Goal: Transaction & Acquisition: Obtain resource

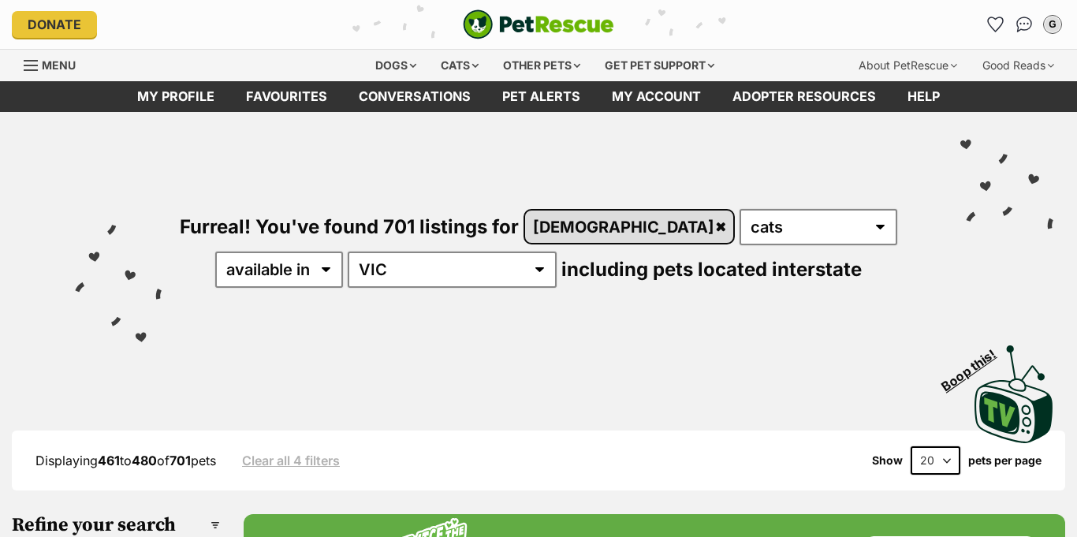
click at [525, 211] on link "male" at bounding box center [629, 227] width 208 height 32
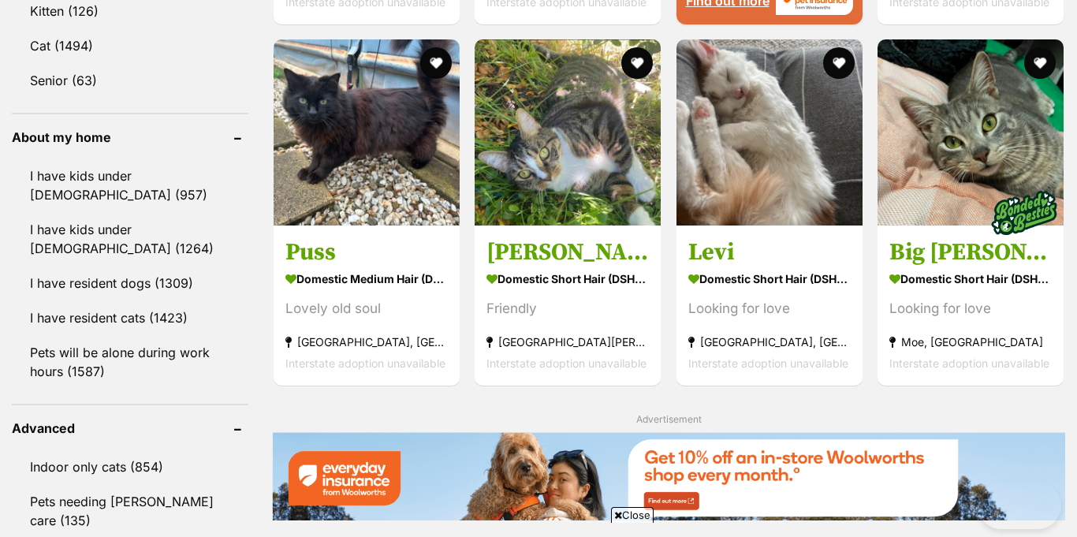
scroll to position [1743, 0]
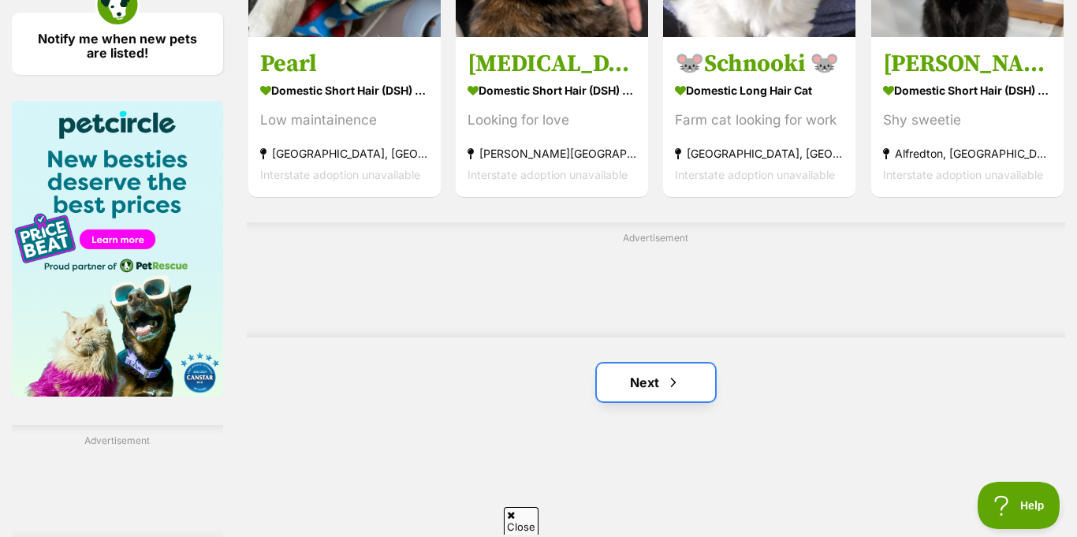
click at [625, 364] on link "Next" at bounding box center [656, 383] width 118 height 38
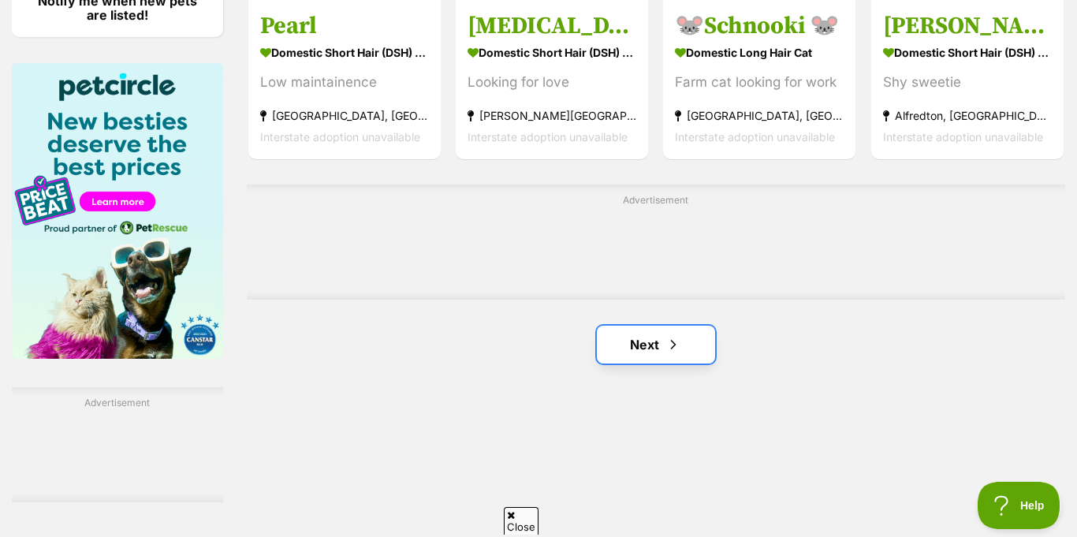
scroll to position [0, 0]
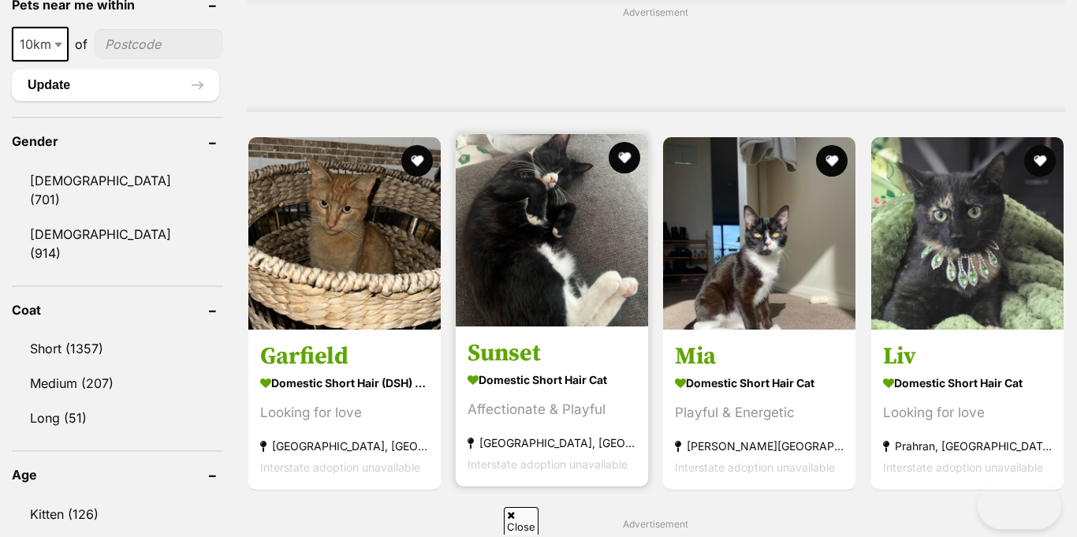
click at [597, 269] on img at bounding box center [552, 230] width 192 height 192
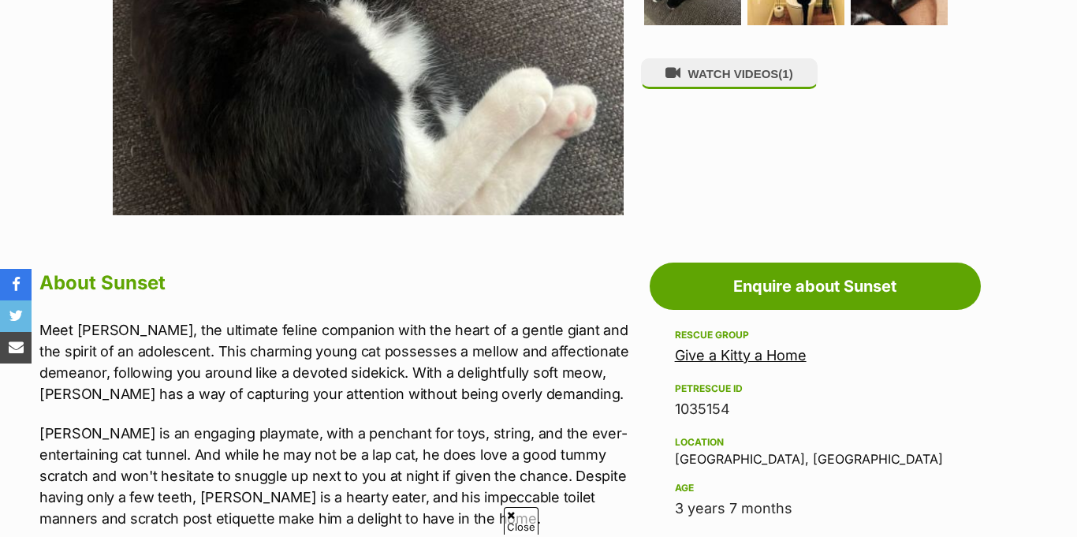
scroll to position [375, 0]
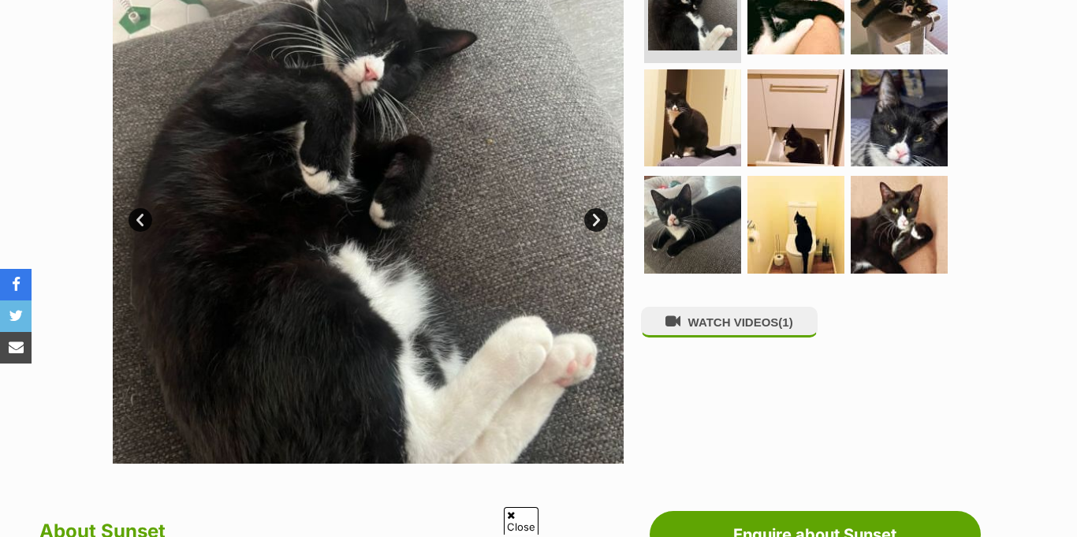
click at [596, 232] on link "Next" at bounding box center [596, 220] width 24 height 24
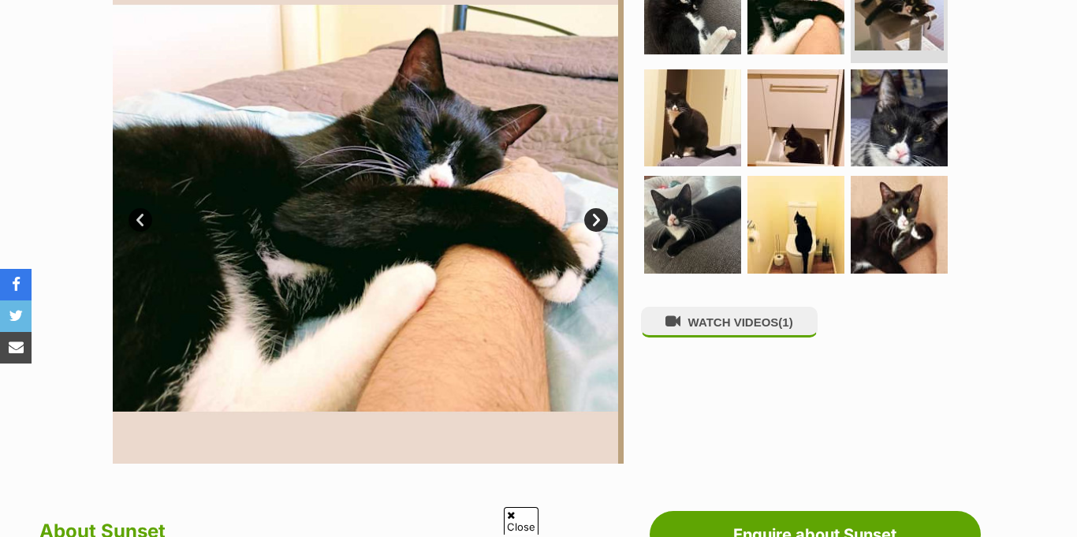
scroll to position [0, 0]
click at [596, 232] on link "Next" at bounding box center [596, 220] width 24 height 24
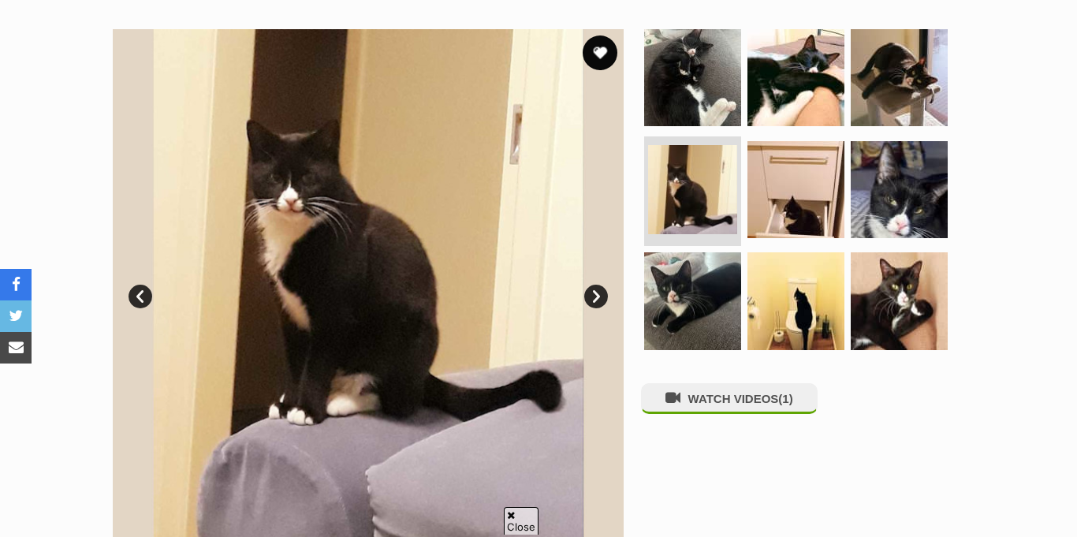
click at [594, 35] on button "favourite" at bounding box center [600, 52] width 35 height 35
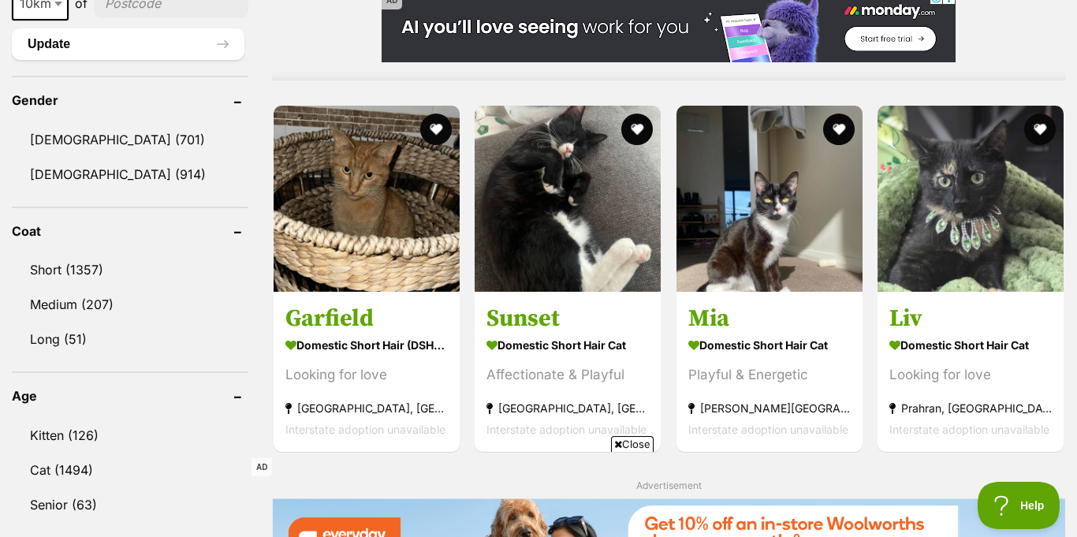
scroll to position [1295, 0]
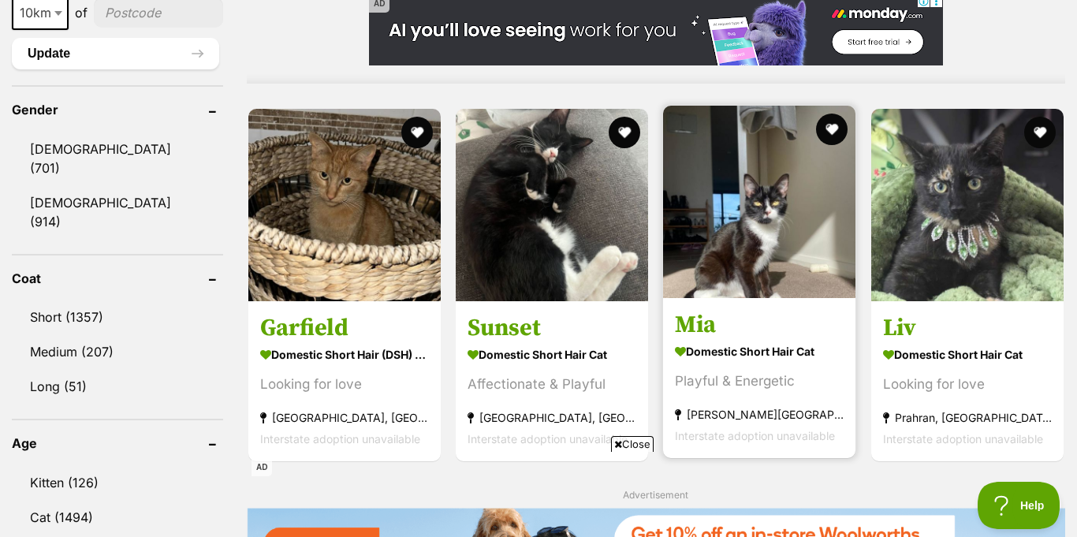
click at [759, 176] on img at bounding box center [759, 202] width 192 height 192
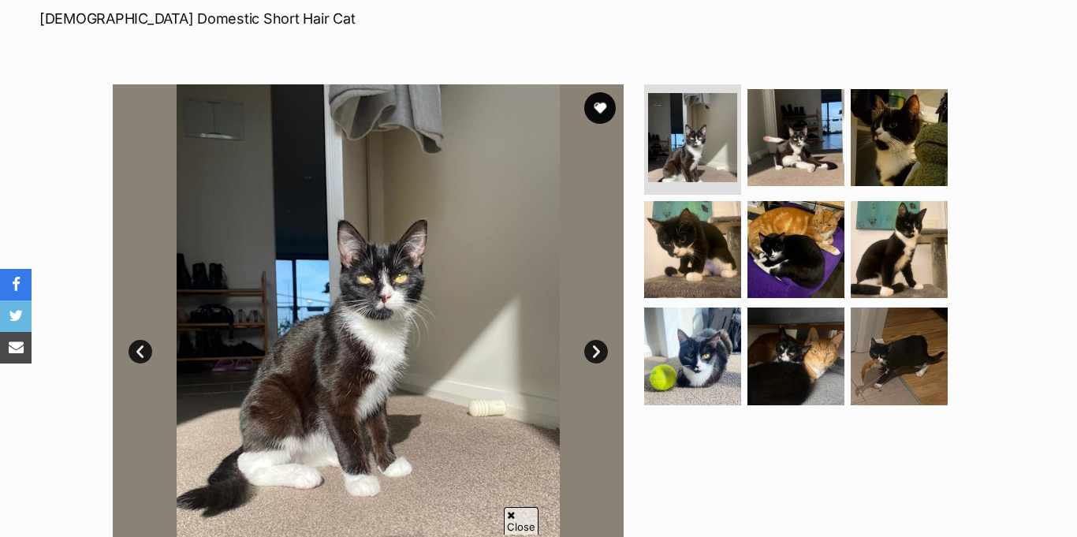
click at [594, 340] on link "Next" at bounding box center [596, 352] width 24 height 24
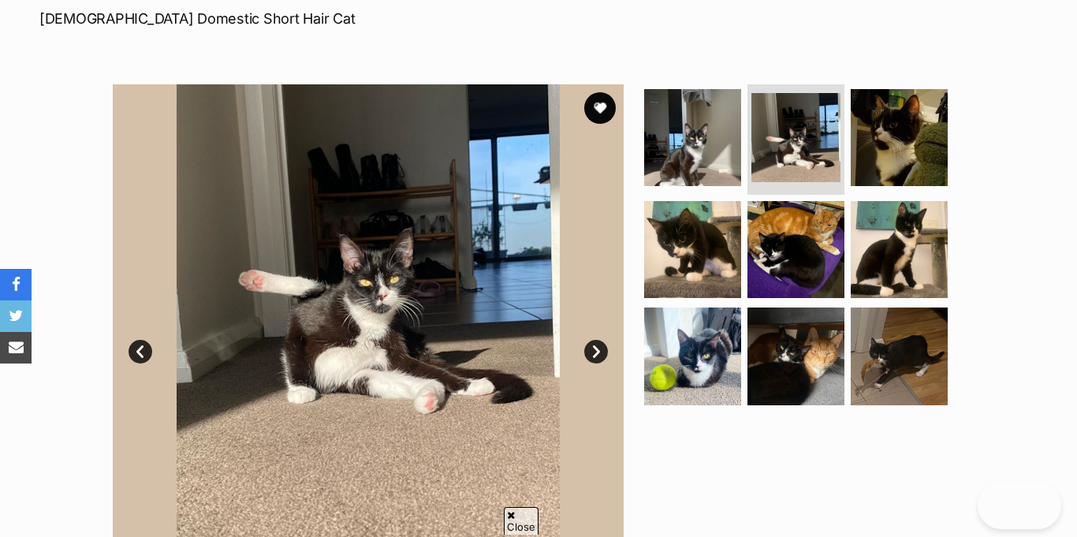
click at [594, 340] on link "Next" at bounding box center [596, 352] width 24 height 24
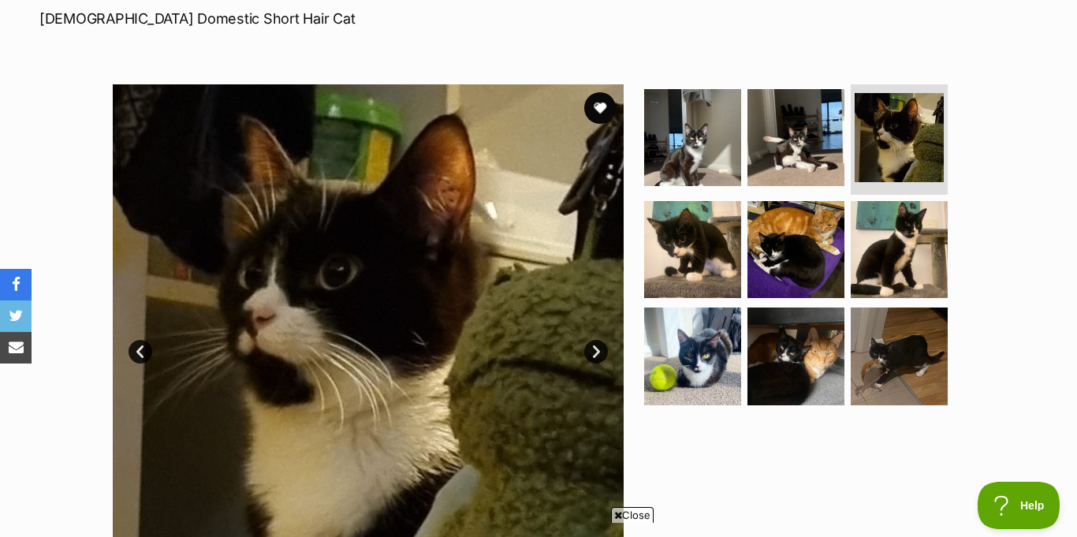
click at [594, 340] on link "Next" at bounding box center [596, 352] width 24 height 24
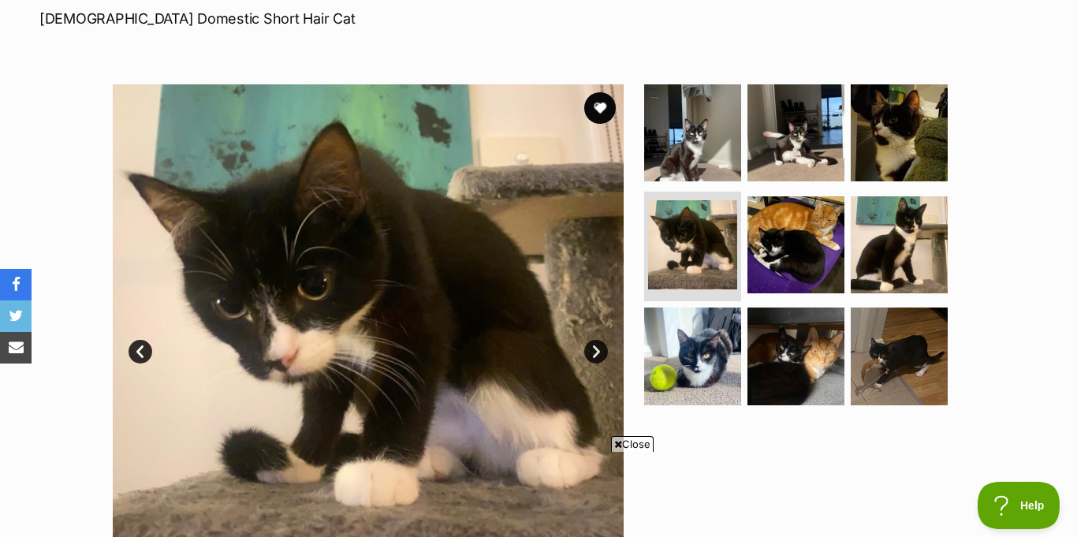
click at [594, 340] on link "Next" at bounding box center [596, 352] width 24 height 24
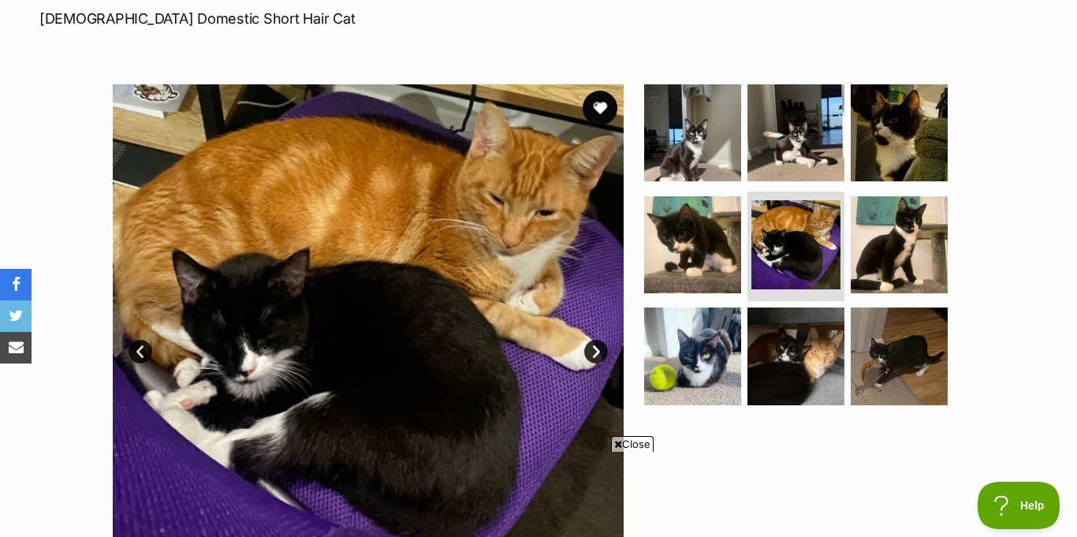
click at [604, 91] on button "favourite" at bounding box center [600, 108] width 35 height 35
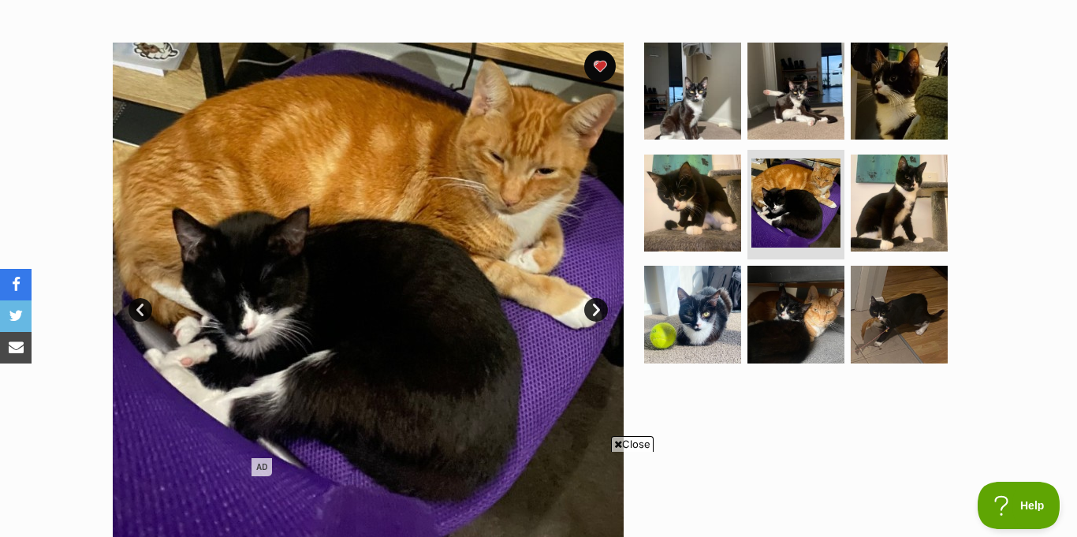
scroll to position [254, 0]
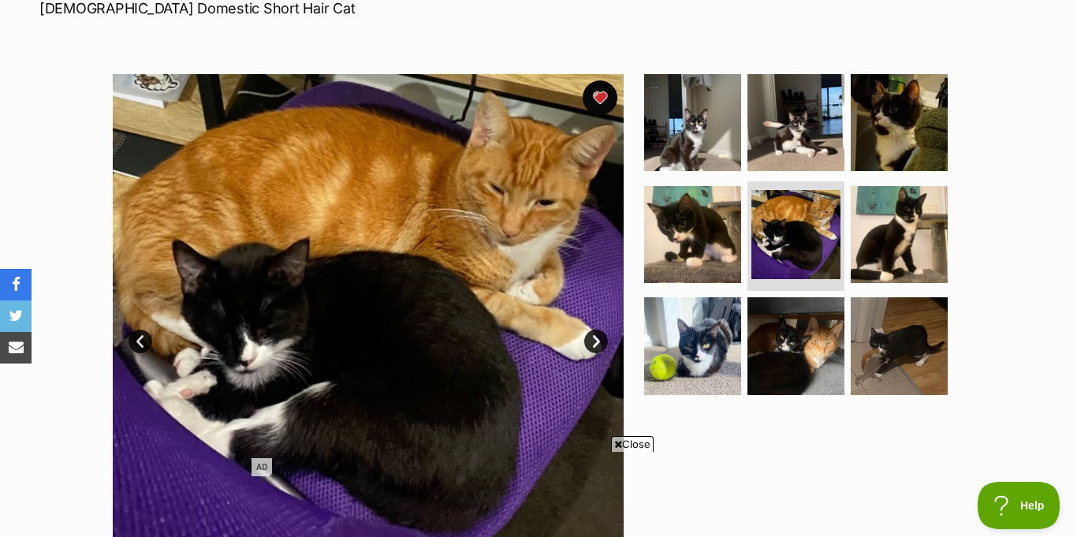
click at [598, 80] on button "favourite" at bounding box center [600, 97] width 35 height 35
click at [597, 80] on button "favourite" at bounding box center [600, 97] width 35 height 35
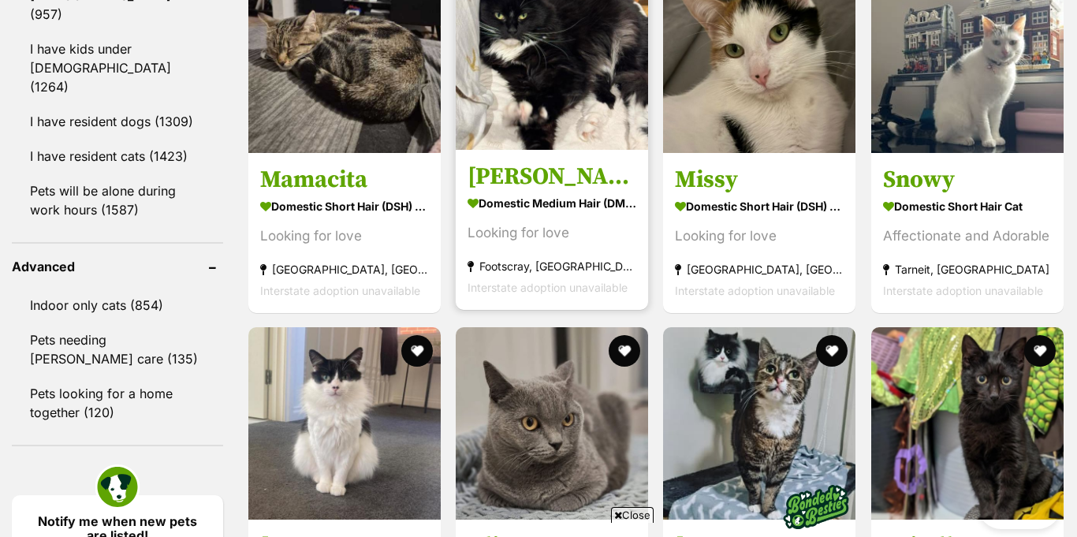
scroll to position [1948, 0]
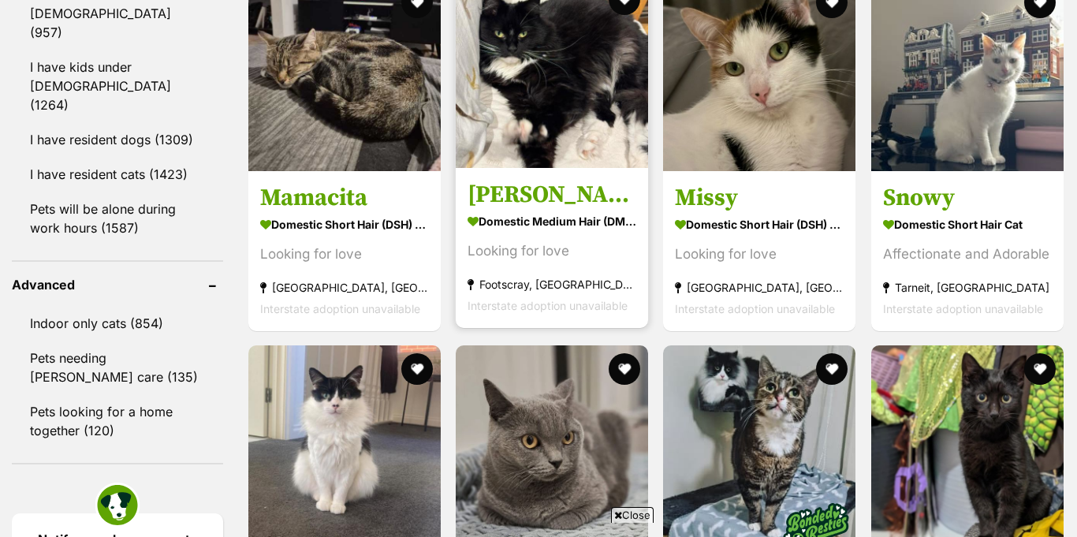
click at [528, 76] on img at bounding box center [552, 72] width 192 height 192
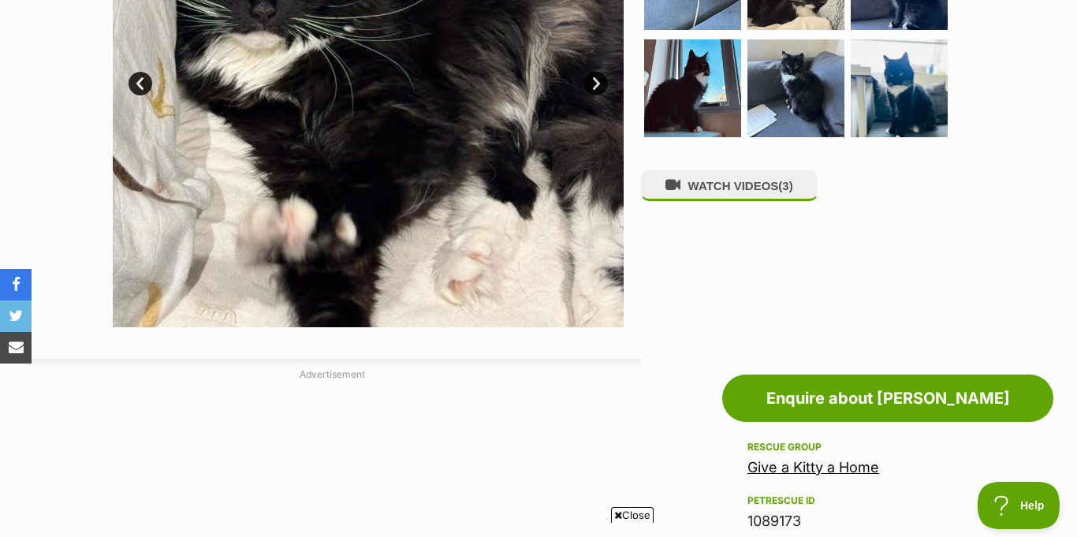
scroll to position [412, 0]
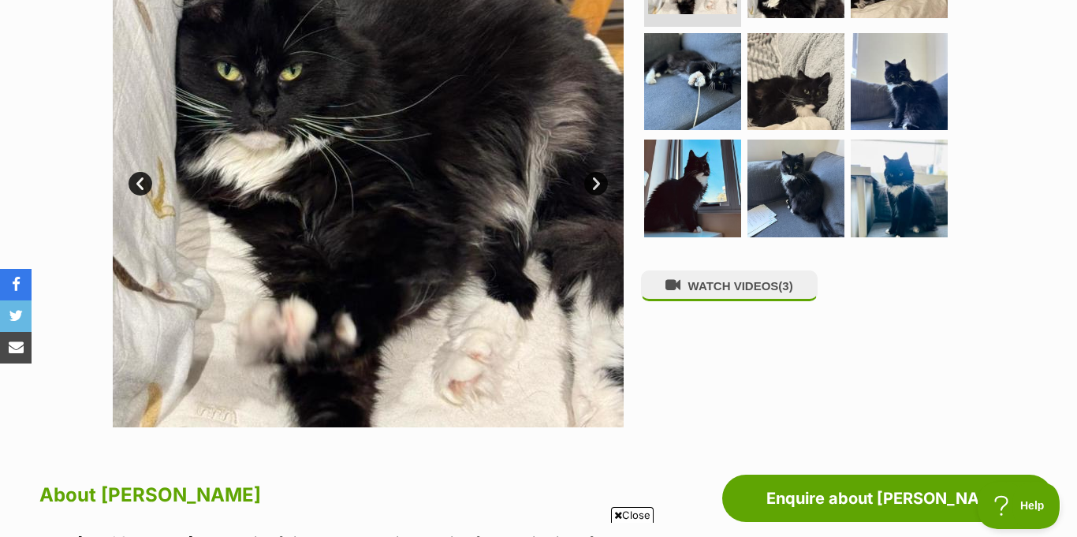
click at [597, 196] on link "Next" at bounding box center [596, 184] width 24 height 24
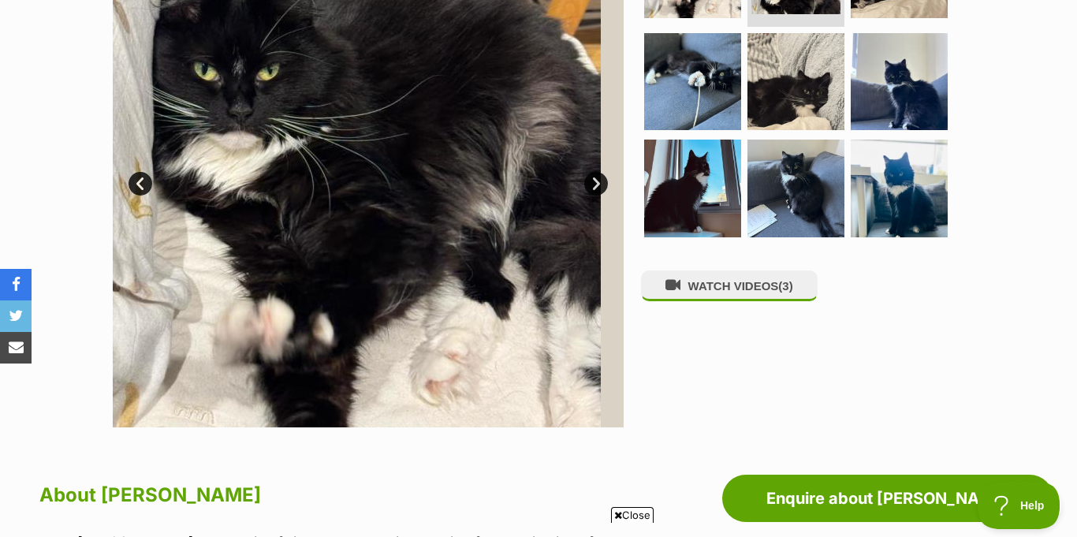
click at [595, 196] on link "Next" at bounding box center [596, 184] width 24 height 24
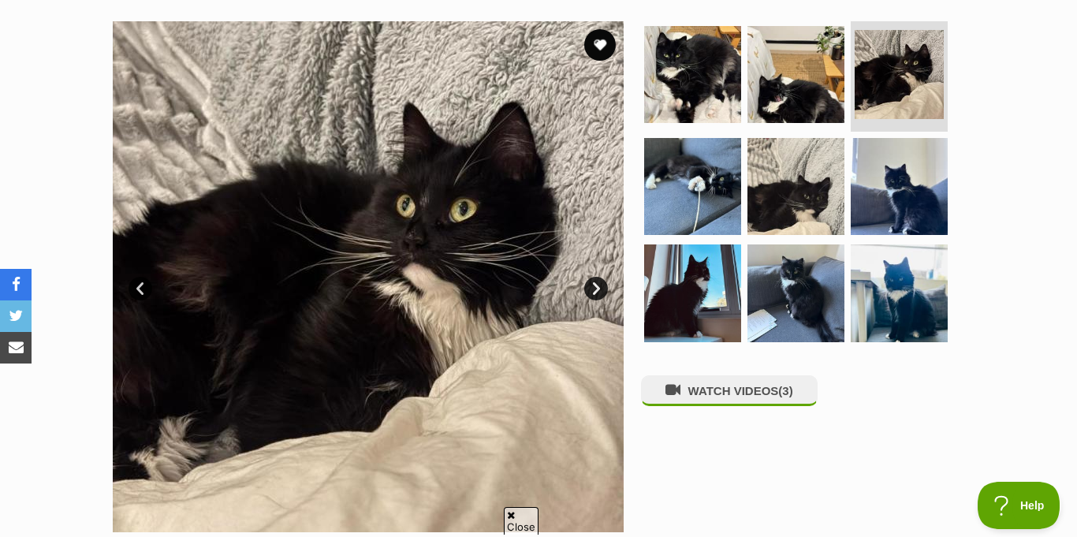
scroll to position [0, 0]
click at [595, 277] on link "Next" at bounding box center [596, 289] width 24 height 24
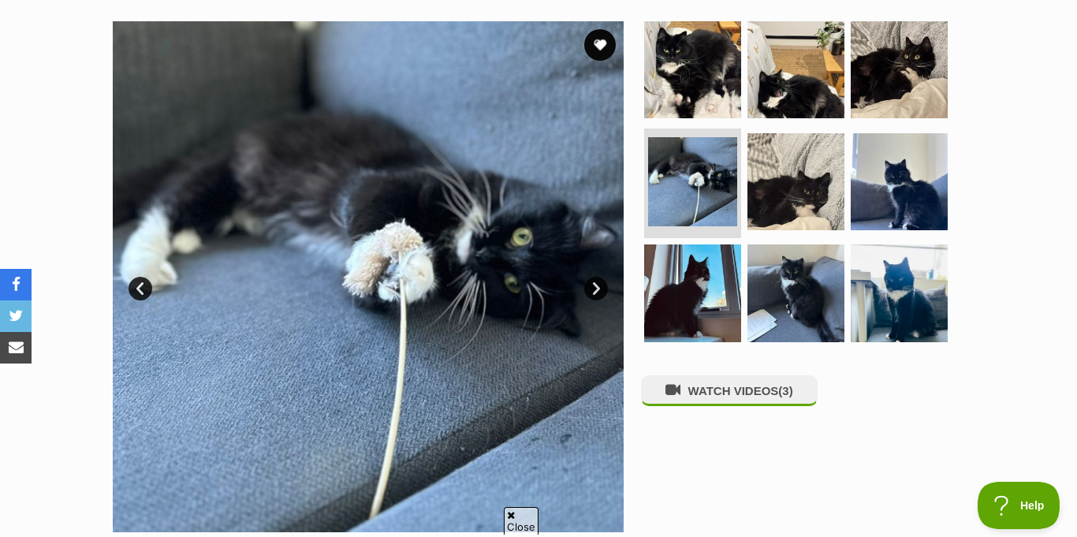
click at [595, 277] on link "Next" at bounding box center [596, 289] width 24 height 24
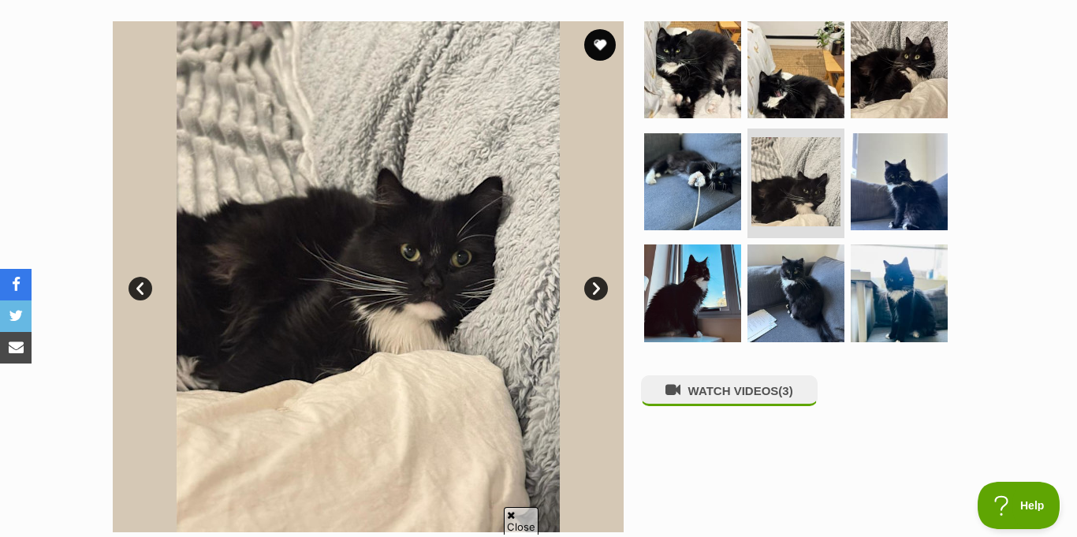
click at [595, 277] on link "Next" at bounding box center [596, 289] width 24 height 24
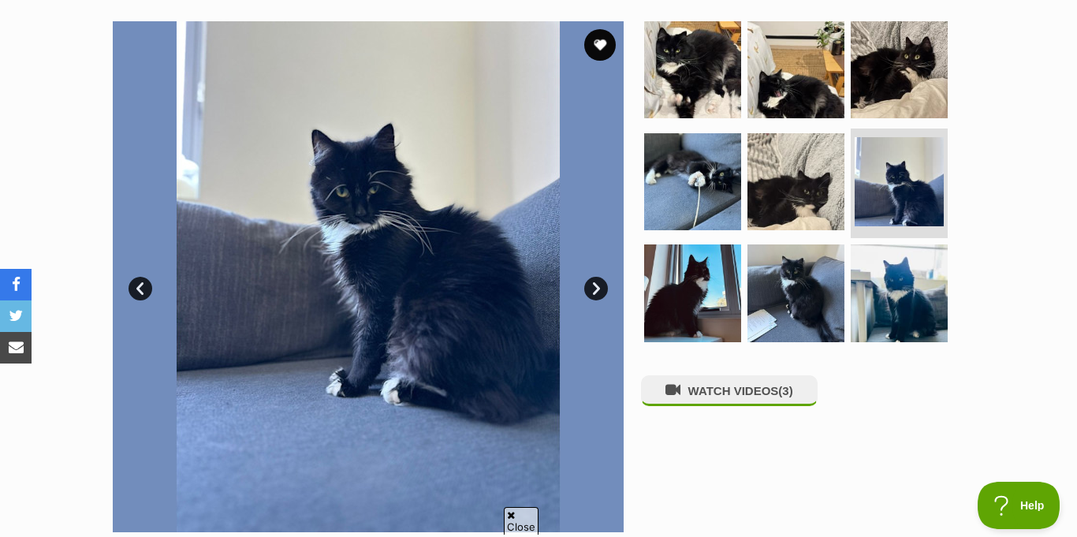
click at [595, 277] on link "Next" at bounding box center [596, 289] width 24 height 24
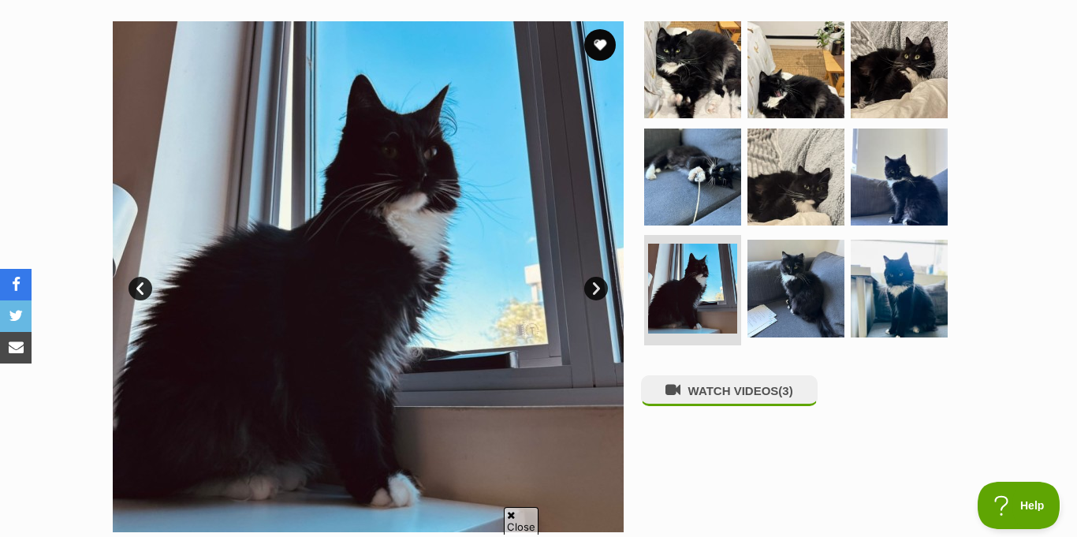
click at [595, 277] on link "Next" at bounding box center [596, 289] width 24 height 24
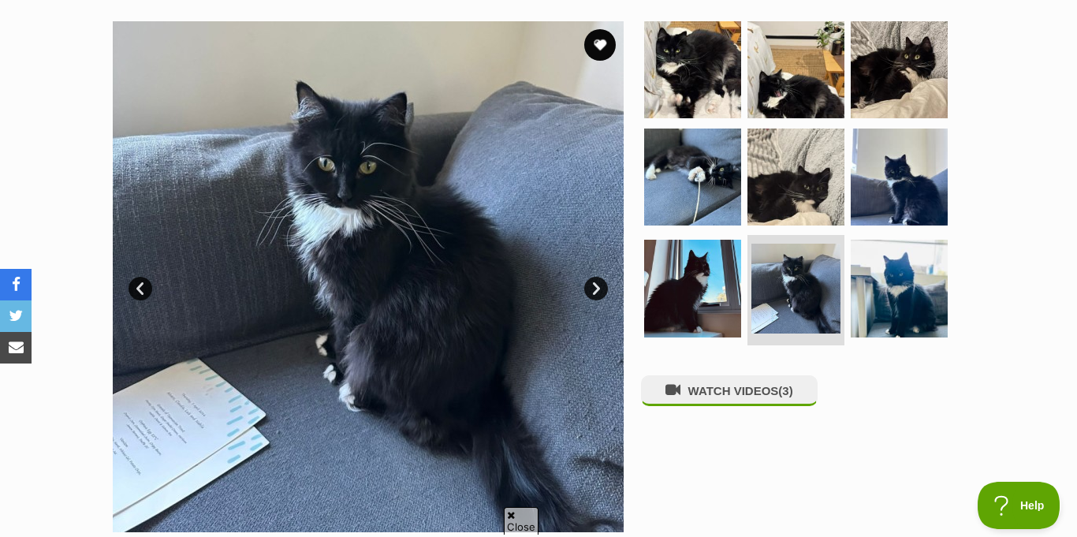
click at [595, 277] on link "Next" at bounding box center [596, 289] width 24 height 24
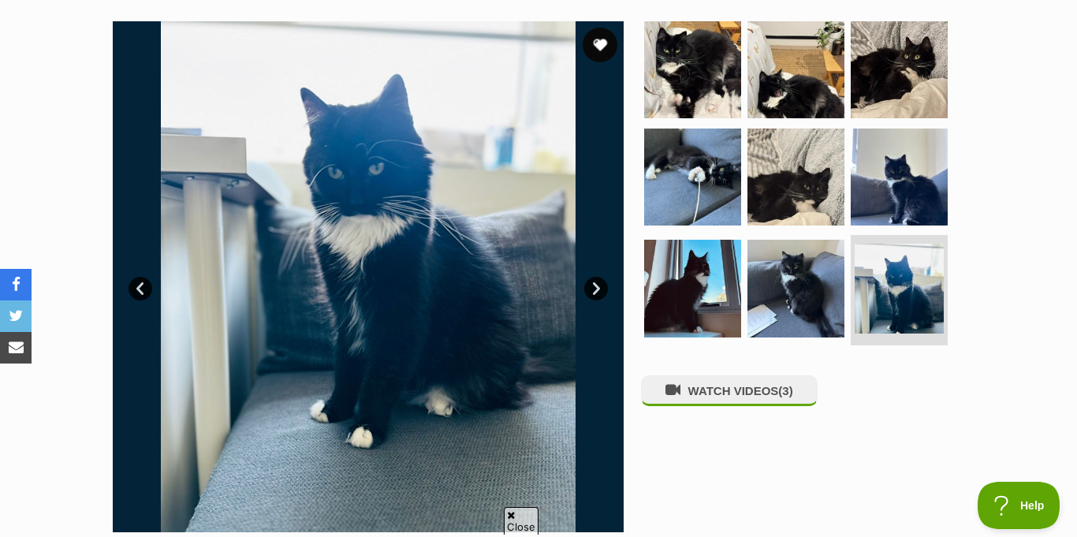
click at [605, 28] on button "favourite" at bounding box center [600, 45] width 35 height 35
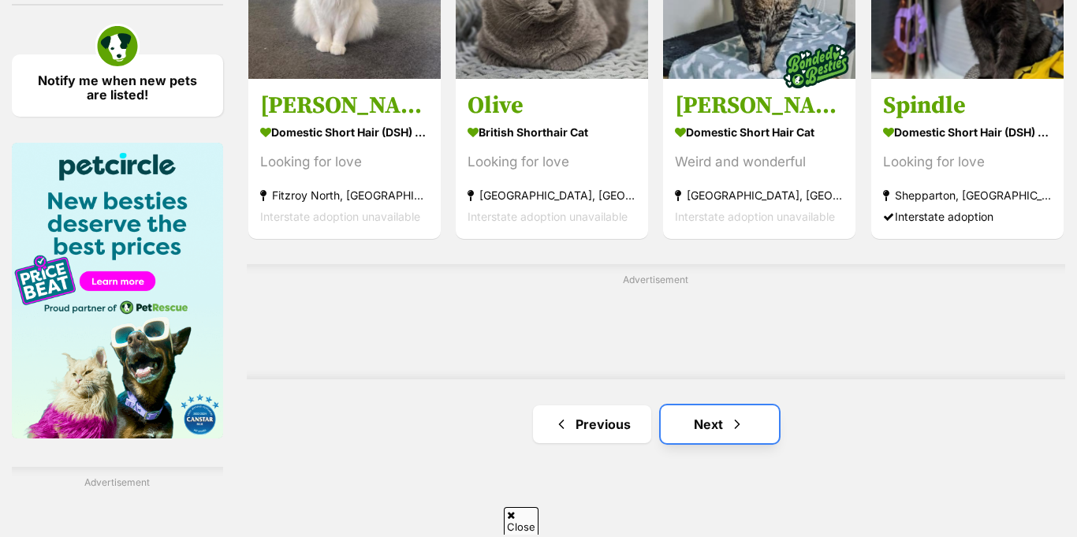
click at [716, 405] on link "Next" at bounding box center [720, 424] width 118 height 38
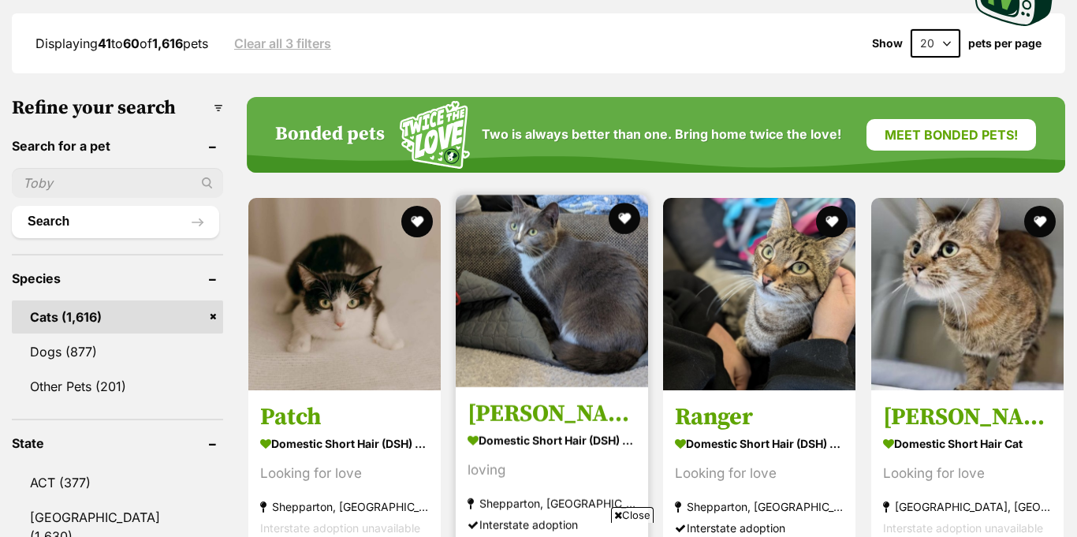
click at [517, 319] on img at bounding box center [552, 291] width 192 height 192
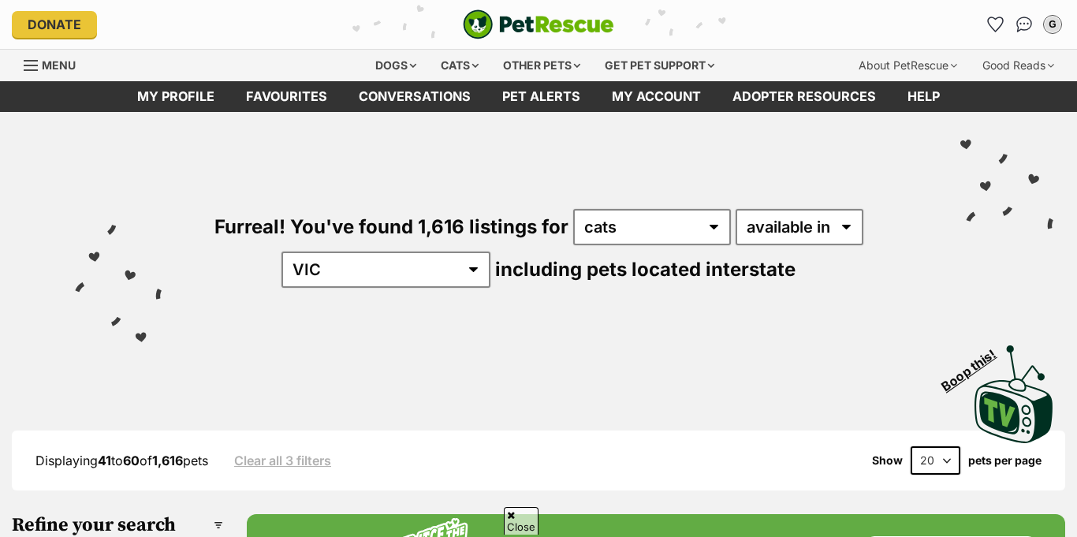
scroll to position [811, 0]
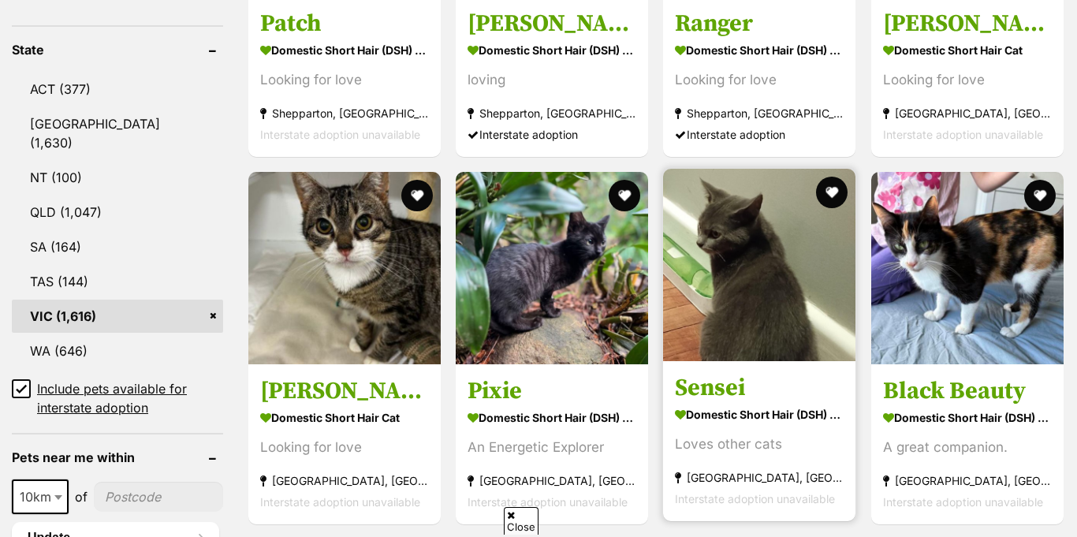
click at [725, 287] on img at bounding box center [759, 265] width 192 height 192
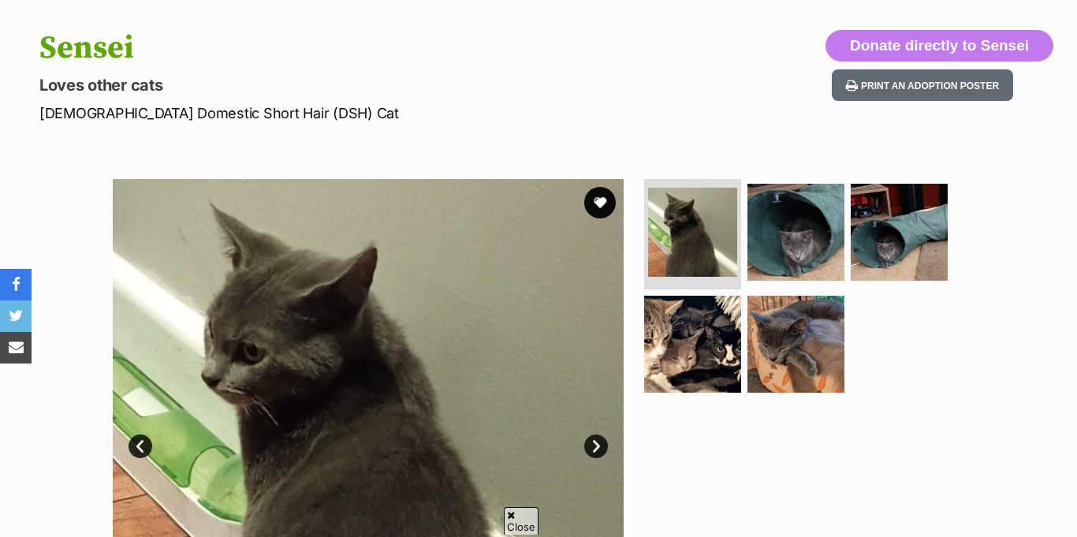
click at [609, 421] on img at bounding box center [368, 434] width 511 height 511
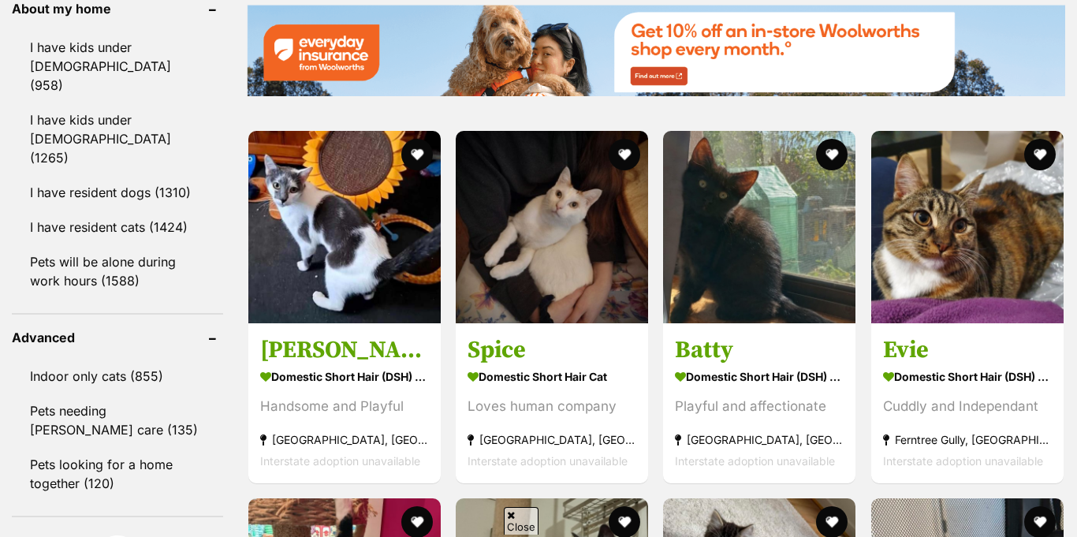
scroll to position [2102, 0]
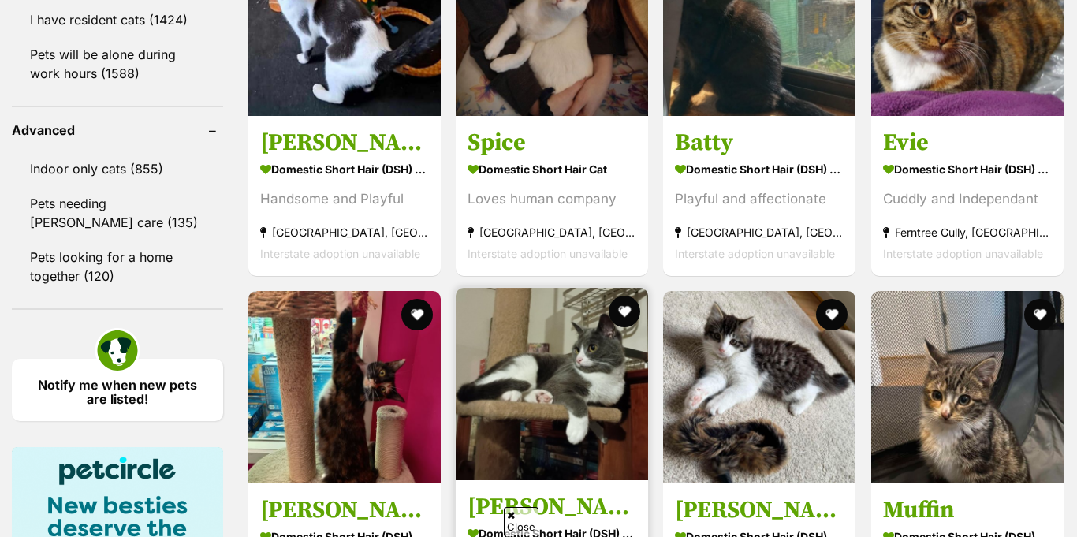
click at [586, 288] on img at bounding box center [552, 384] width 192 height 192
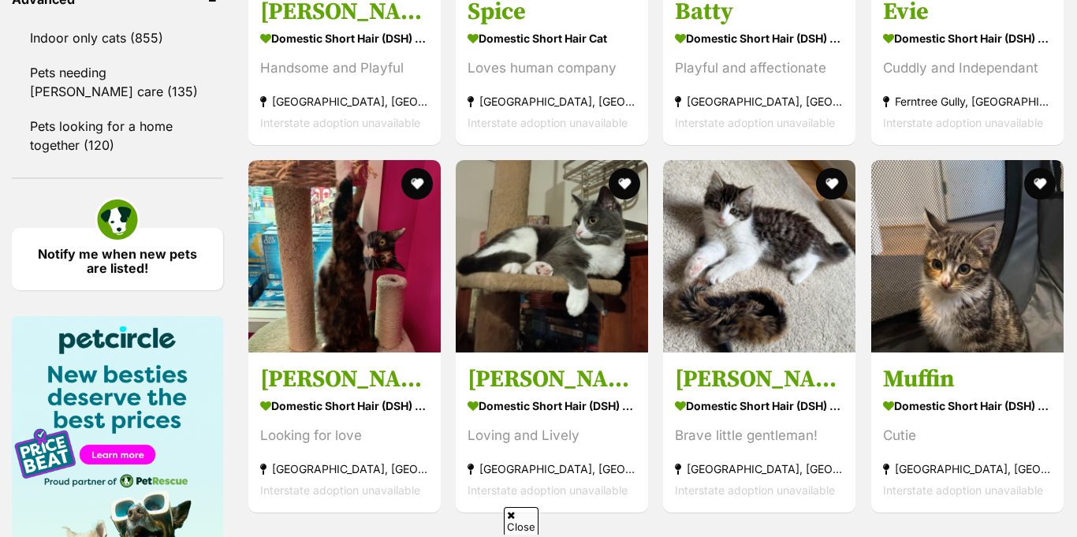
scroll to position [2269, 0]
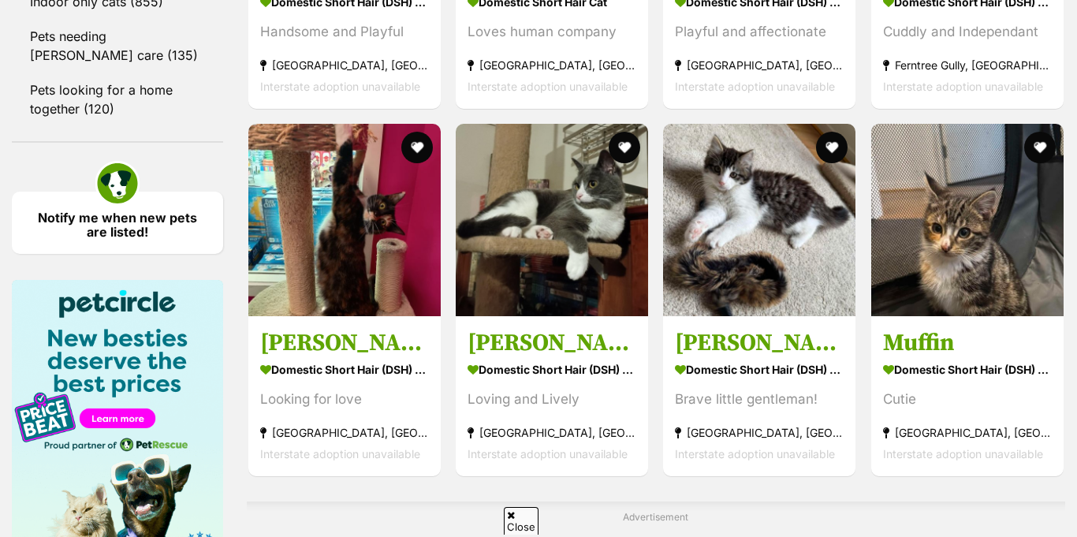
click at [790, 210] on img at bounding box center [759, 220] width 192 height 192
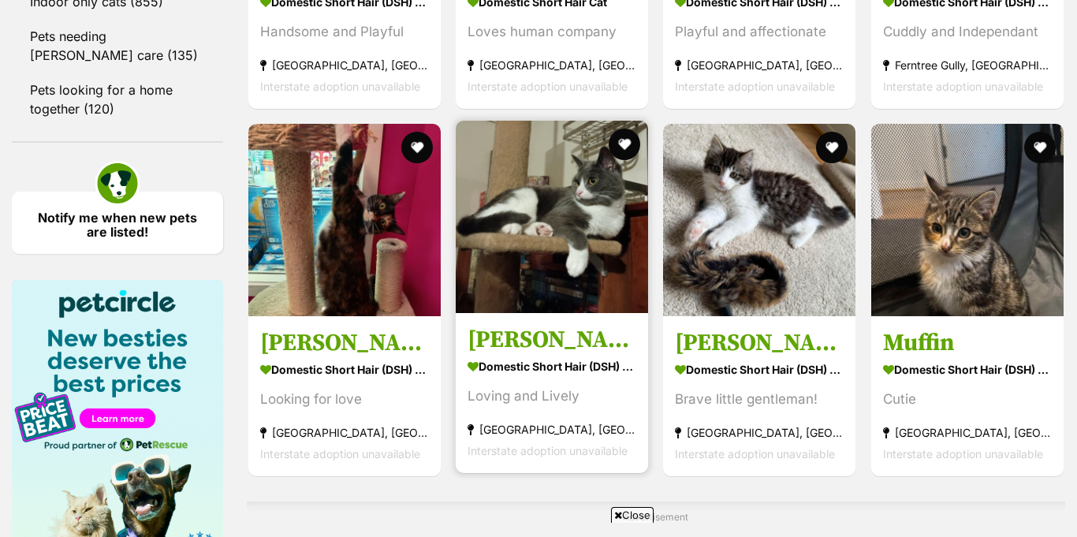
click at [642, 218] on img at bounding box center [552, 217] width 192 height 192
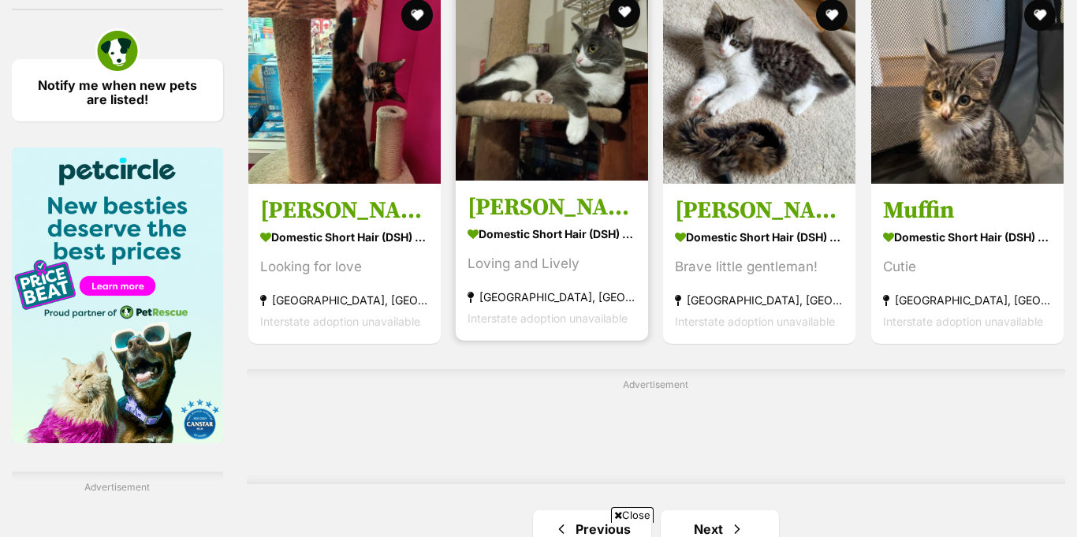
scroll to position [2482, 0]
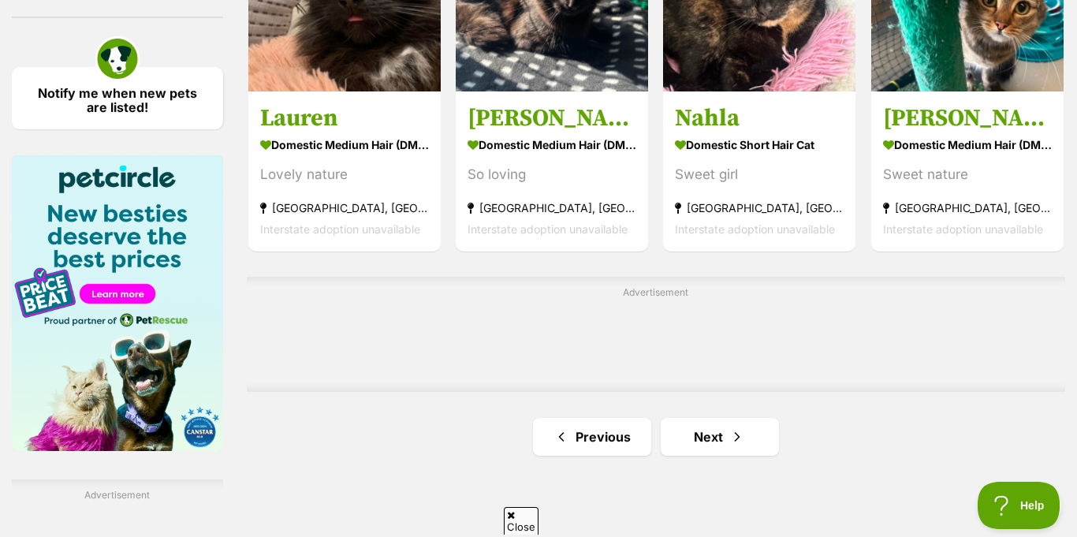
scroll to position [2413, 0]
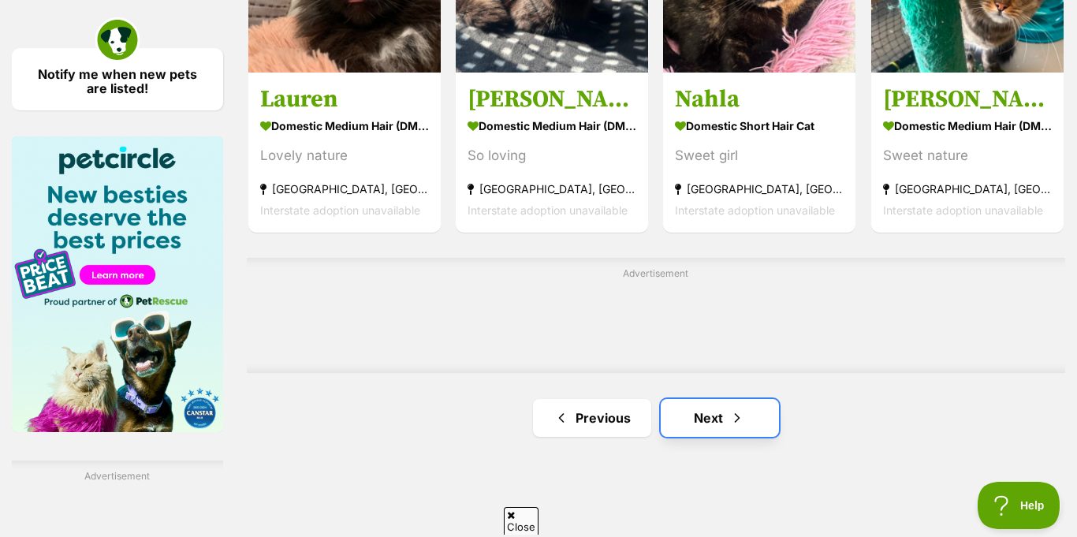
click at [729, 408] on span "Next page" at bounding box center [737, 417] width 16 height 19
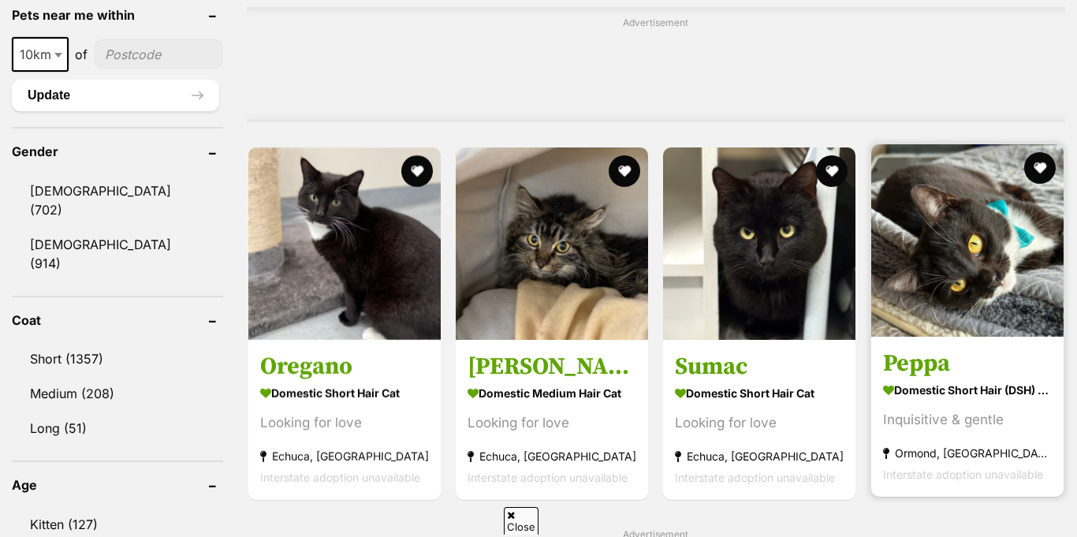
click at [1014, 225] on img at bounding box center [967, 240] width 192 height 192
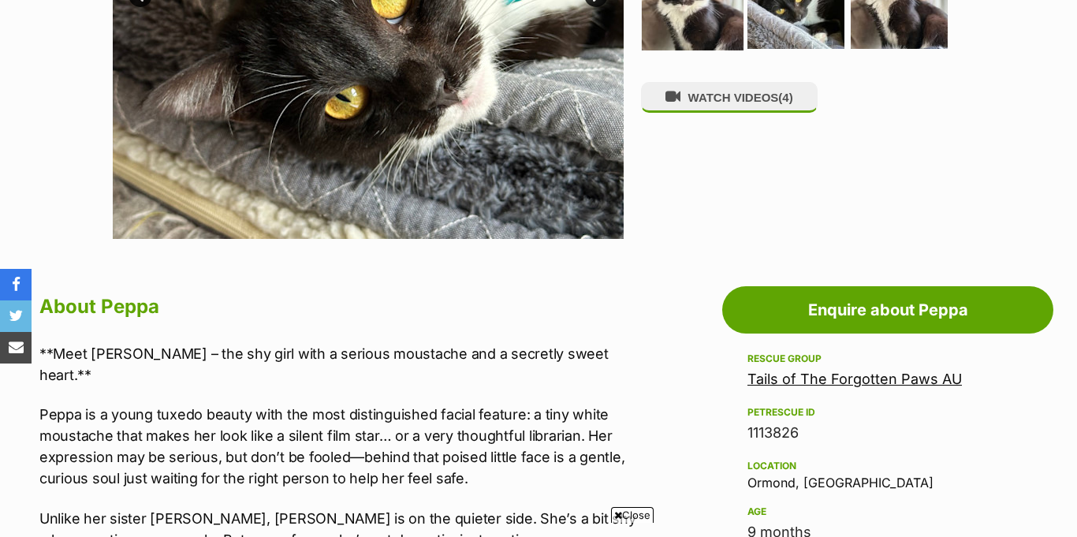
scroll to position [283, 0]
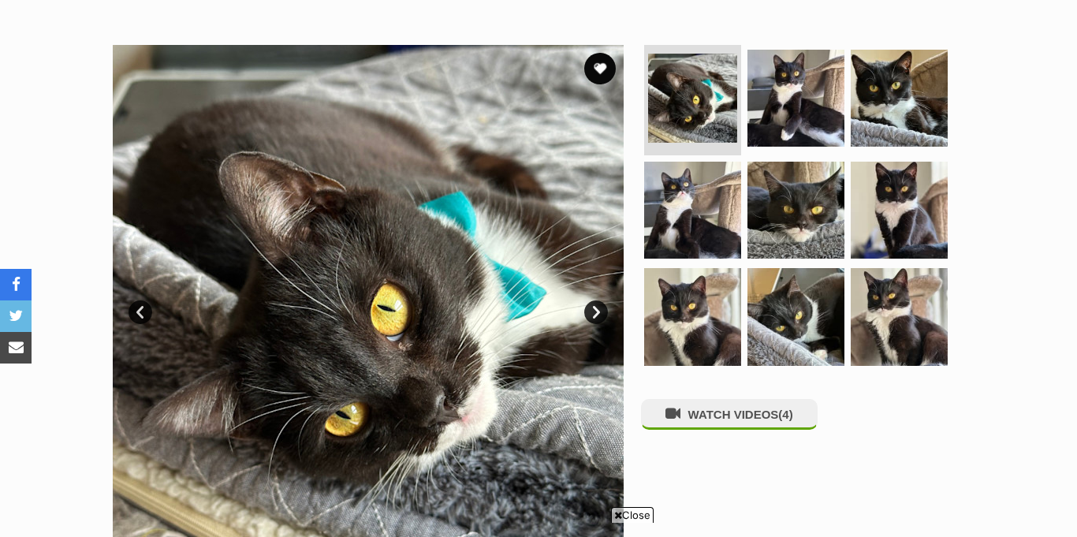
click at [595, 300] on link "Next" at bounding box center [596, 312] width 24 height 24
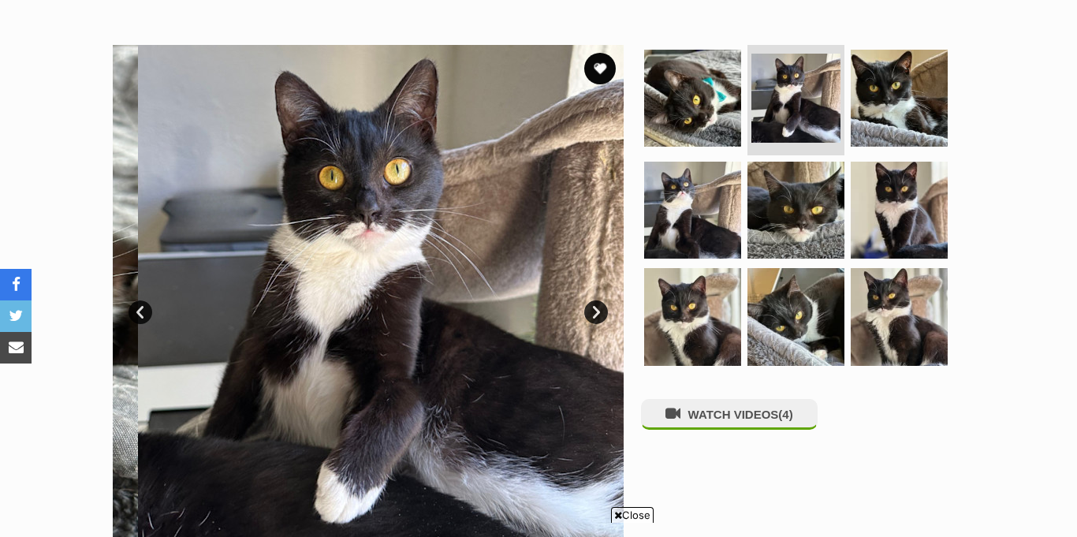
click at [595, 300] on link "Next" at bounding box center [596, 312] width 24 height 24
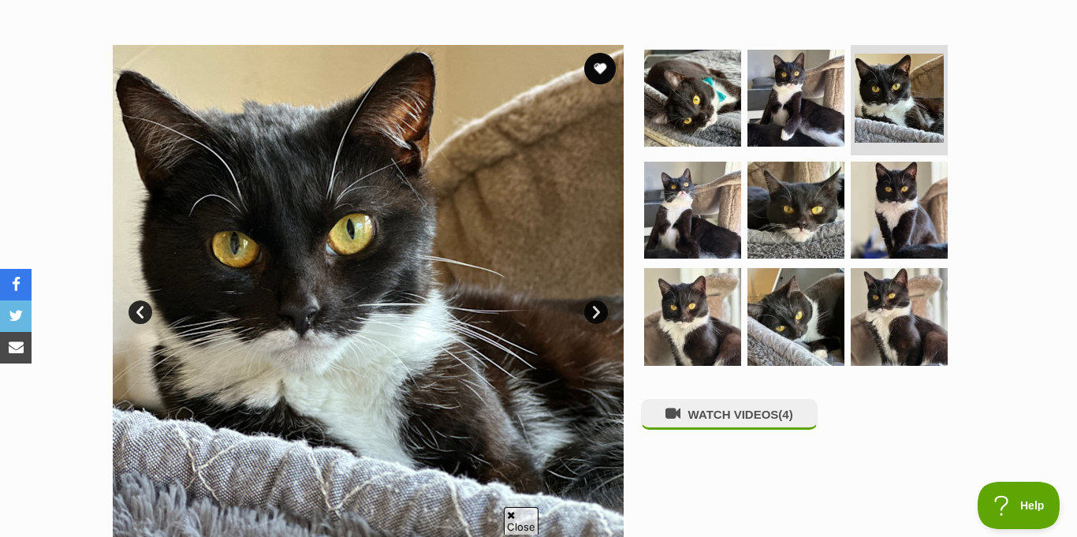
scroll to position [0, 0]
click at [595, 300] on link "Next" at bounding box center [596, 312] width 24 height 24
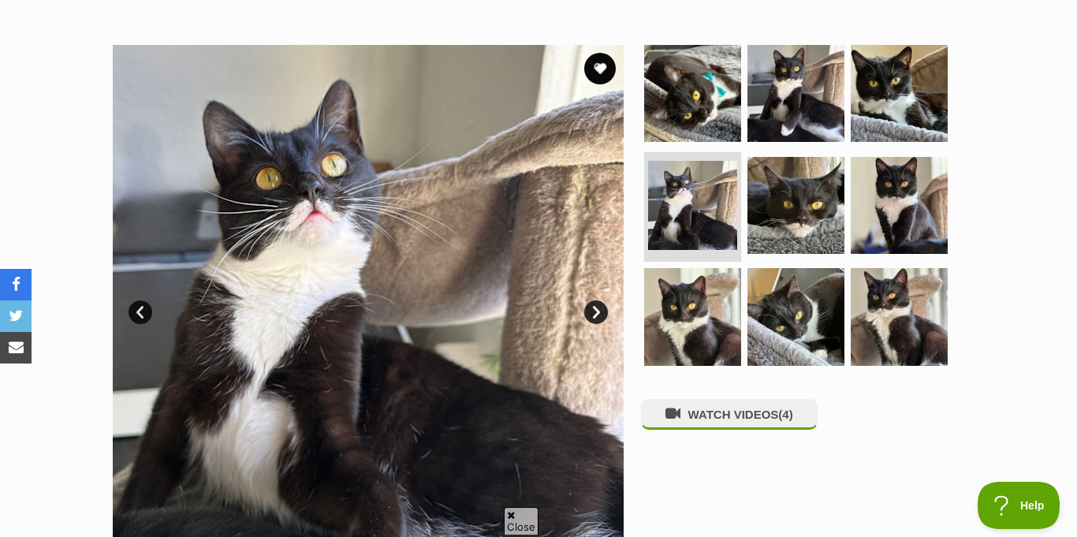
click at [595, 300] on link "Next" at bounding box center [596, 312] width 24 height 24
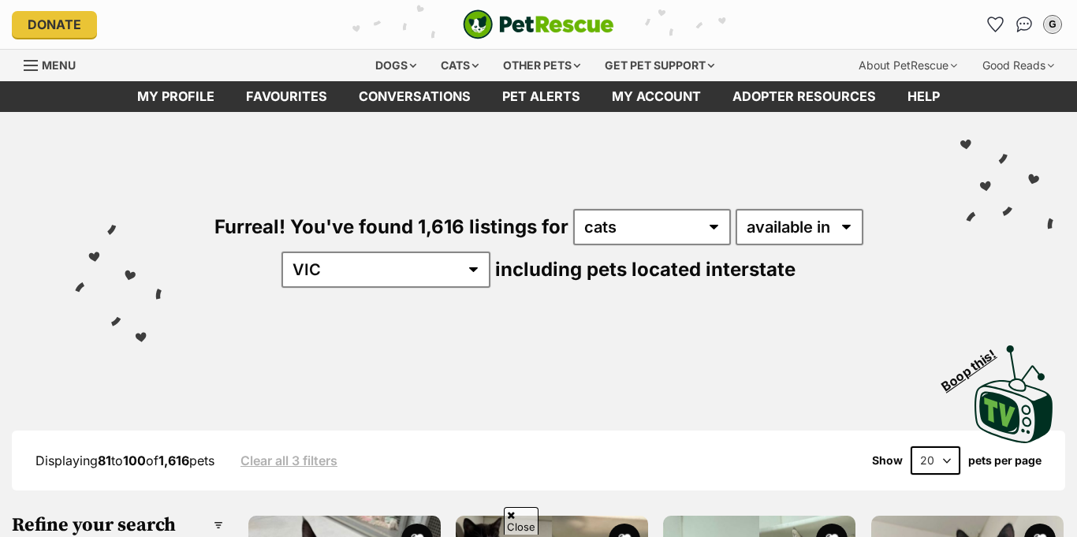
scroll to position [1275, 0]
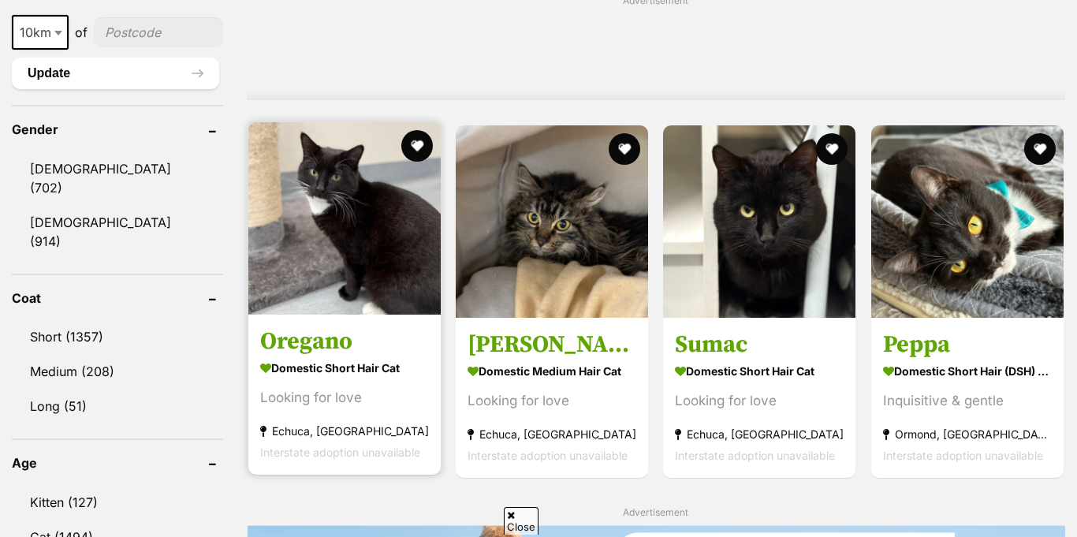
click at [393, 246] on img at bounding box center [344, 218] width 192 height 192
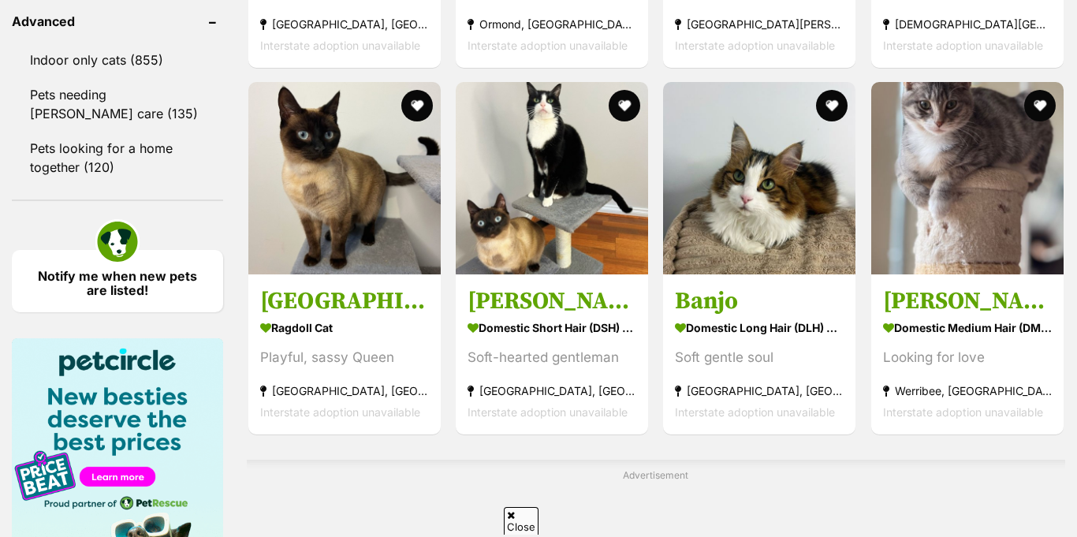
scroll to position [2475, 0]
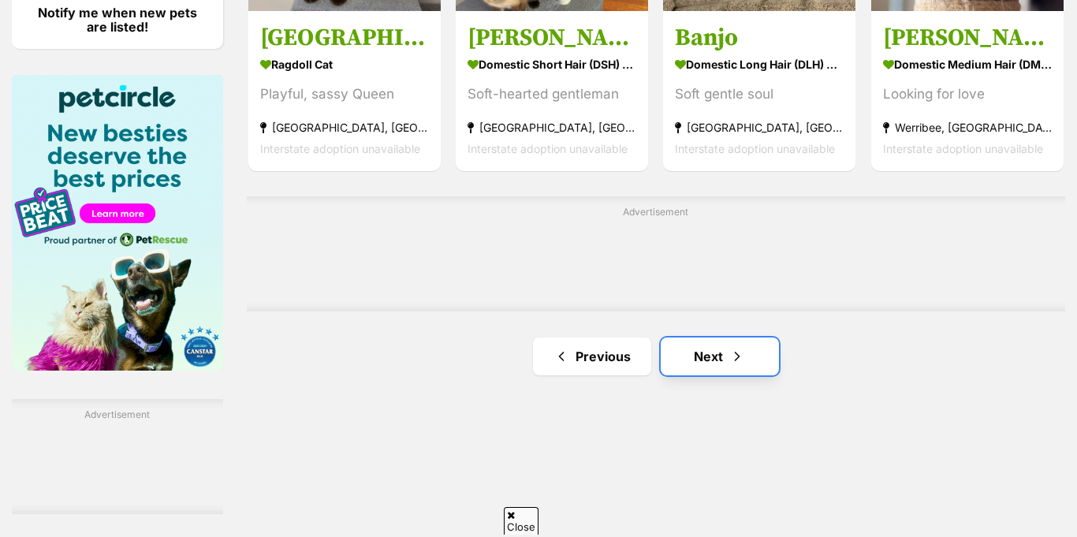
click at [720, 338] on link "Next" at bounding box center [720, 357] width 118 height 38
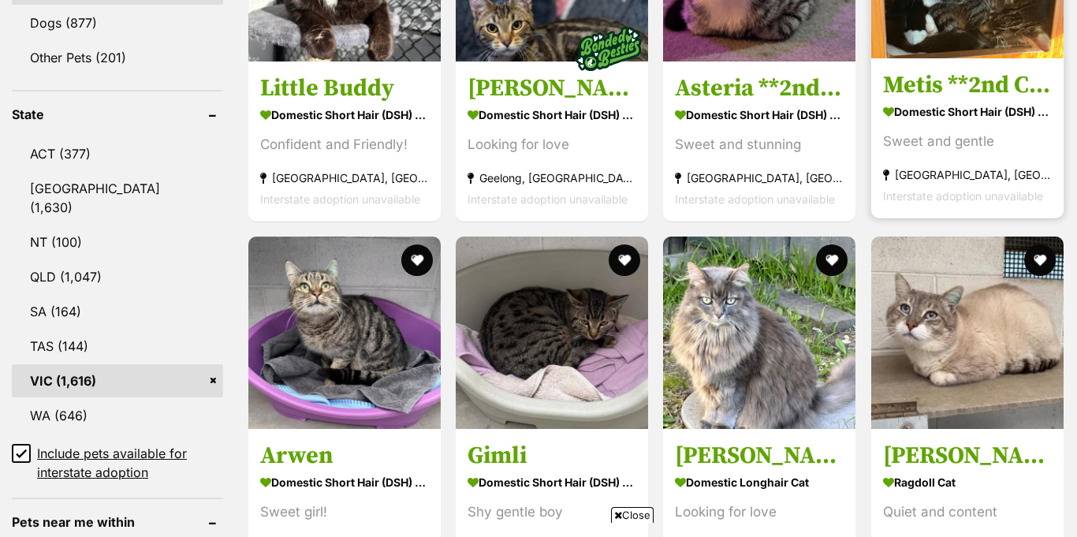
scroll to position [541, 0]
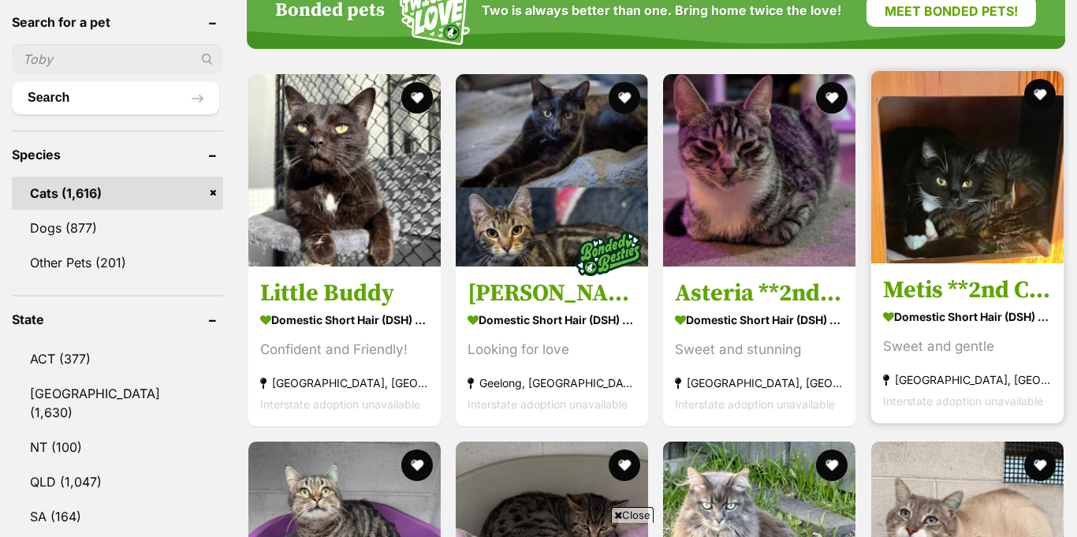
click at [950, 155] on img at bounding box center [967, 167] width 192 height 192
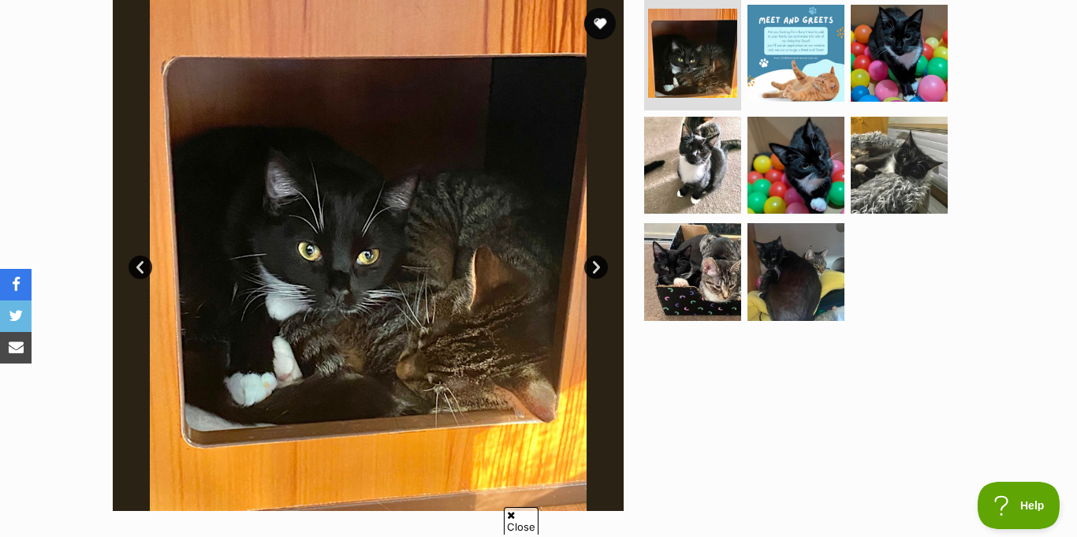
click at [602, 255] on link "Next" at bounding box center [596, 267] width 24 height 24
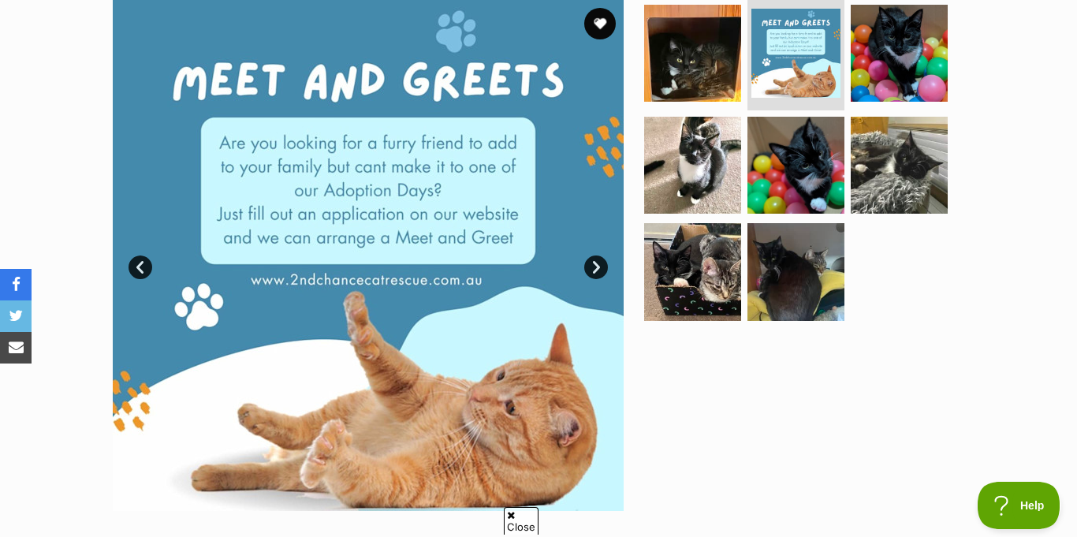
click at [602, 255] on link "Next" at bounding box center [596, 267] width 24 height 24
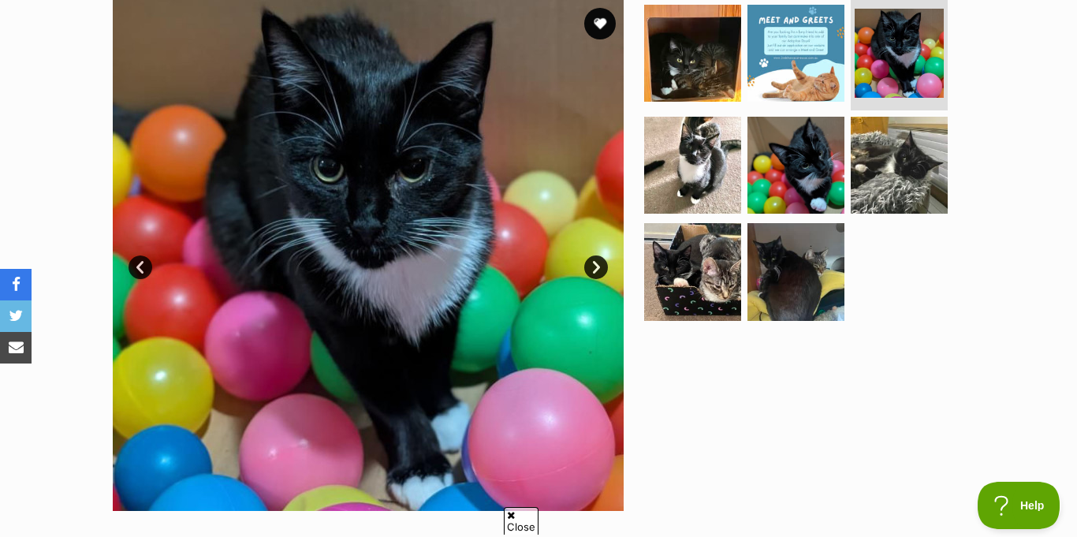
click at [602, 255] on link "Next" at bounding box center [596, 267] width 24 height 24
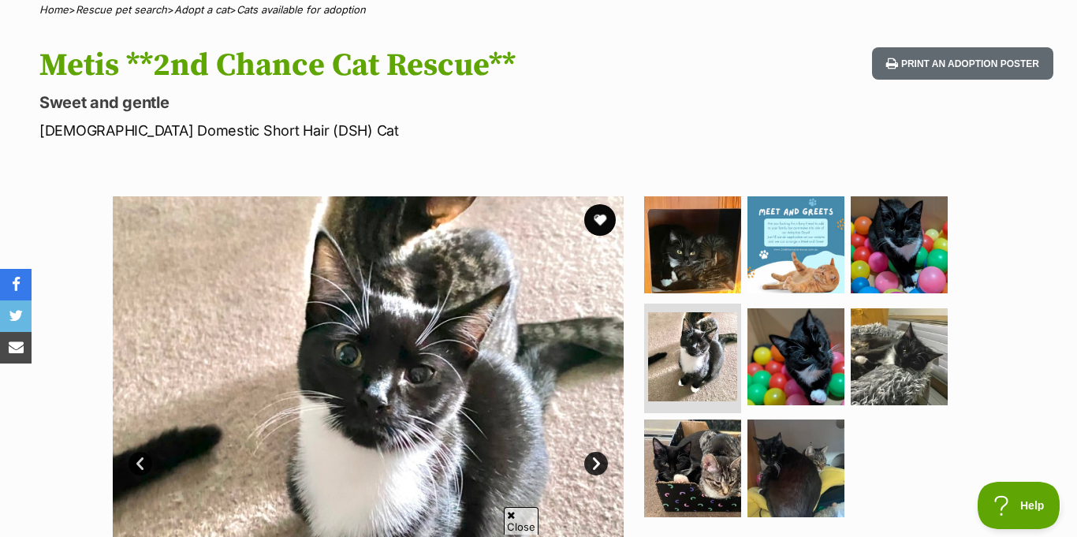
scroll to position [130, 0]
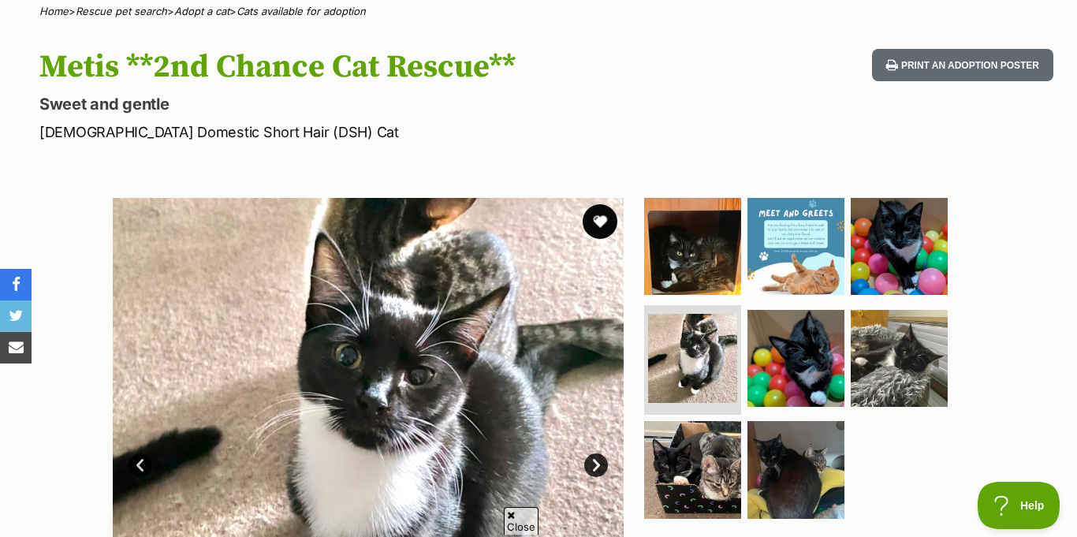
click at [605, 204] on button "favourite" at bounding box center [600, 221] width 35 height 35
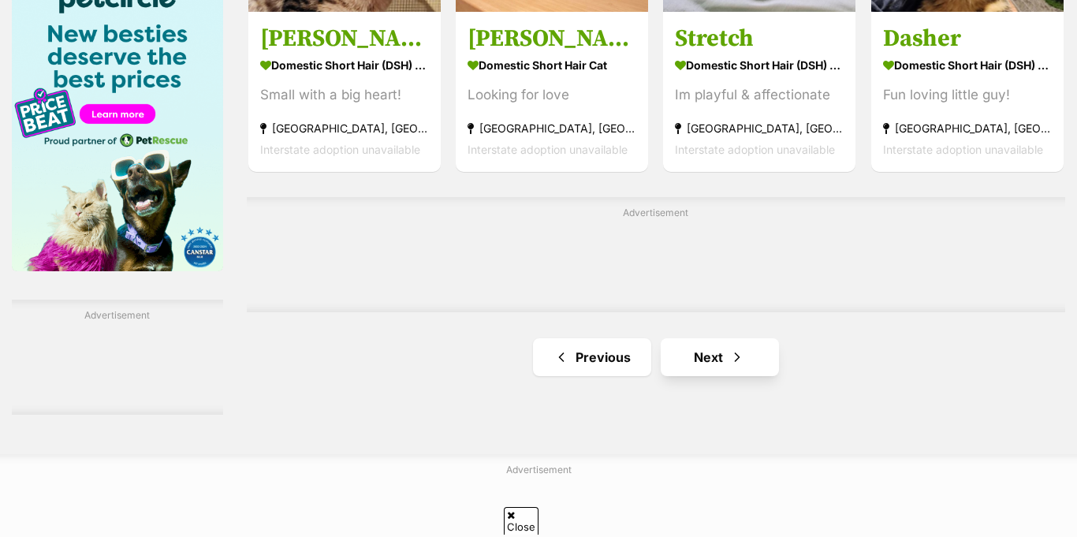
scroll to position [2592, 0]
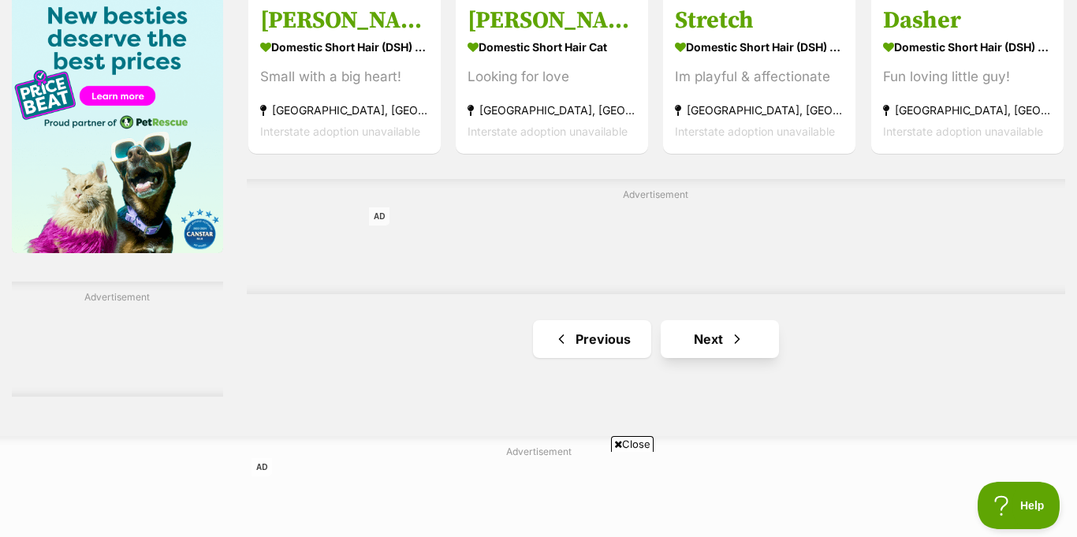
scroll to position [0, 0]
click at [729, 330] on span "Next page" at bounding box center [737, 339] width 16 height 19
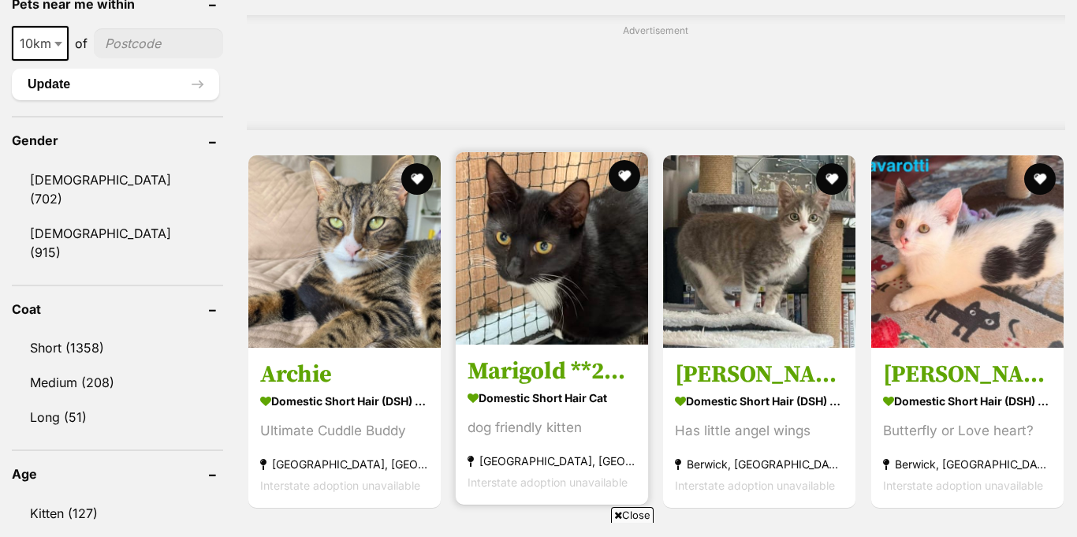
click at [570, 264] on img at bounding box center [552, 248] width 192 height 192
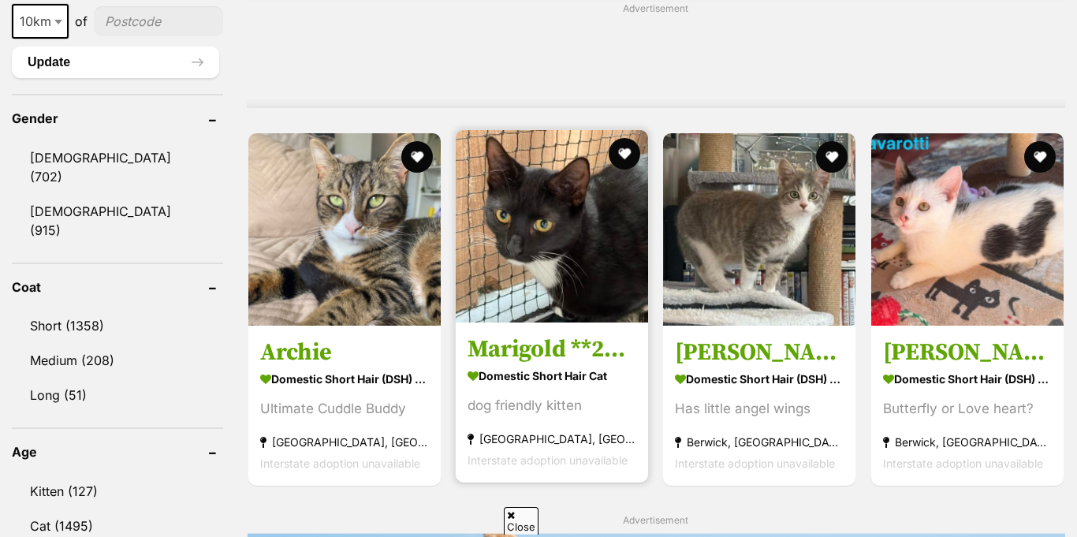
scroll to position [1267, 0]
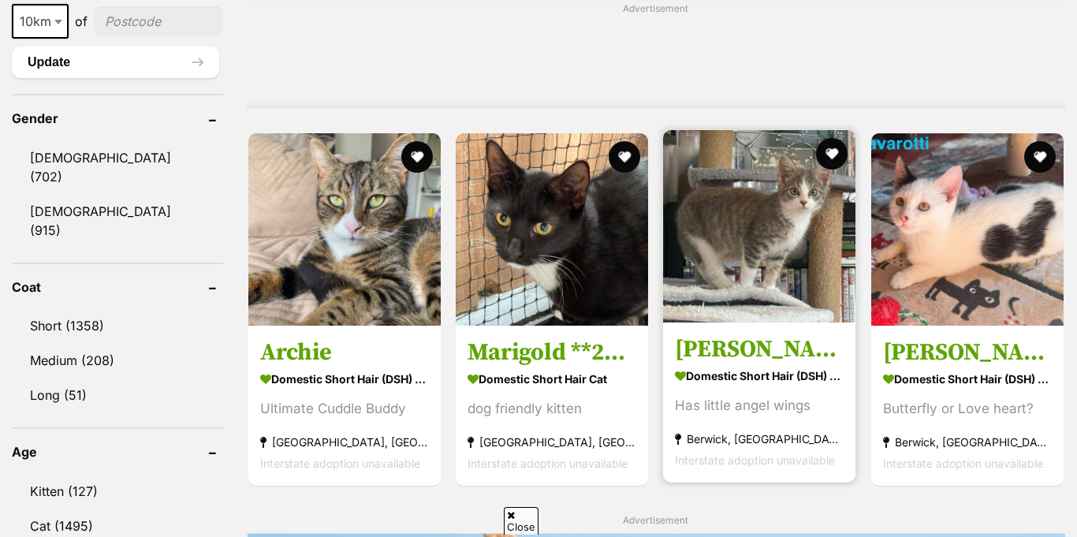
click at [794, 282] on img at bounding box center [759, 226] width 192 height 192
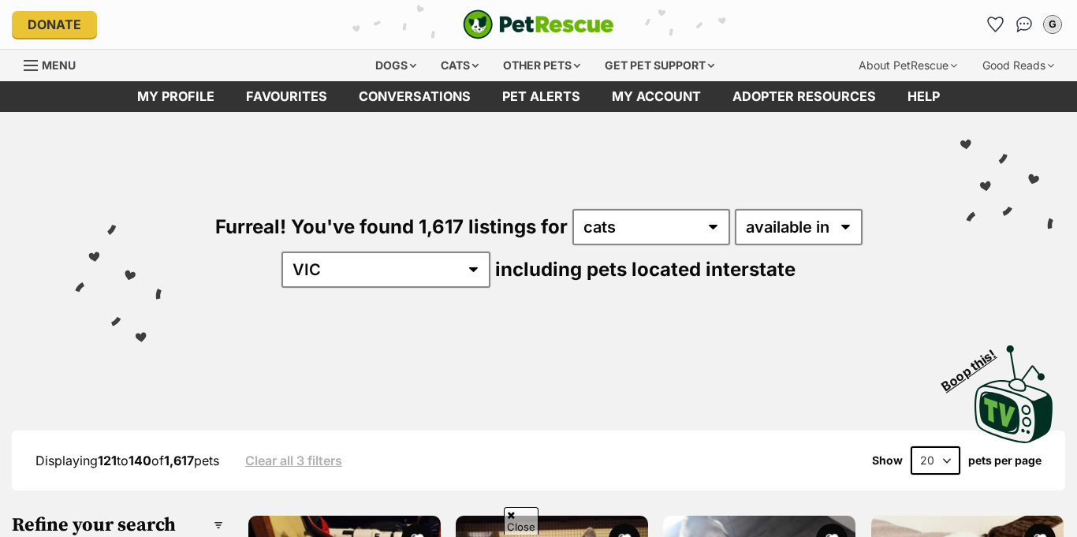
scroll to position [2198, 0]
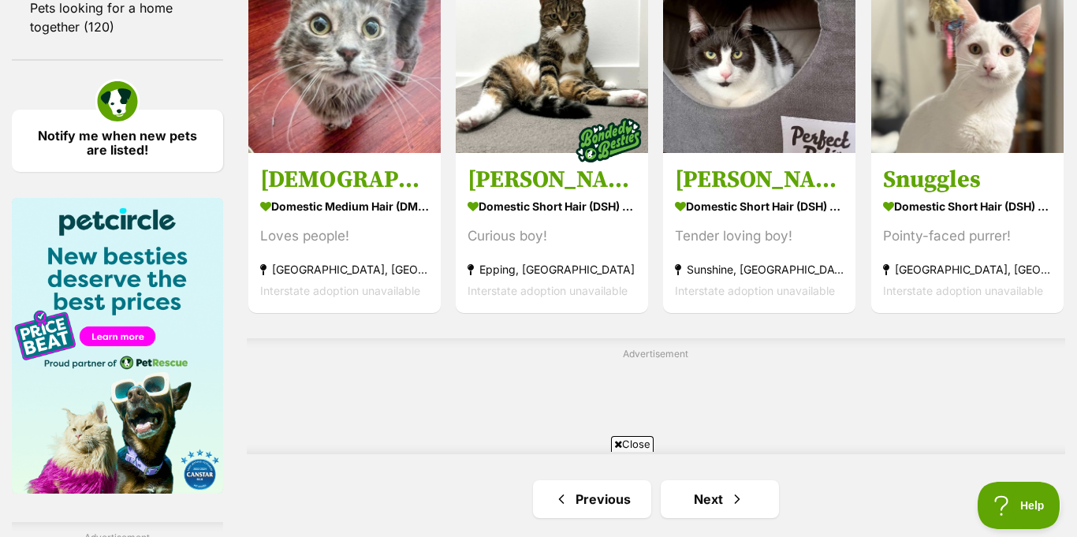
scroll to position [2353, 0]
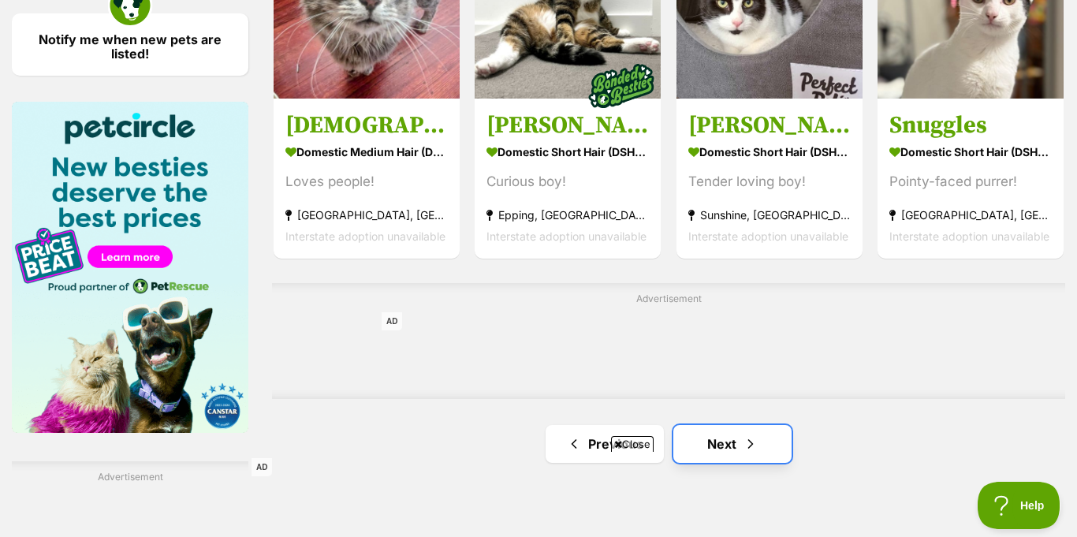
click at [741, 425] on link "Next" at bounding box center [732, 444] width 118 height 38
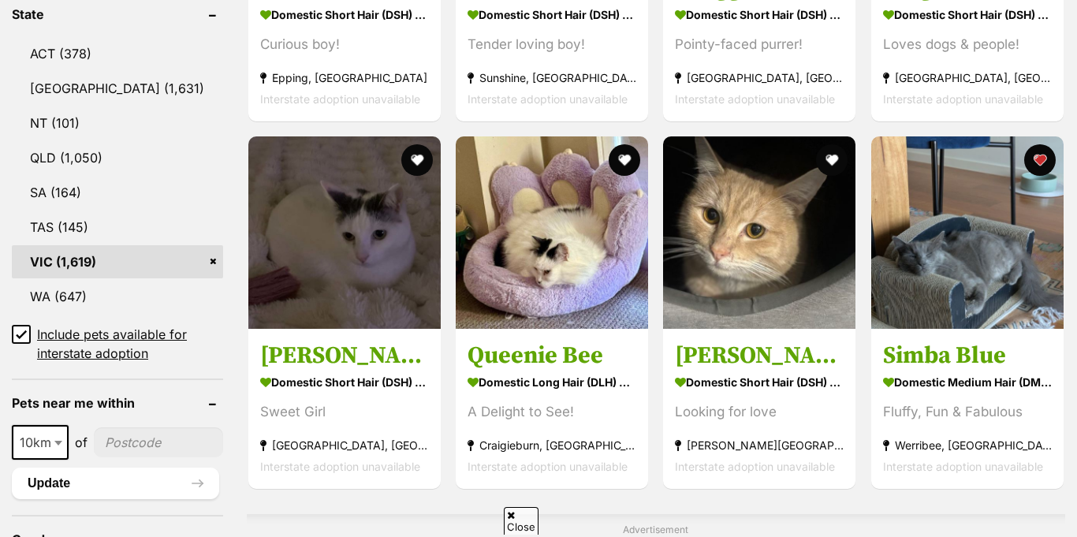
scroll to position [848, 0]
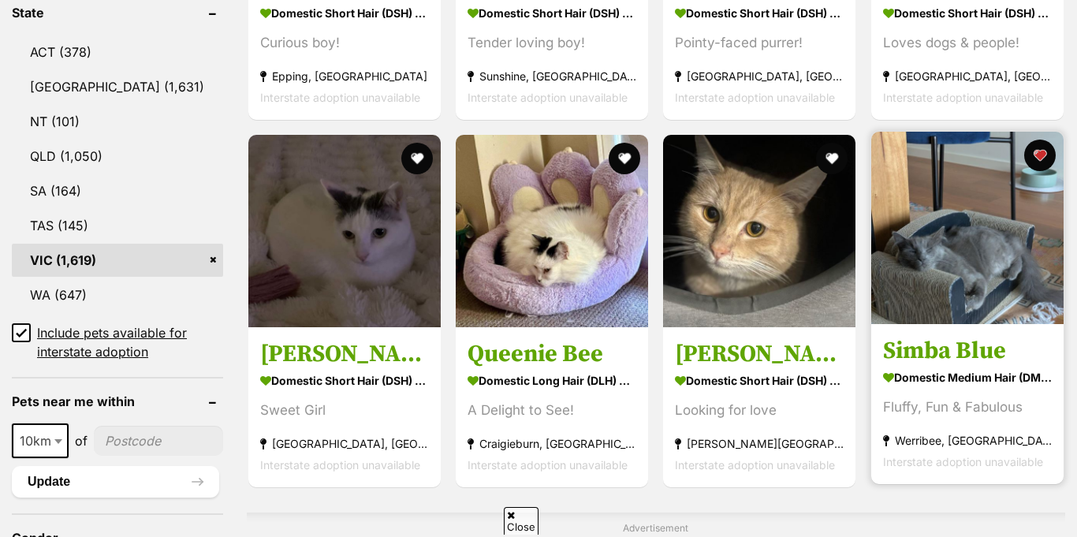
click at [1040, 252] on img at bounding box center [967, 228] width 192 height 192
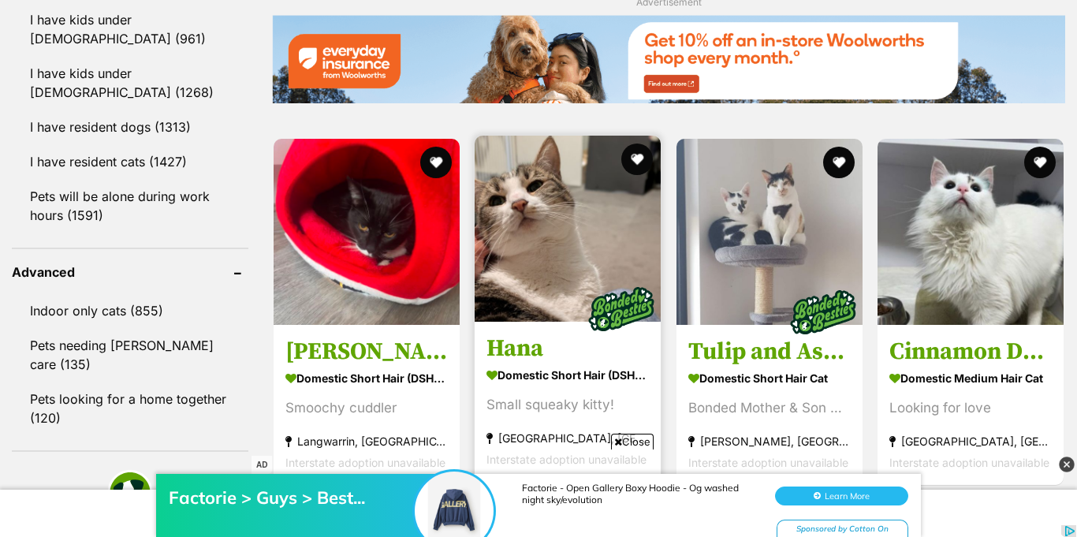
scroll to position [0, 0]
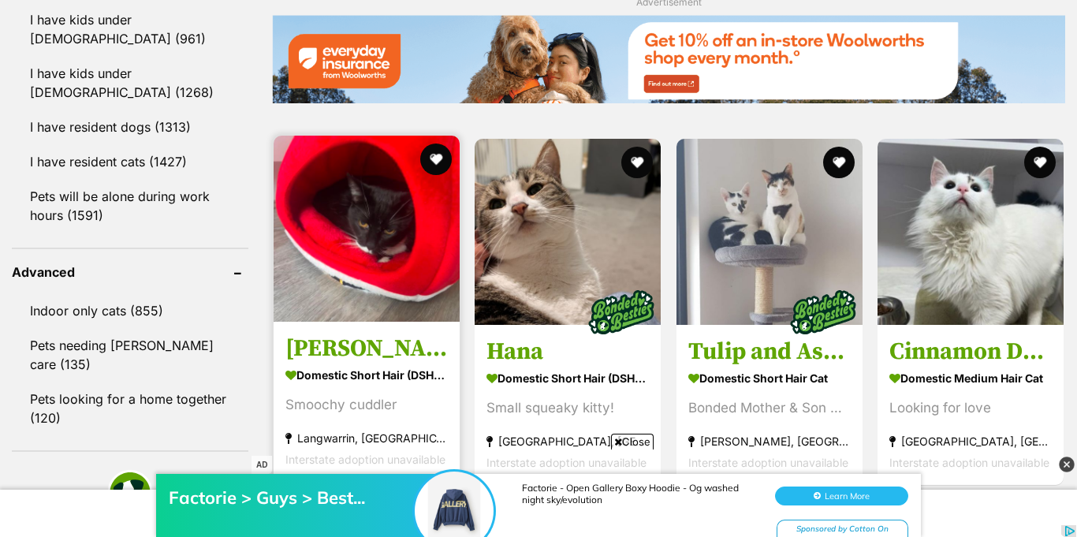
click at [423, 240] on img at bounding box center [367, 229] width 186 height 186
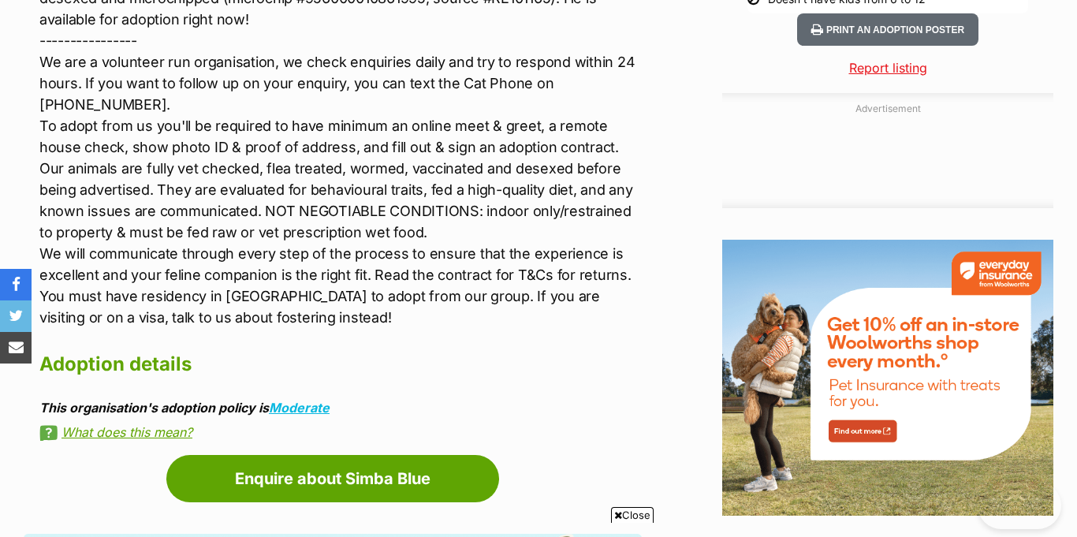
scroll to position [1206, 0]
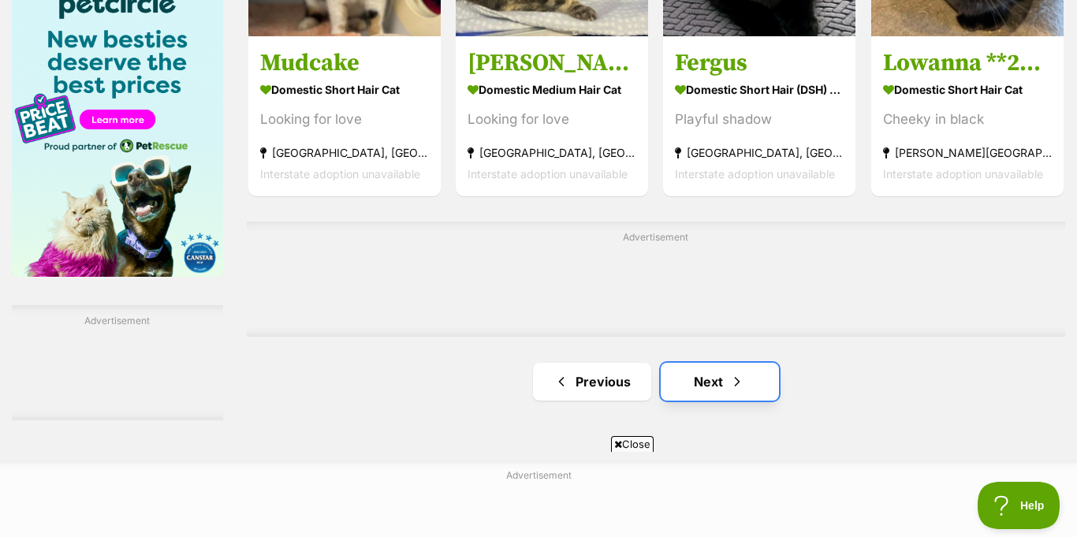
click at [749, 363] on link "Next" at bounding box center [720, 382] width 118 height 38
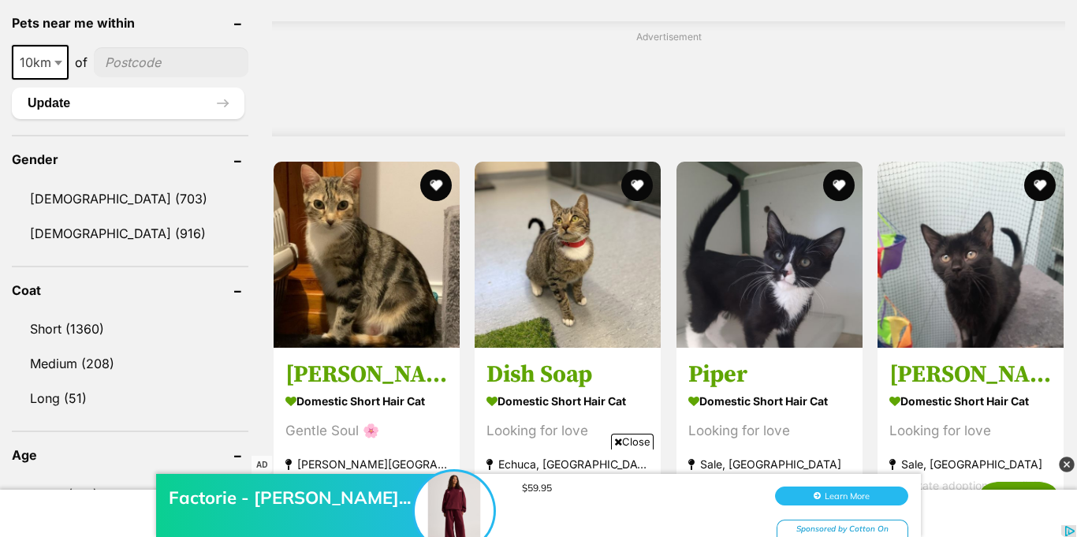
scroll to position [1235, 0]
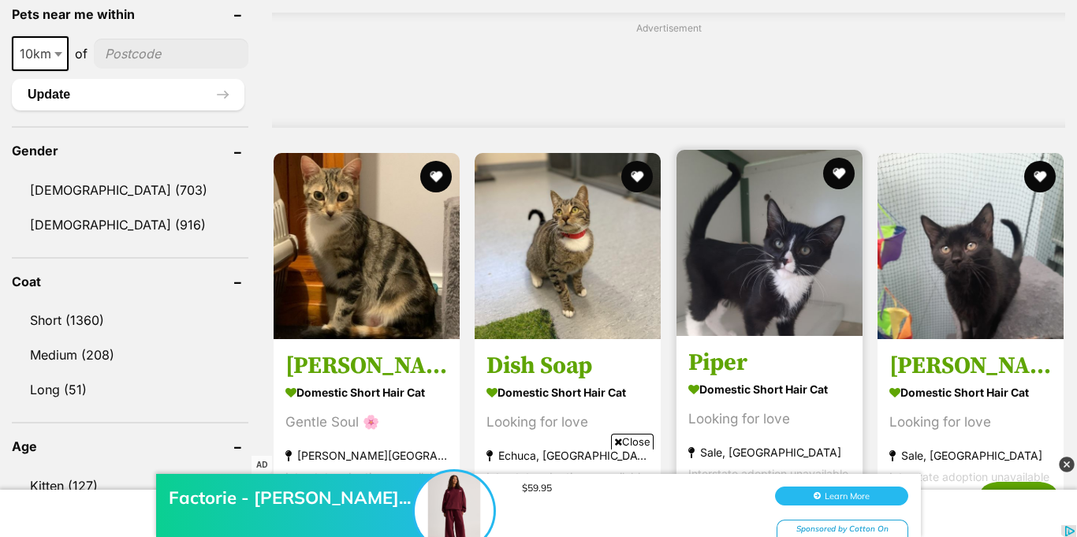
click at [761, 267] on img at bounding box center [770, 243] width 186 height 186
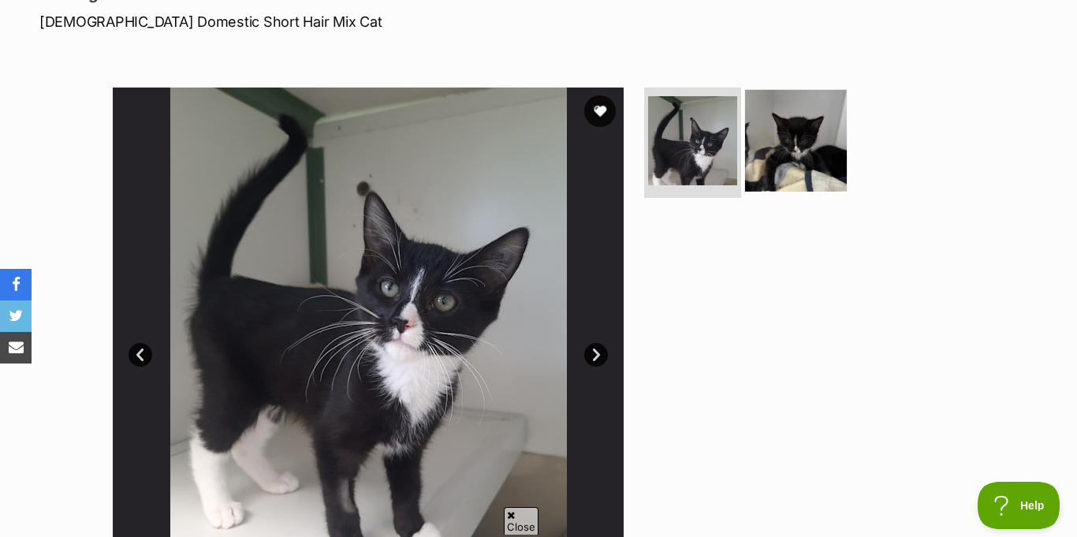
scroll to position [237, 0]
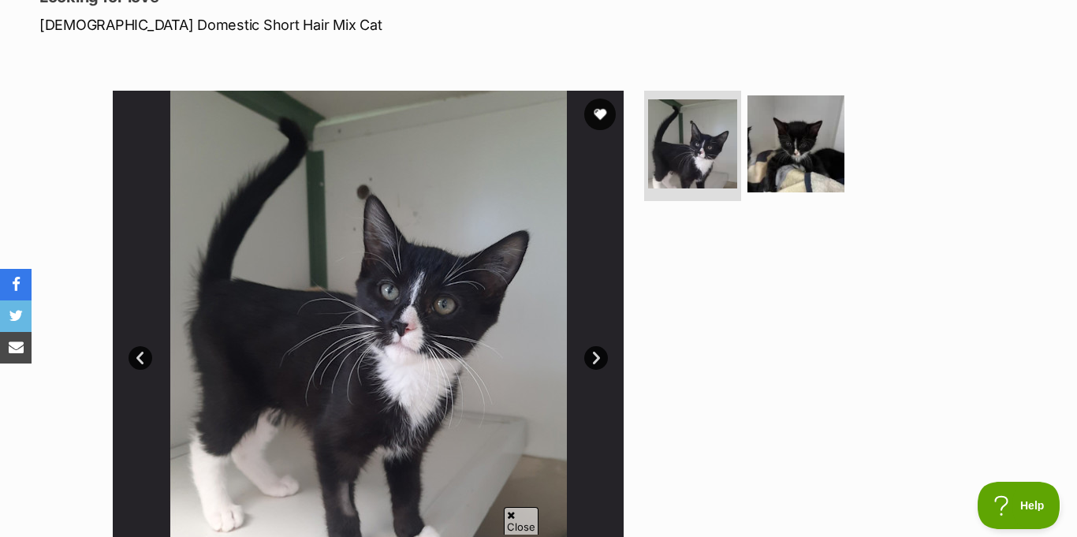
click at [591, 346] on link "Next" at bounding box center [596, 358] width 24 height 24
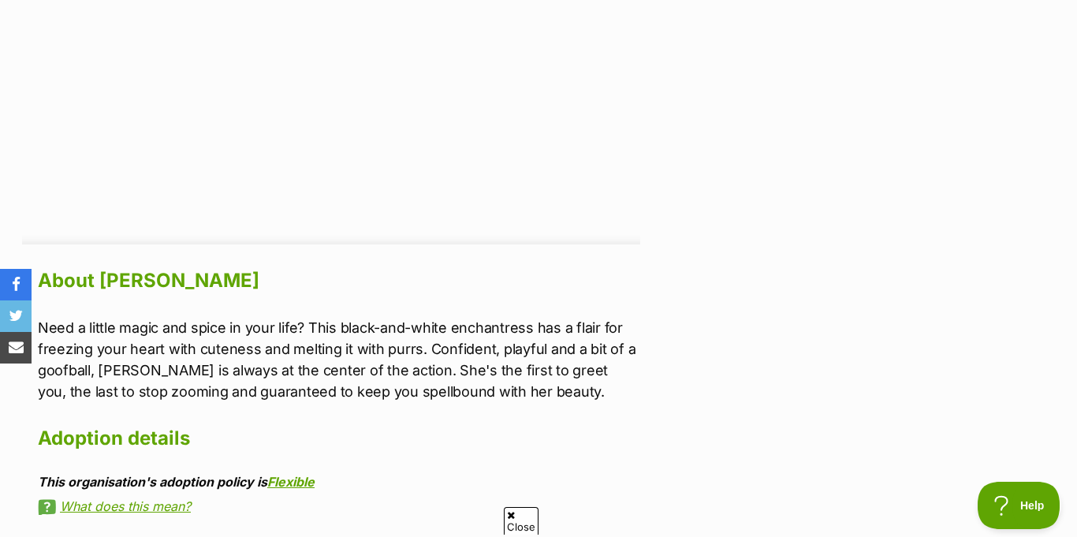
scroll to position [0, 2]
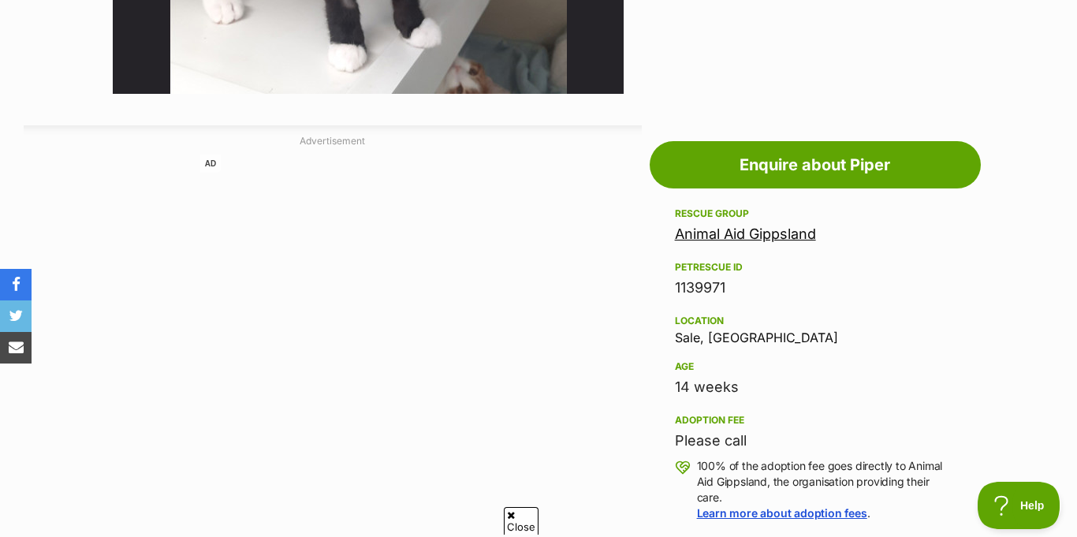
scroll to position [746, 0]
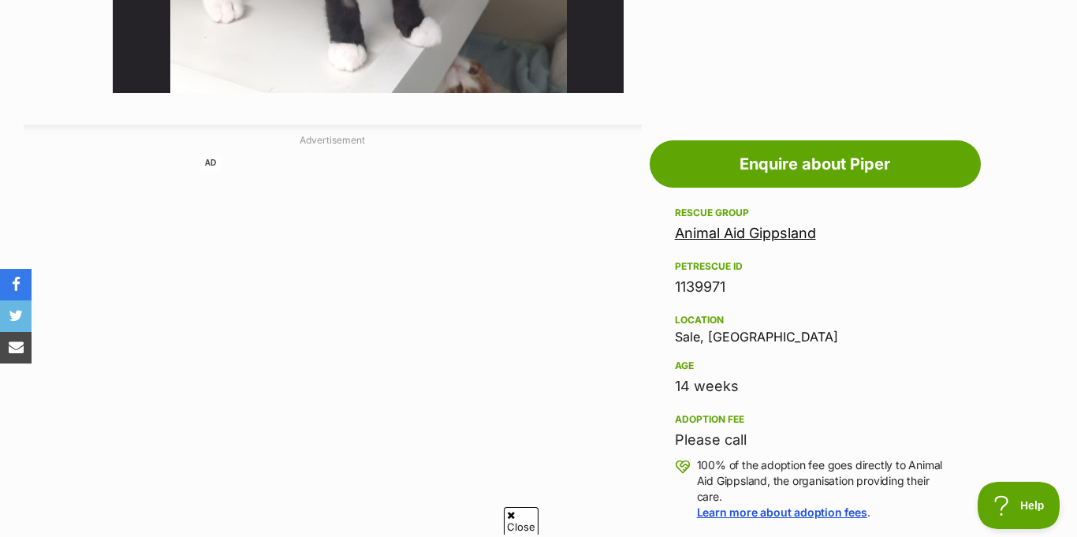
click at [722, 225] on link "Animal Aid Gippsland" at bounding box center [745, 233] width 141 height 17
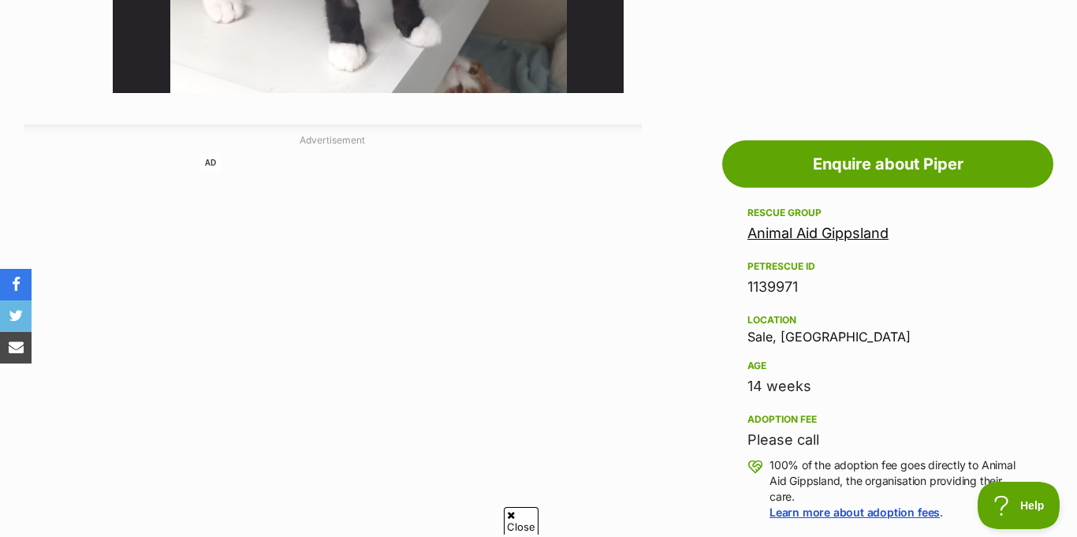
scroll to position [0, 0]
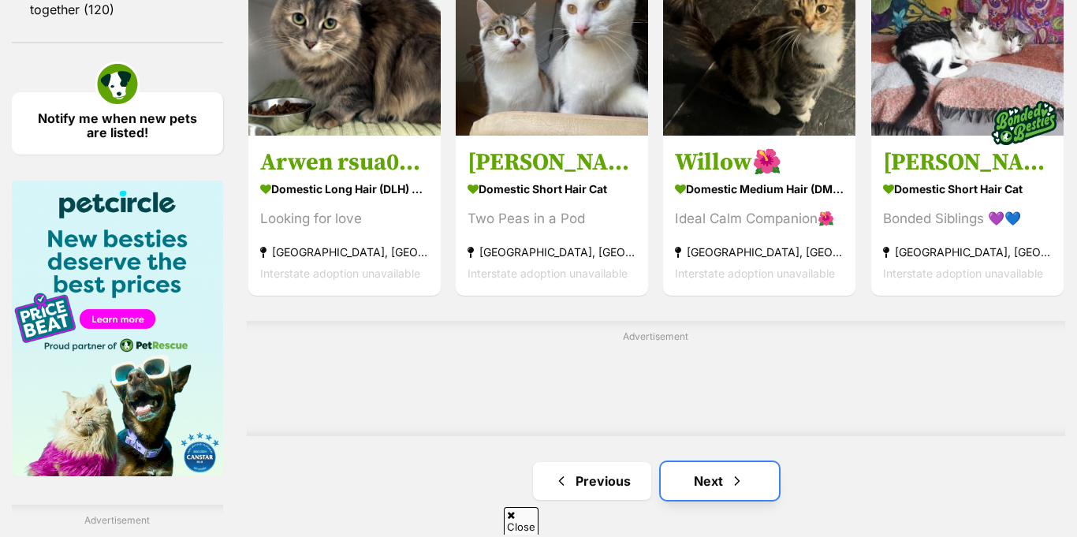
click at [740, 462] on link "Next" at bounding box center [720, 481] width 118 height 38
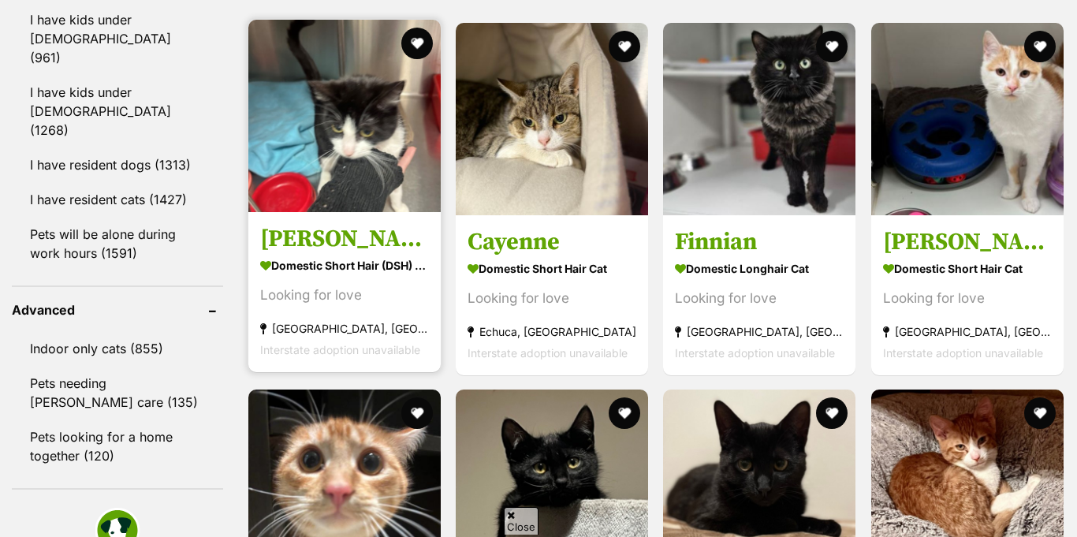
click at [371, 160] on img at bounding box center [344, 116] width 192 height 192
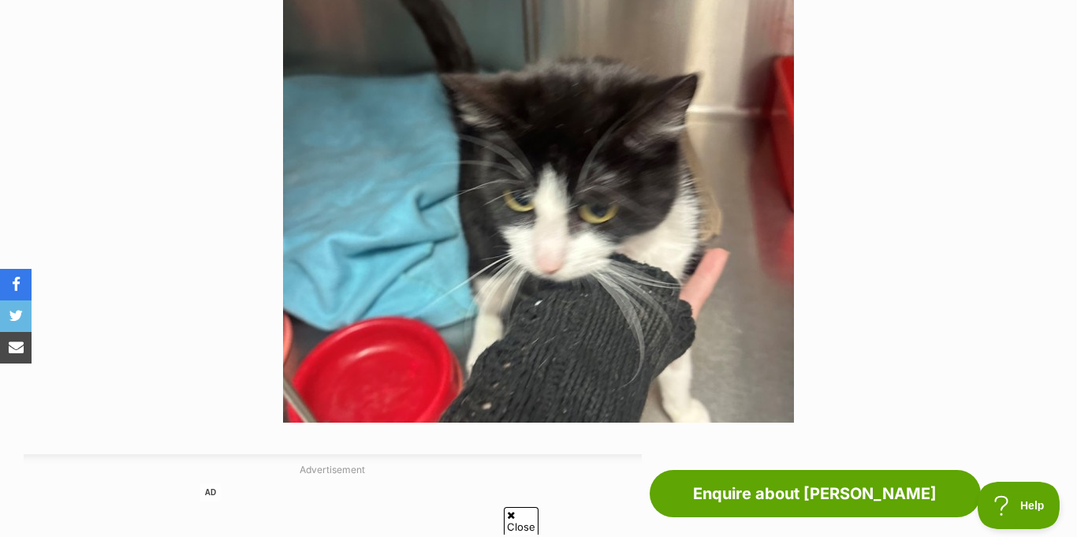
scroll to position [416, 0]
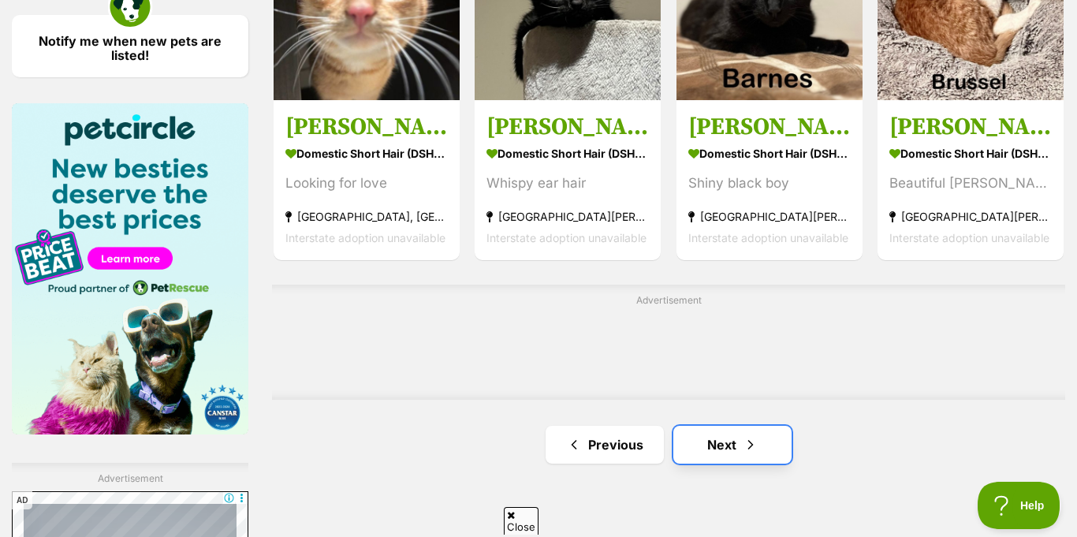
click at [775, 426] on link "Next" at bounding box center [732, 445] width 118 height 38
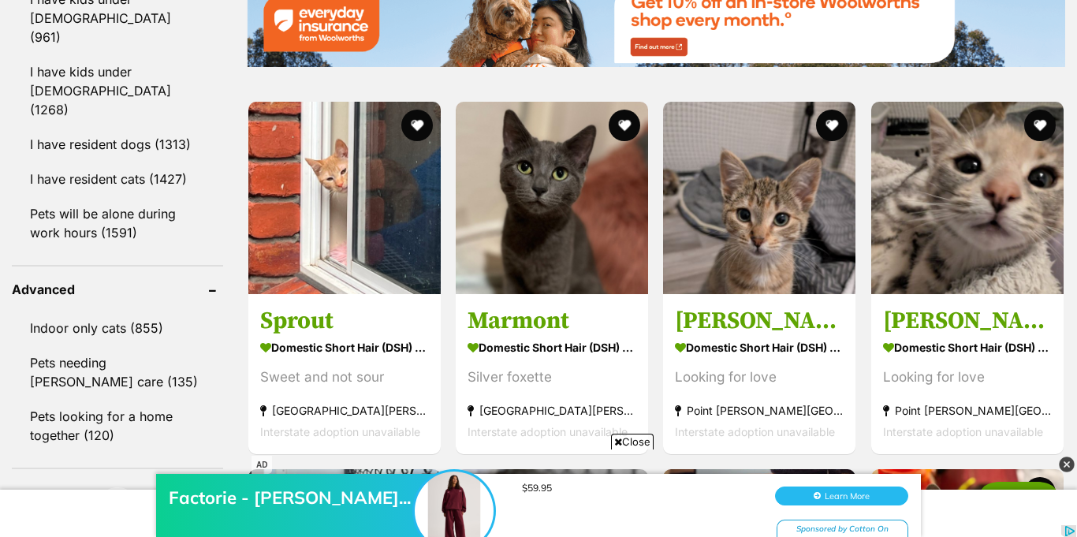
scroll to position [1926, 0]
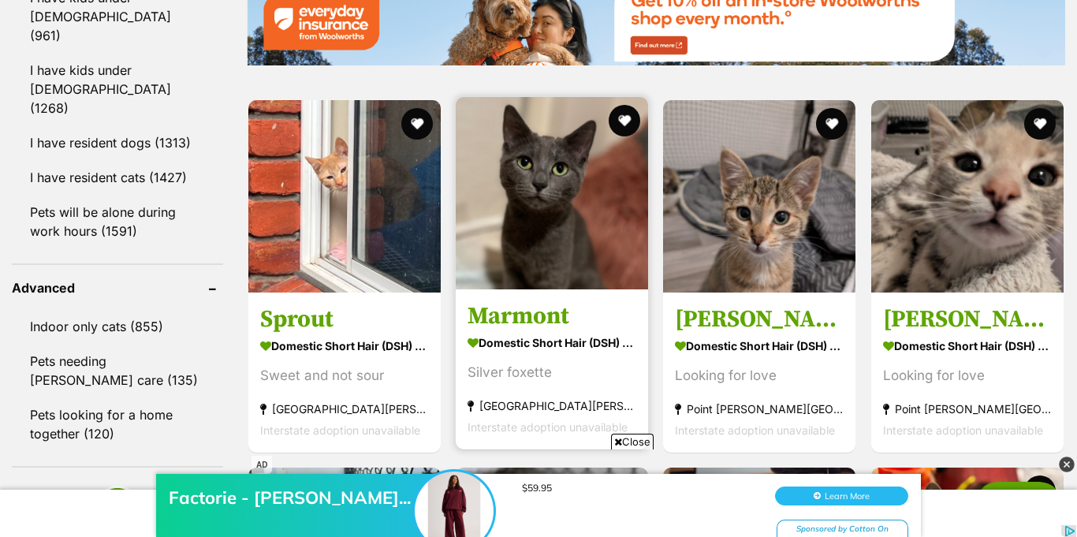
click at [519, 188] on img at bounding box center [552, 193] width 192 height 192
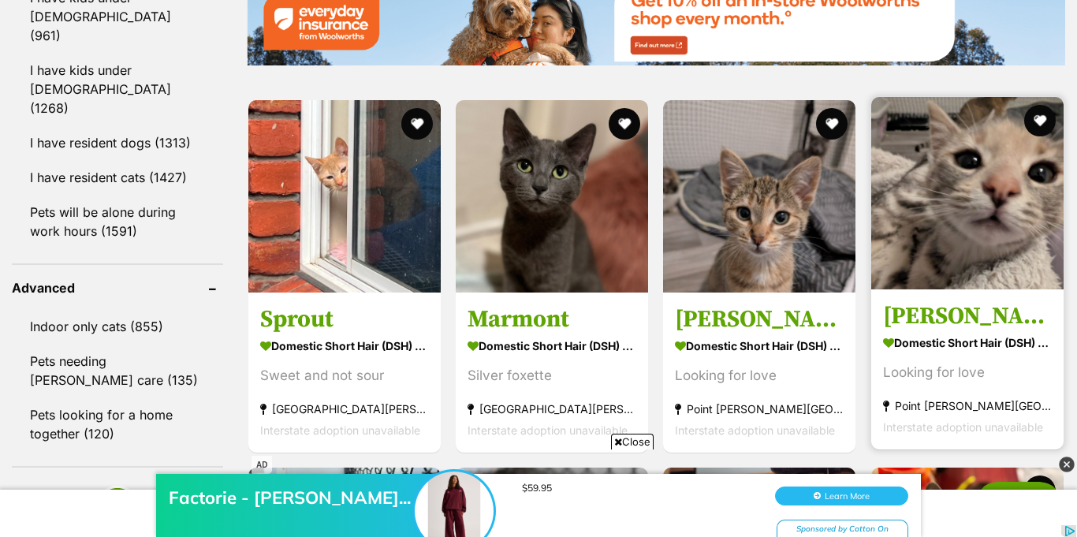
click at [960, 229] on img at bounding box center [967, 193] width 192 height 192
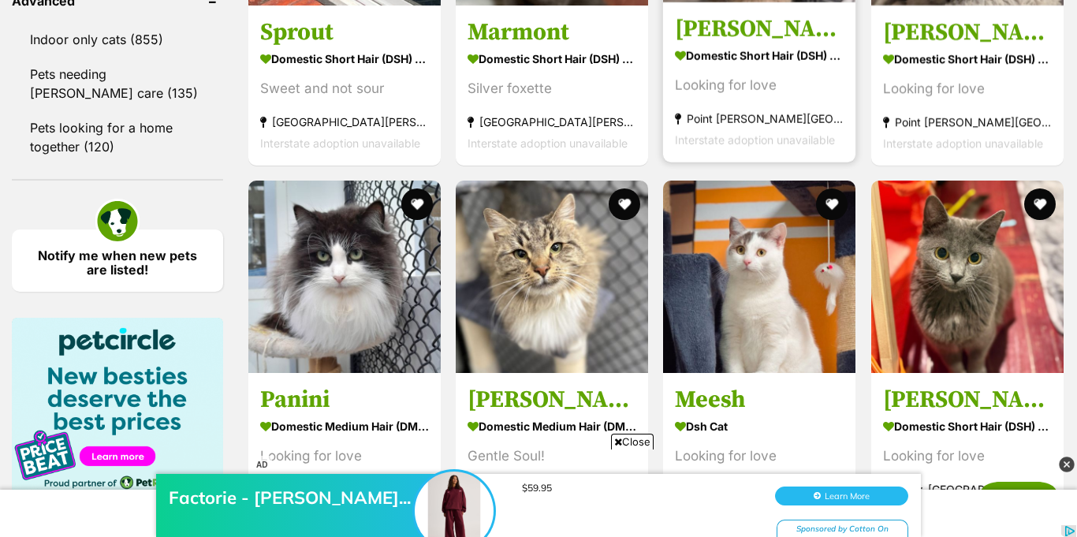
scroll to position [2285, 0]
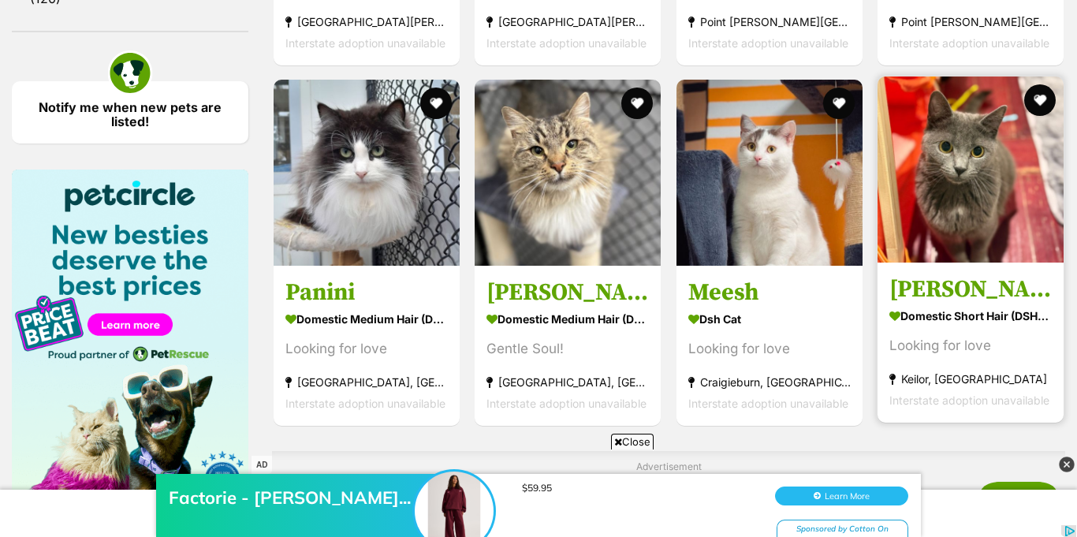
click at [1039, 101] on img at bounding box center [971, 169] width 186 height 186
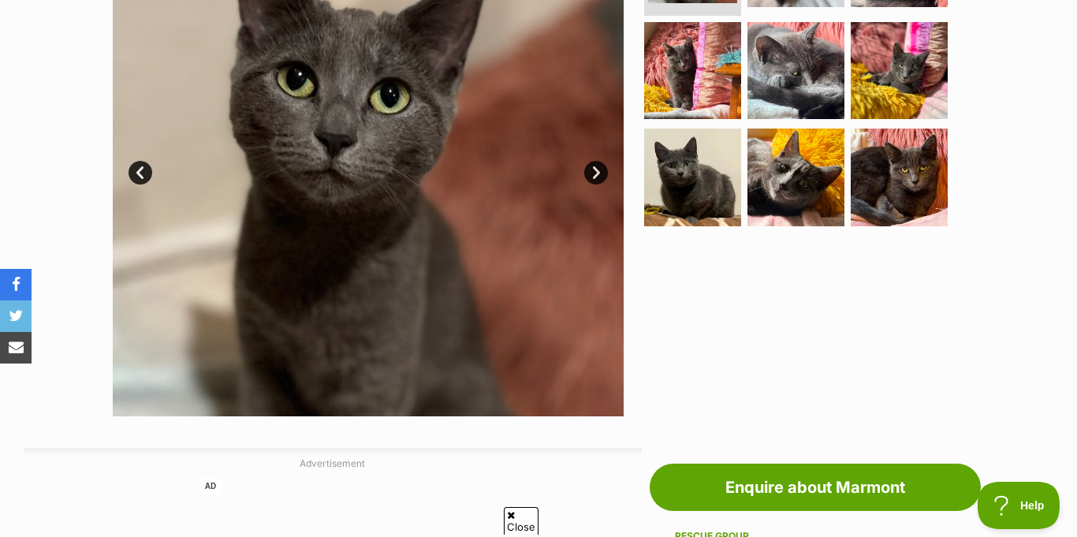
scroll to position [424, 0]
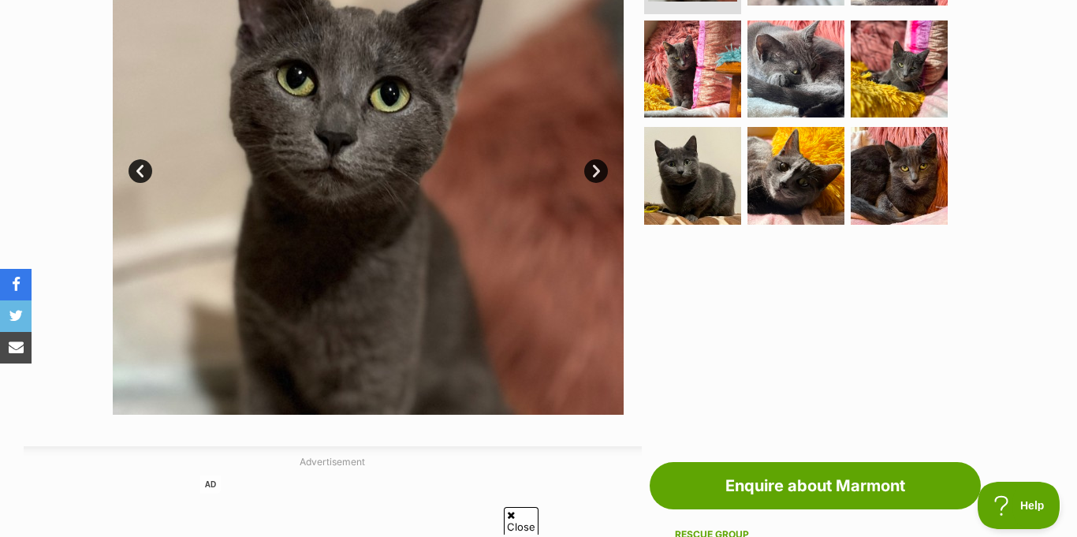
click at [598, 159] on link "Next" at bounding box center [596, 171] width 24 height 24
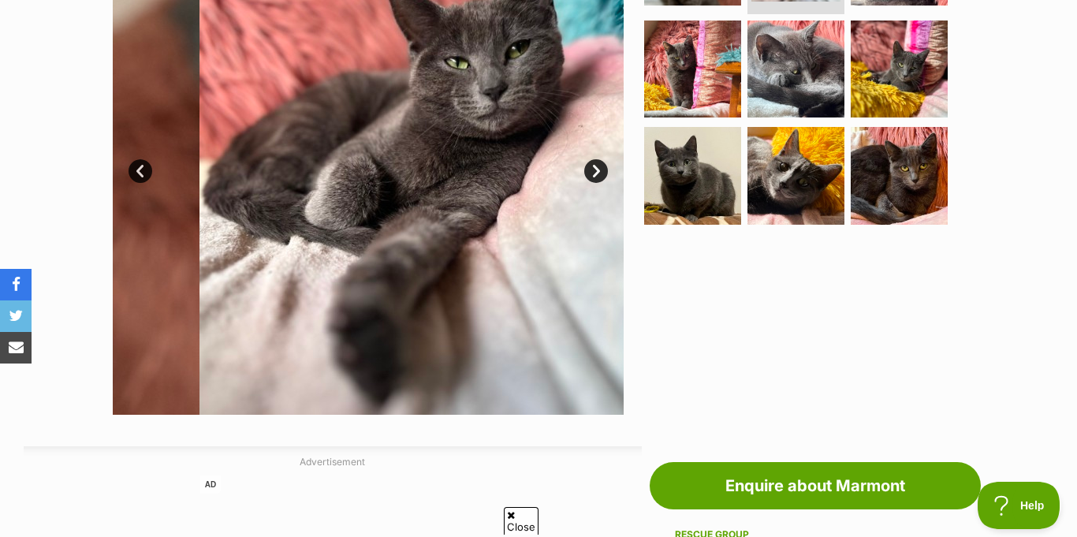
click at [598, 159] on link "Next" at bounding box center [596, 171] width 24 height 24
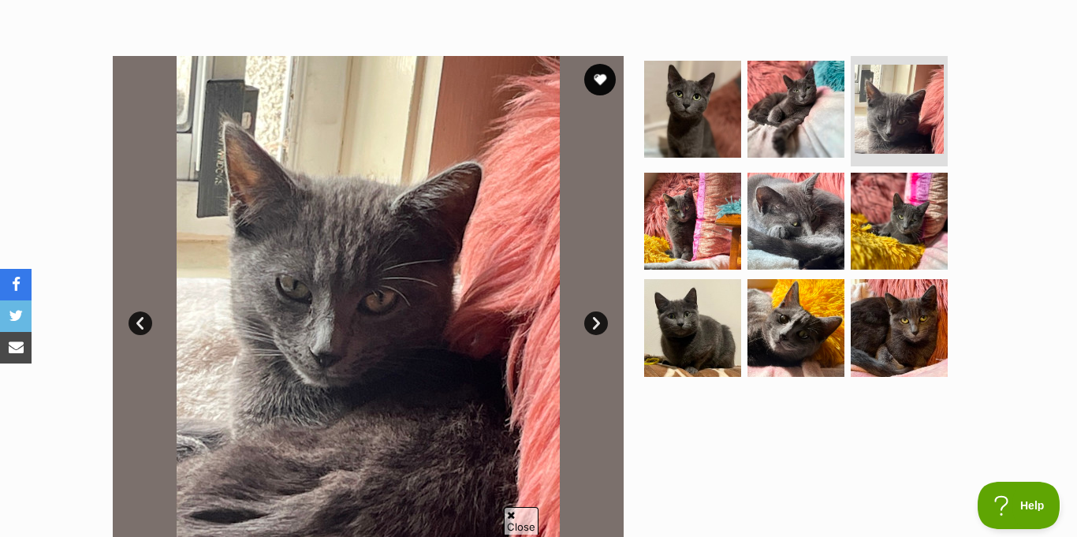
scroll to position [269, 0]
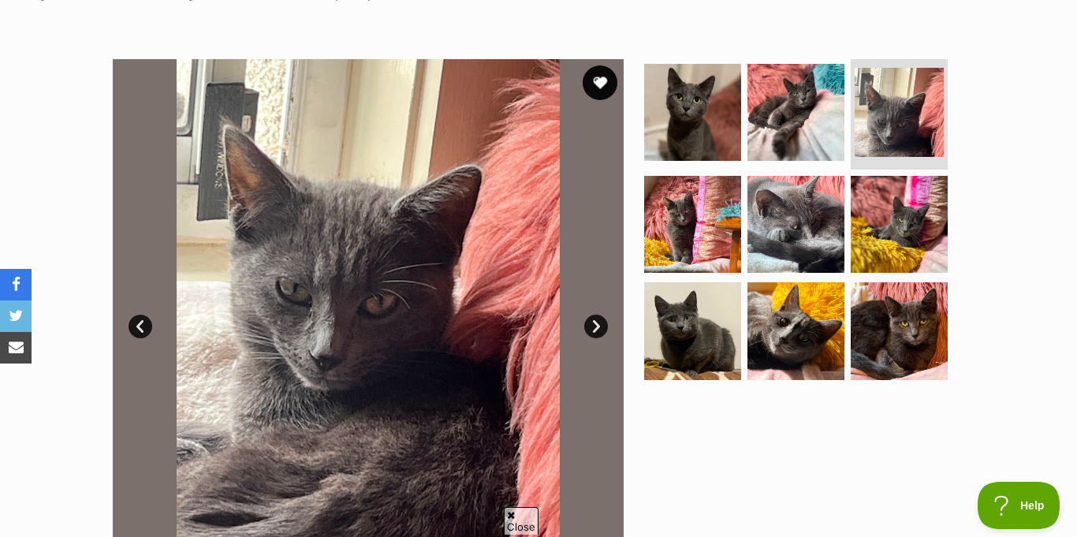
click at [593, 65] on button "favourite" at bounding box center [600, 82] width 35 height 35
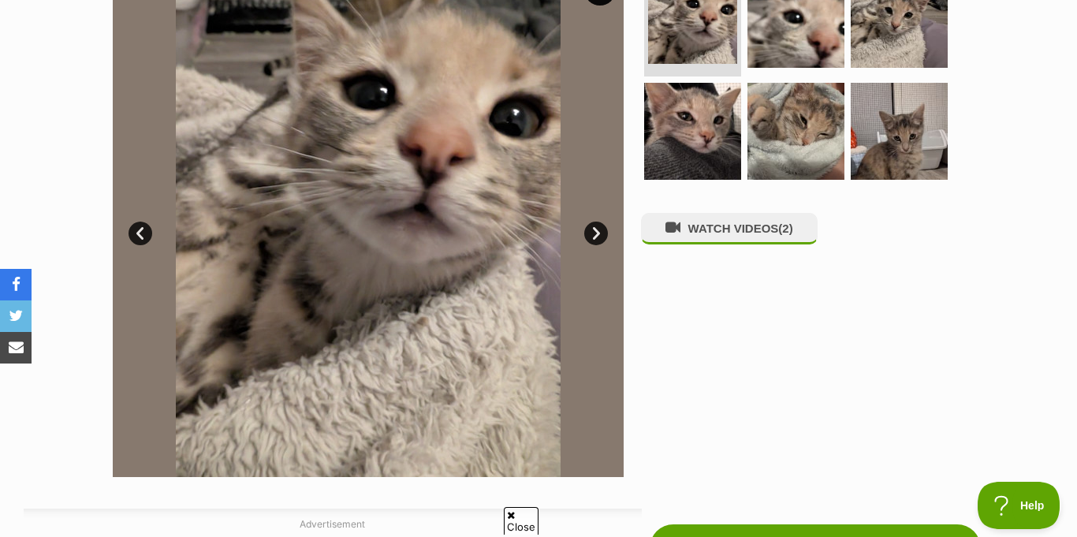
scroll to position [364, 0]
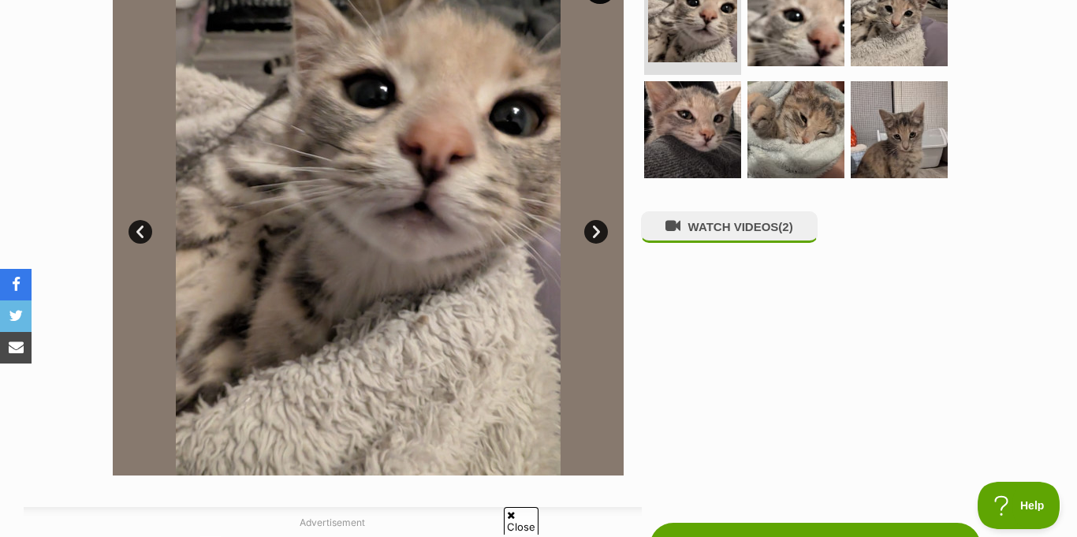
click at [592, 220] on link "Next" at bounding box center [596, 232] width 24 height 24
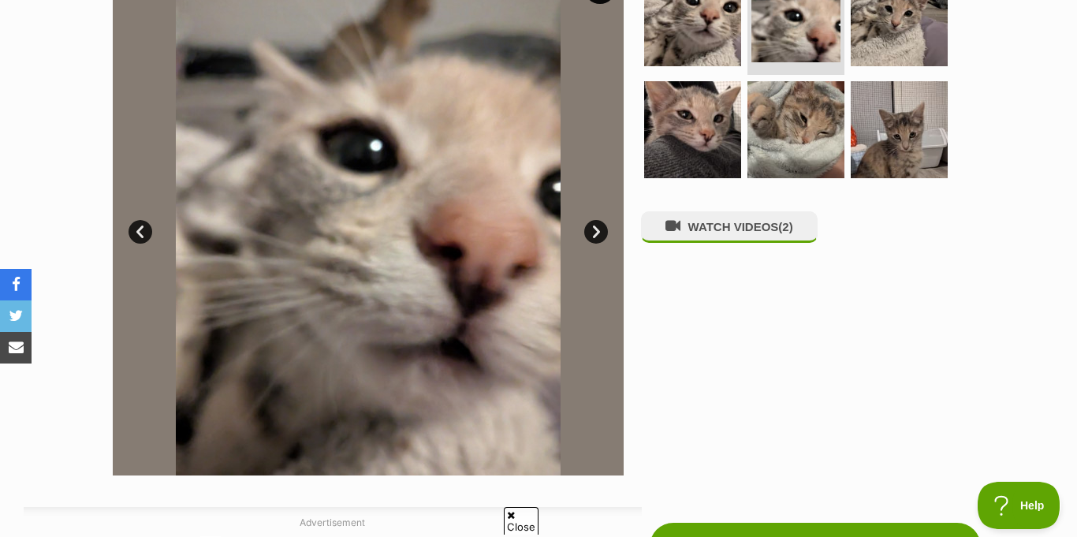
click at [592, 220] on link "Next" at bounding box center [596, 232] width 24 height 24
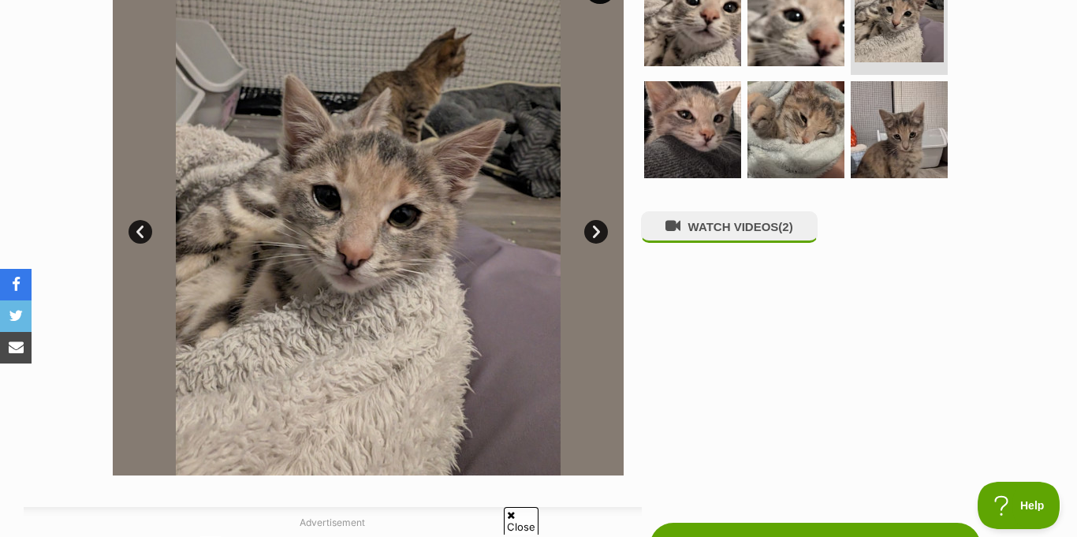
click at [592, 220] on link "Next" at bounding box center [596, 232] width 24 height 24
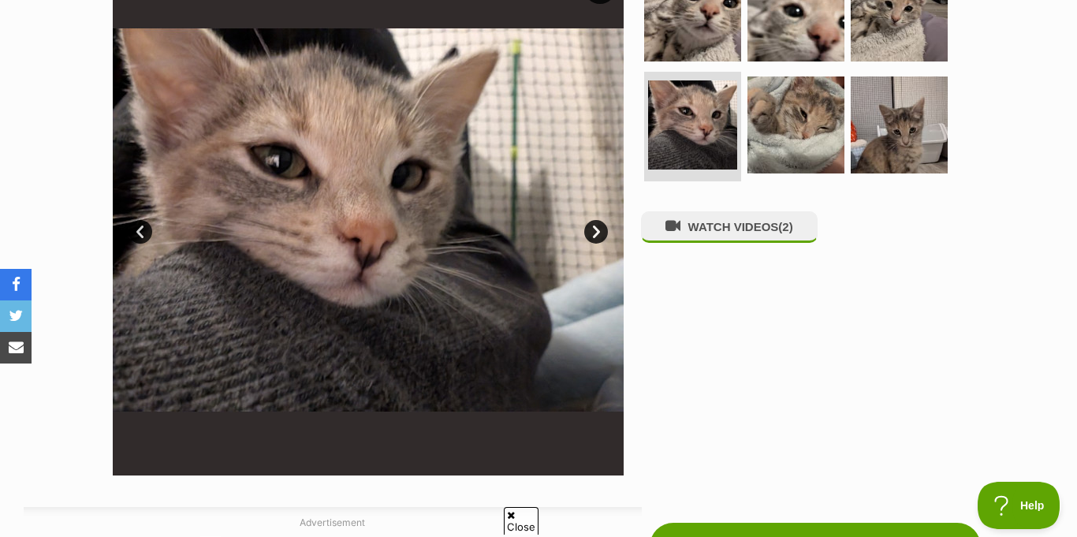
click at [592, 220] on link "Next" at bounding box center [596, 232] width 24 height 24
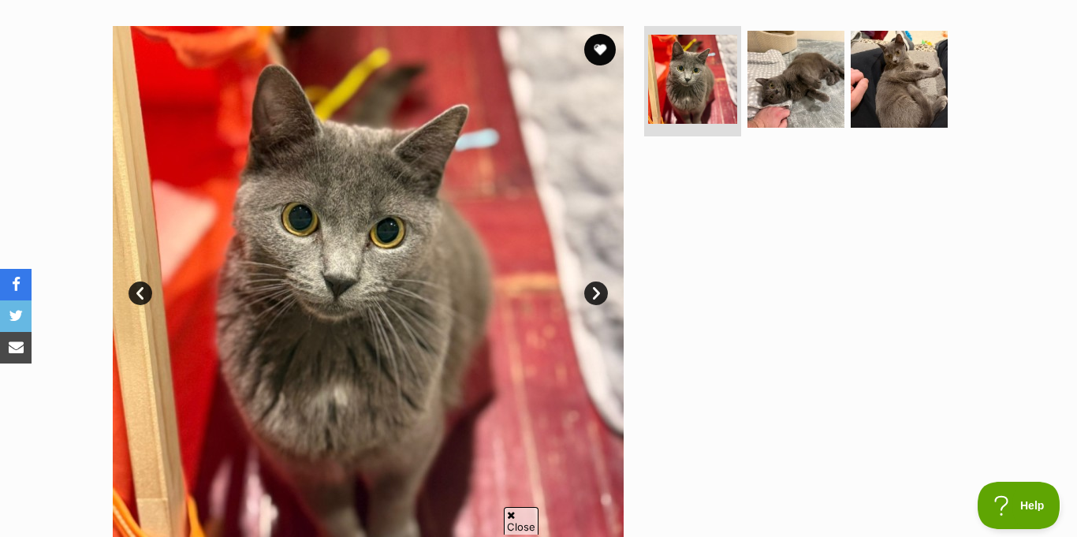
click at [601, 282] on link "Next" at bounding box center [596, 294] width 24 height 24
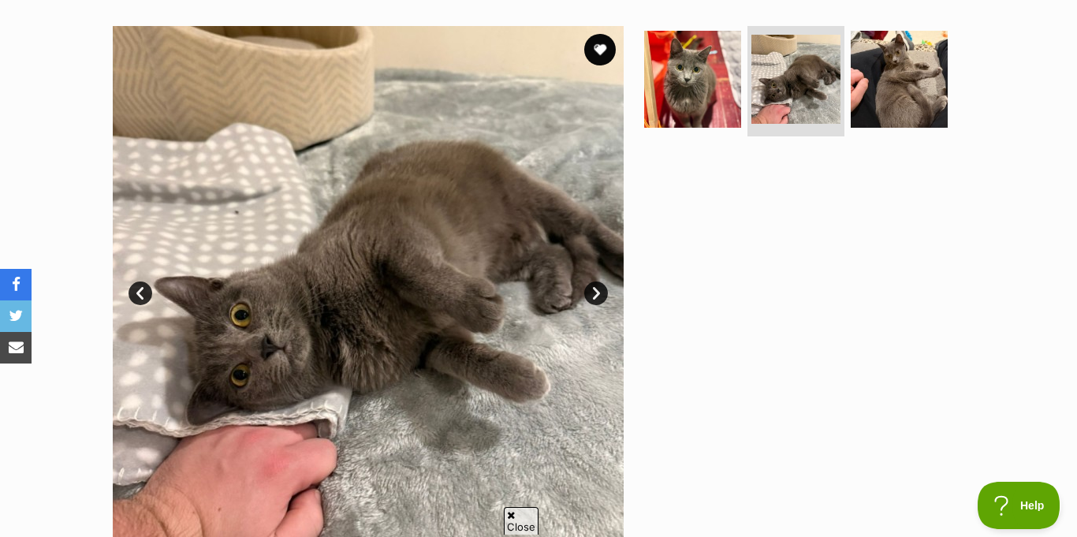
click at [601, 282] on link "Next" at bounding box center [596, 294] width 24 height 24
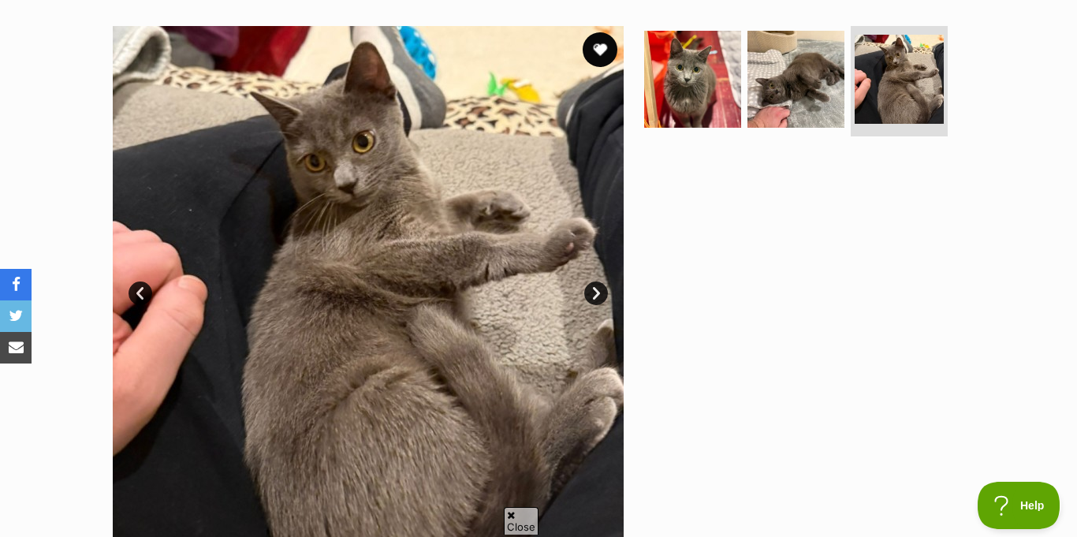
click at [598, 32] on button "favourite" at bounding box center [600, 49] width 35 height 35
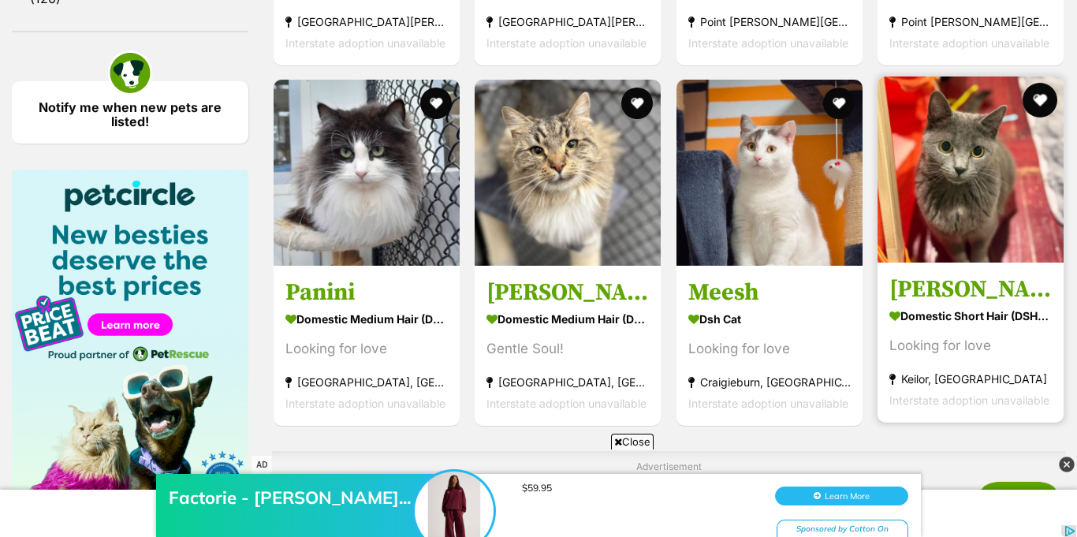
click at [1033, 83] on button "favourite" at bounding box center [1040, 100] width 35 height 35
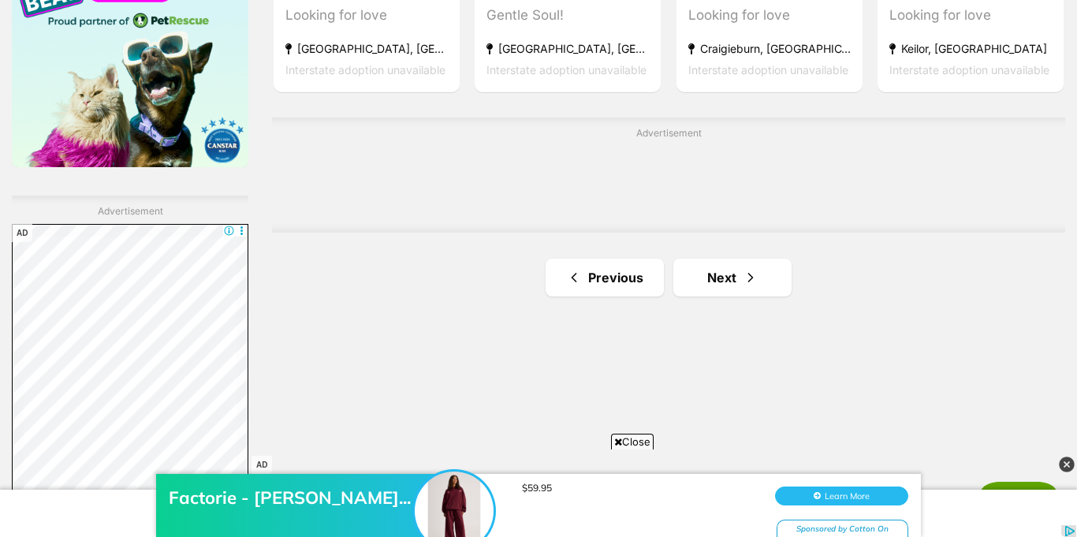
scroll to position [2626, 0]
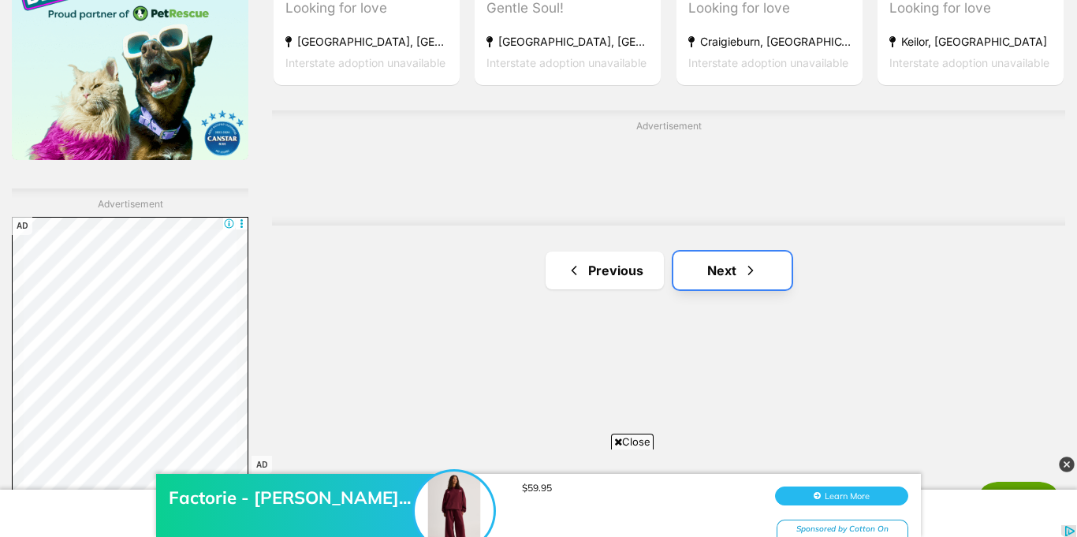
click at [718, 252] on link "Next" at bounding box center [732, 271] width 118 height 38
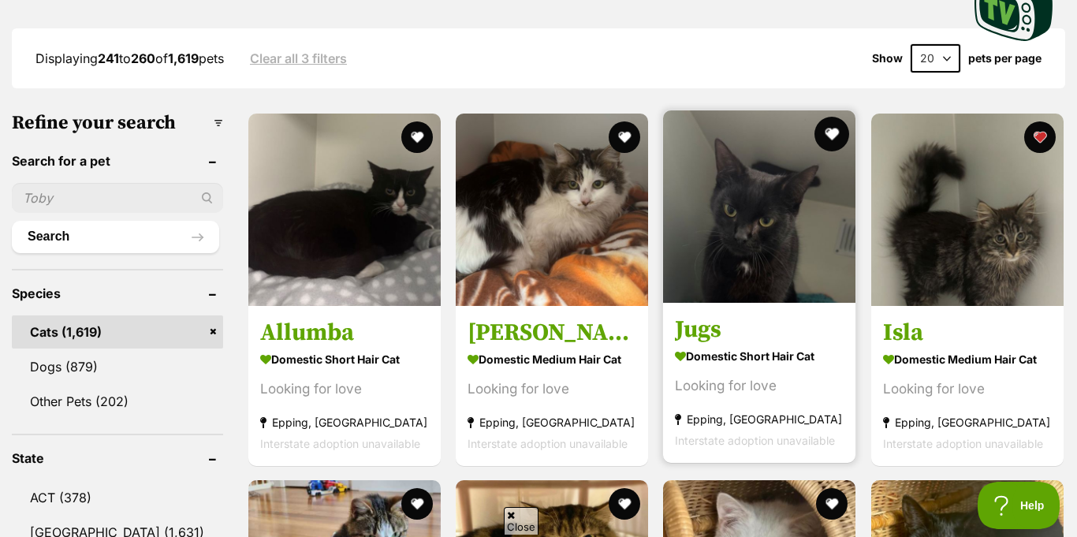
click at [830, 117] on button "favourite" at bounding box center [832, 134] width 35 height 35
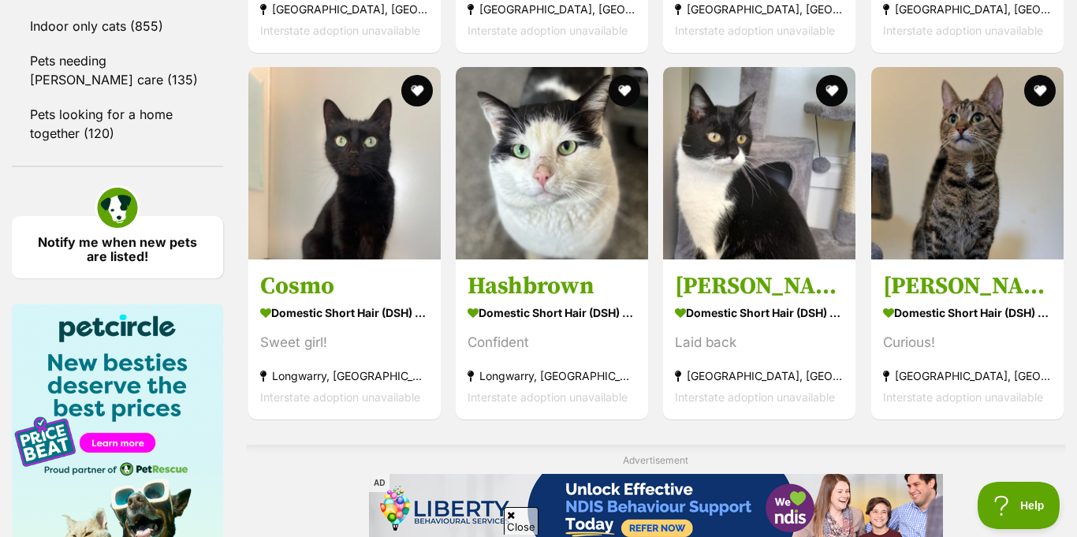
scroll to position [2243, 0]
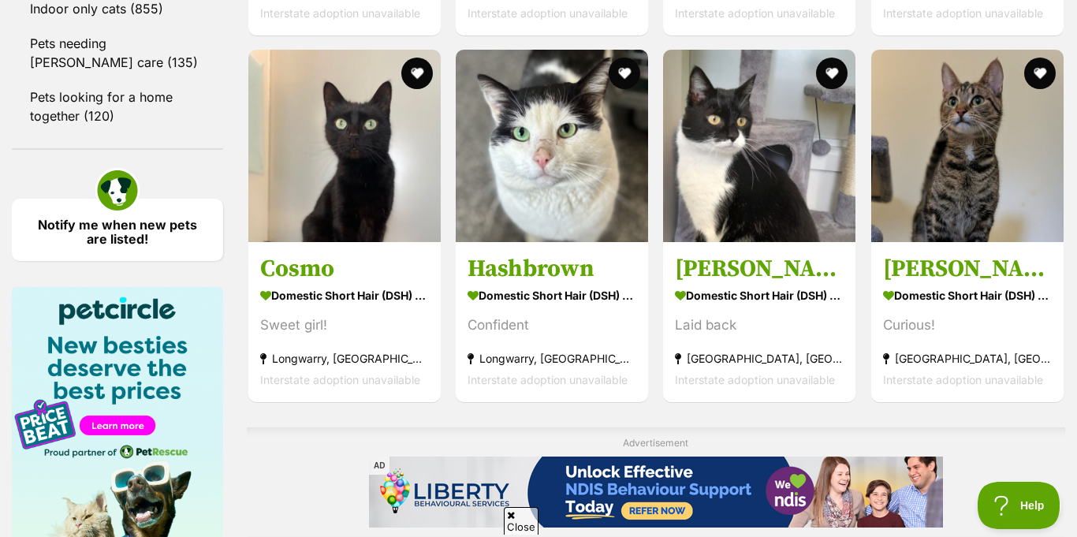
click at [830, 91] on img at bounding box center [759, 146] width 192 height 192
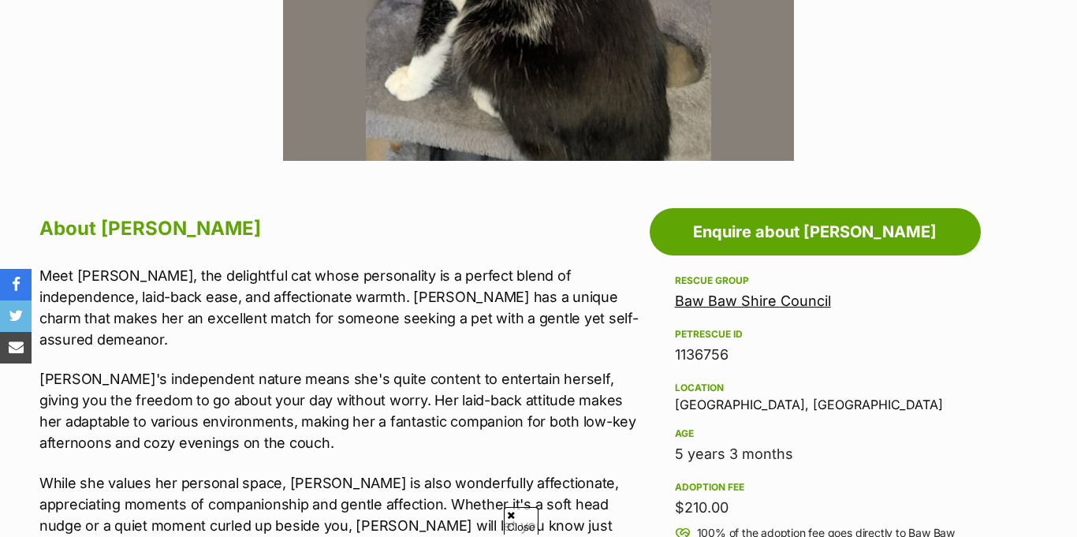
scroll to position [678, 0]
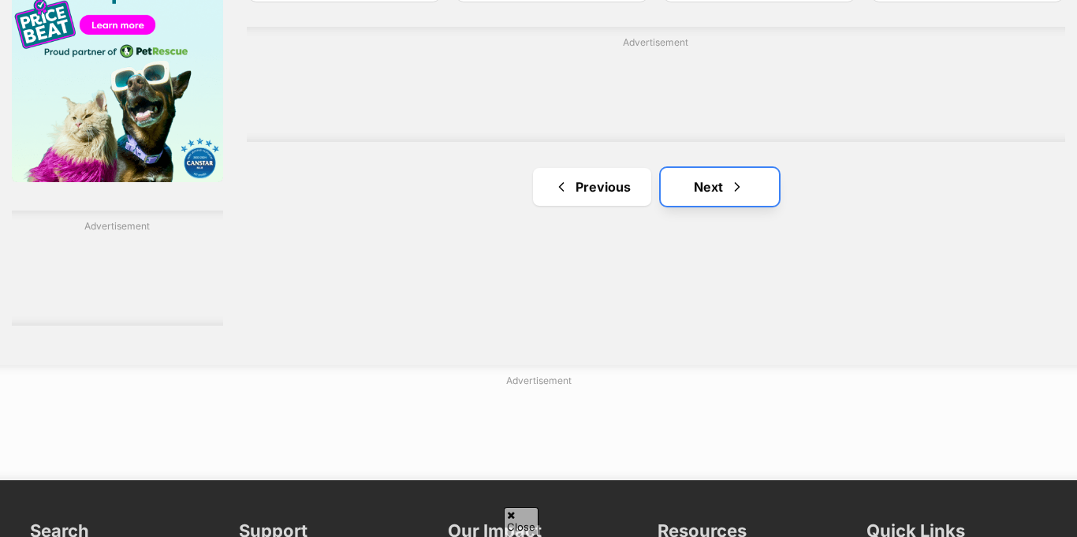
click at [715, 168] on link "Next" at bounding box center [720, 187] width 118 height 38
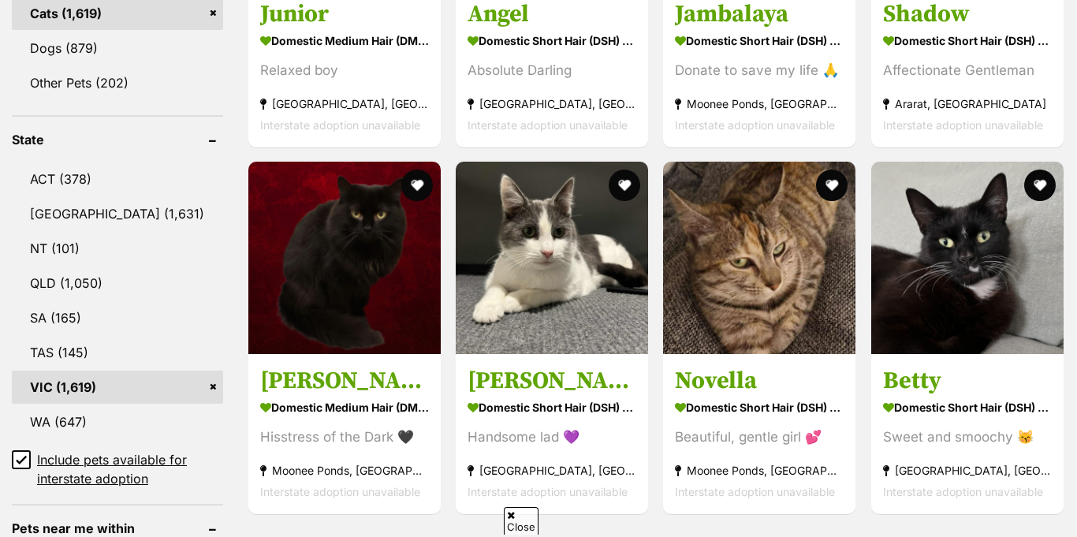
scroll to position [721, 0]
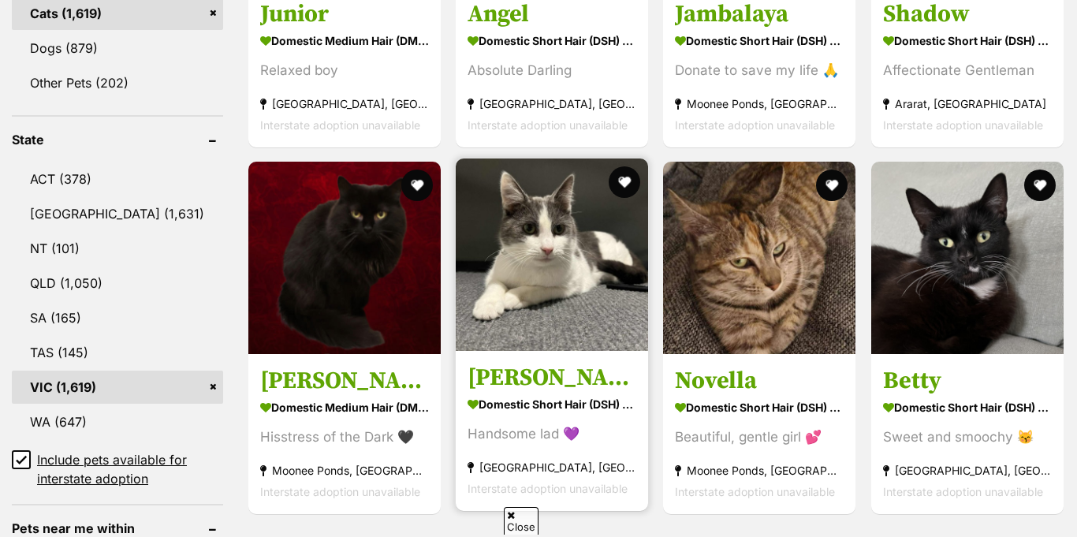
click at [550, 276] on img at bounding box center [552, 255] width 192 height 192
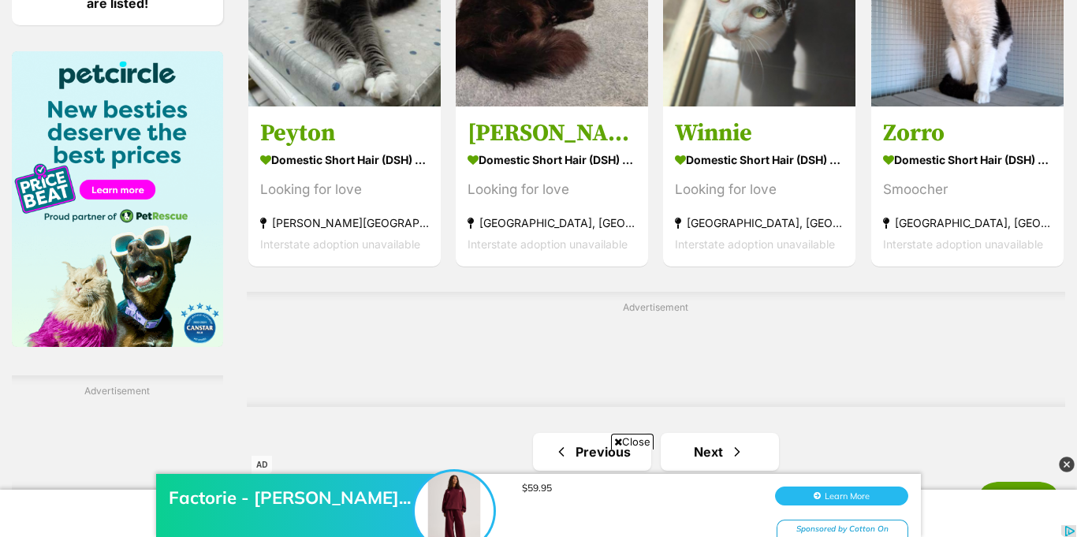
scroll to position [2480, 0]
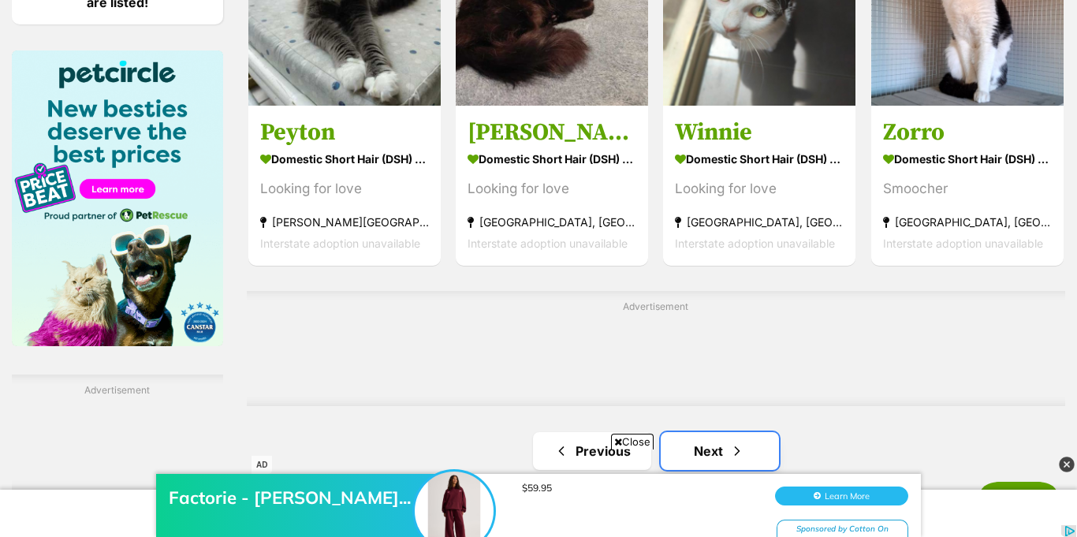
click at [729, 442] on span "Next page" at bounding box center [737, 451] width 16 height 19
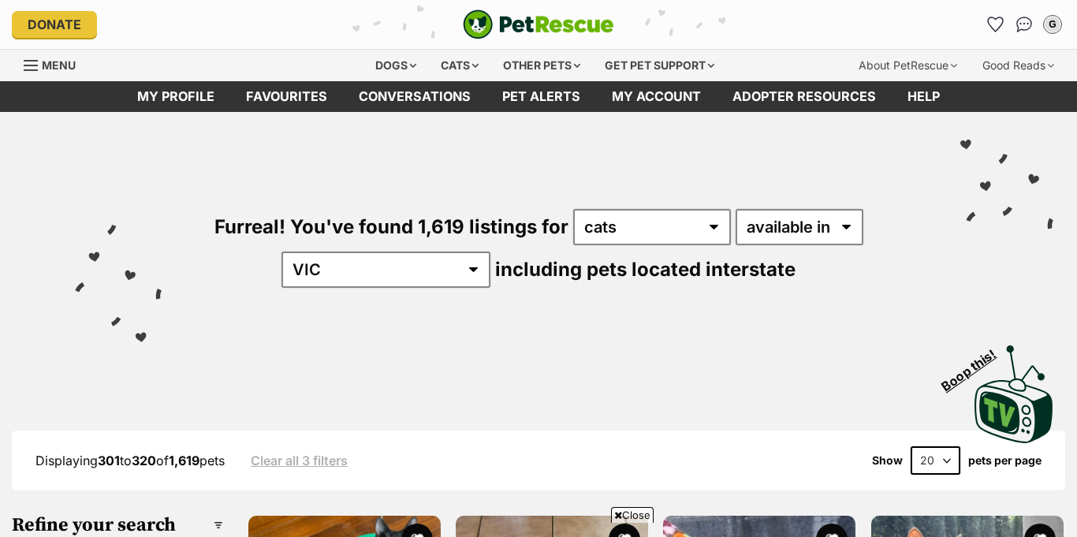
scroll to position [2488, 0]
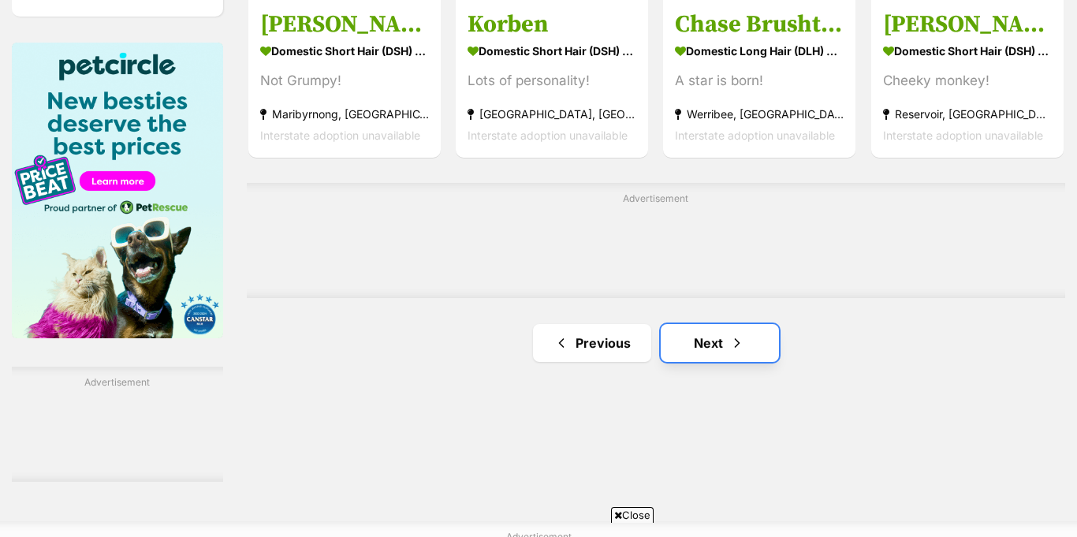
click at [732, 334] on span "Next page" at bounding box center [737, 343] width 16 height 19
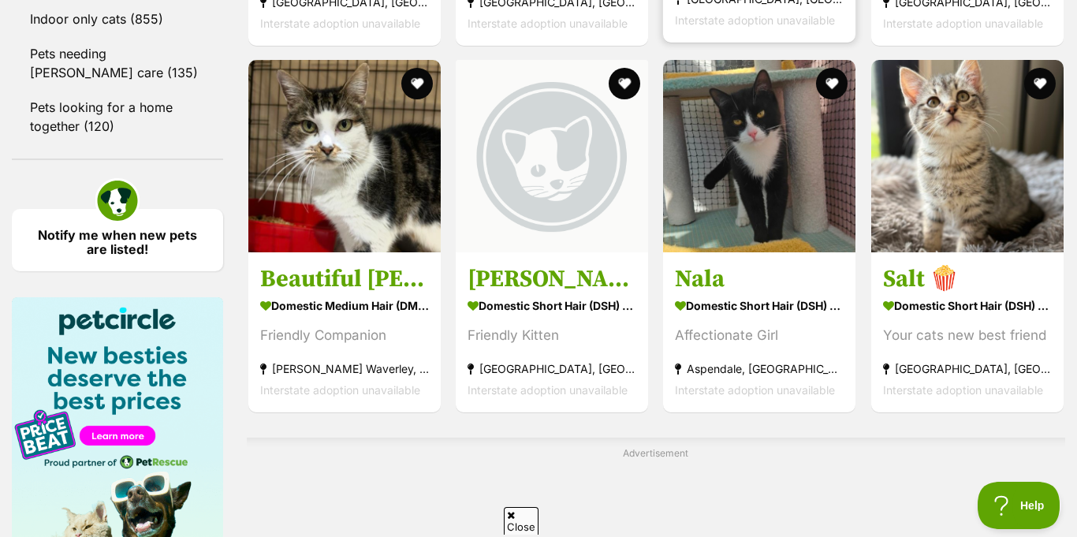
scroll to position [2254, 0]
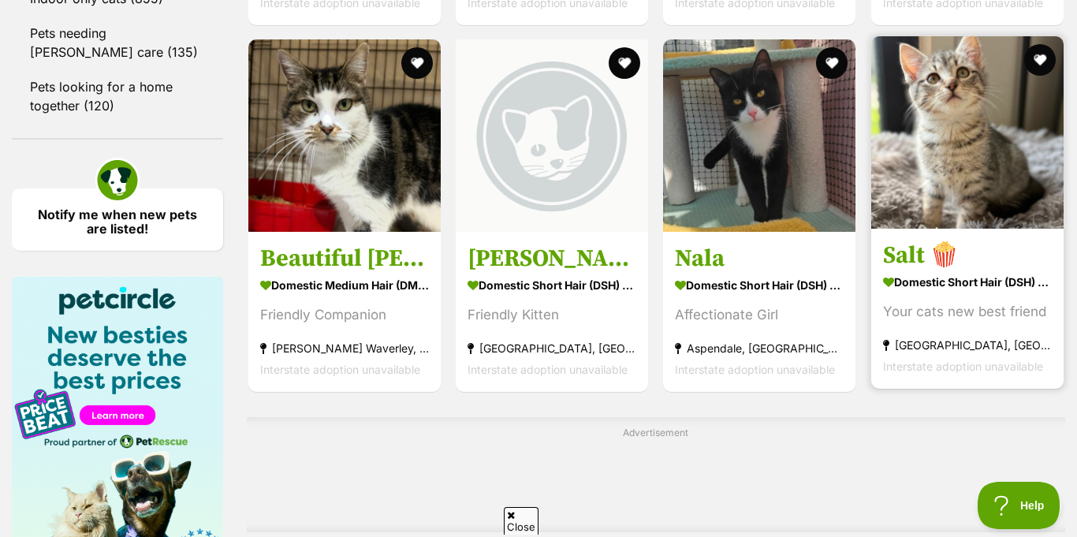
click at [933, 216] on link at bounding box center [967, 224] width 192 height 16
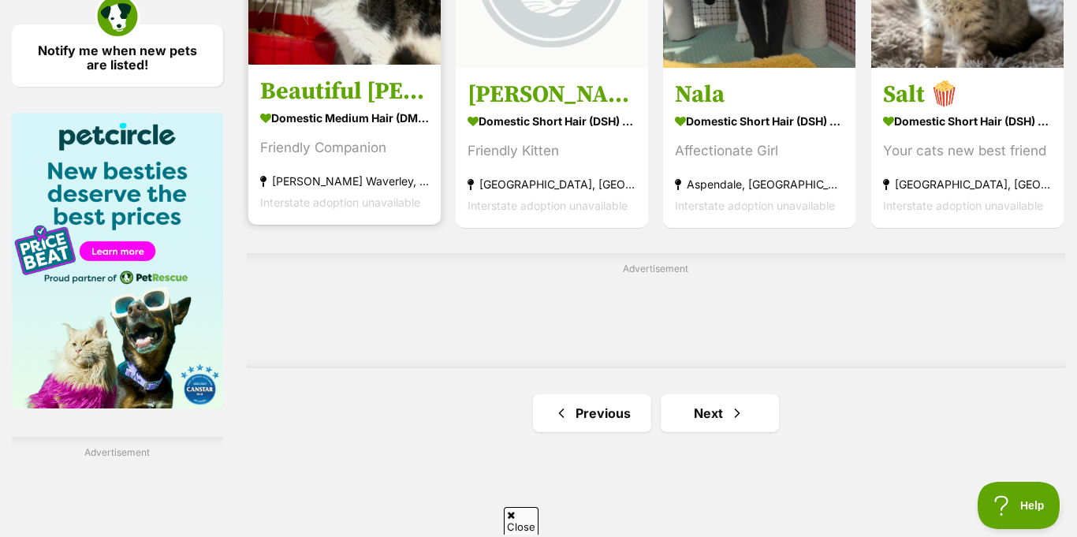
scroll to position [2419, 0]
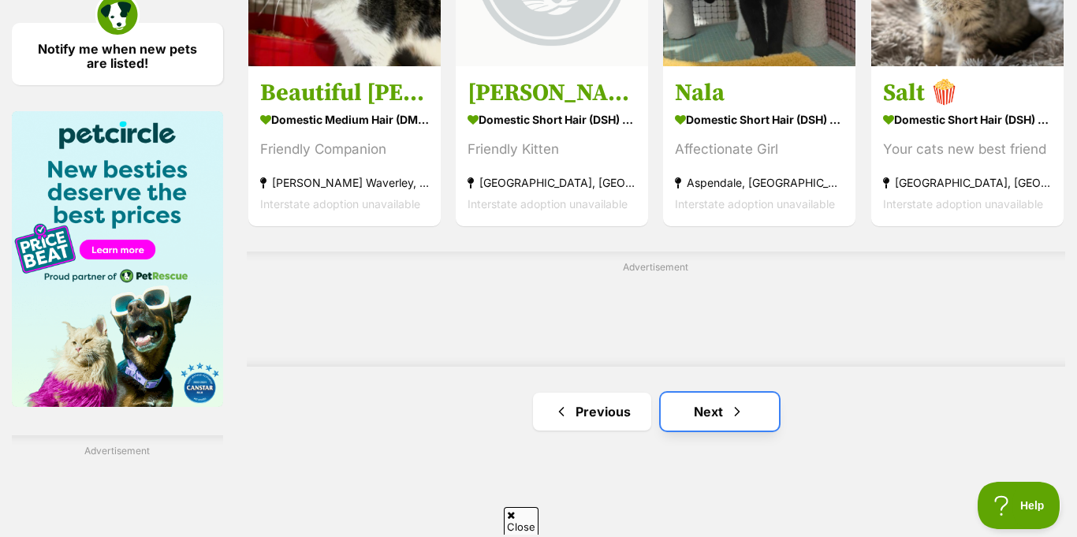
click at [712, 393] on link "Next" at bounding box center [720, 412] width 118 height 38
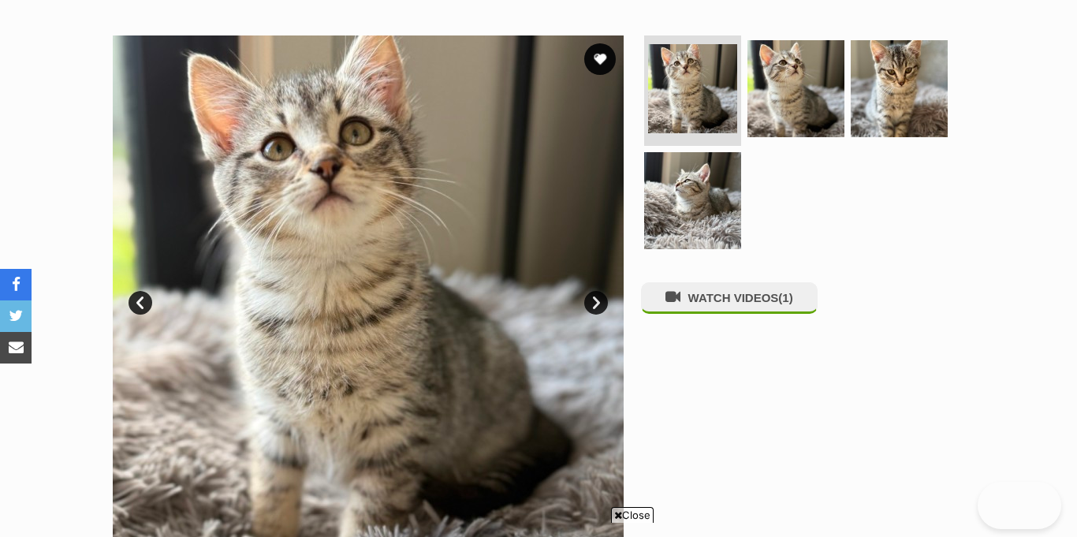
click at [604, 291] on link "Next" at bounding box center [596, 303] width 24 height 24
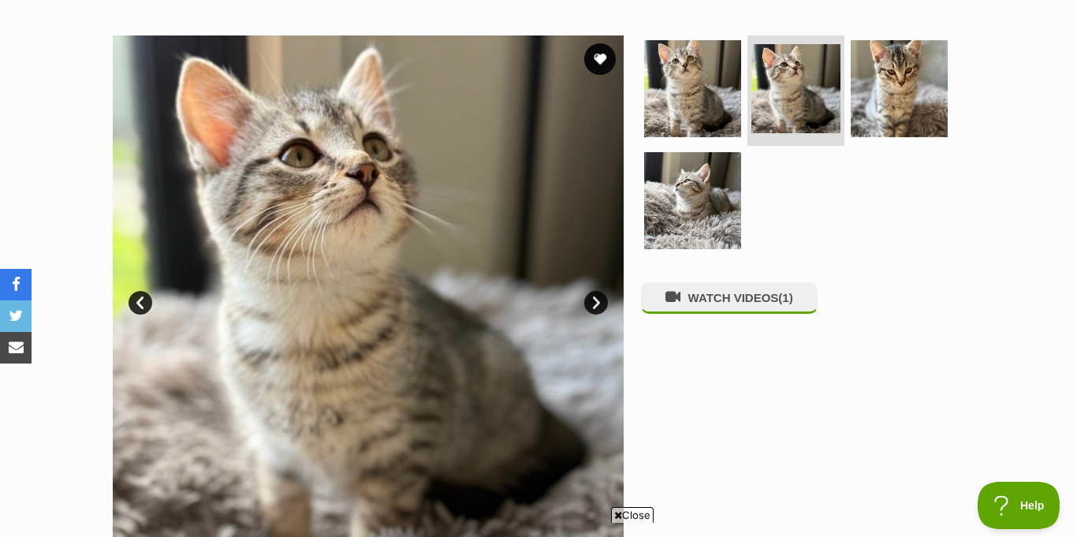
click at [604, 291] on link "Next" at bounding box center [596, 303] width 24 height 24
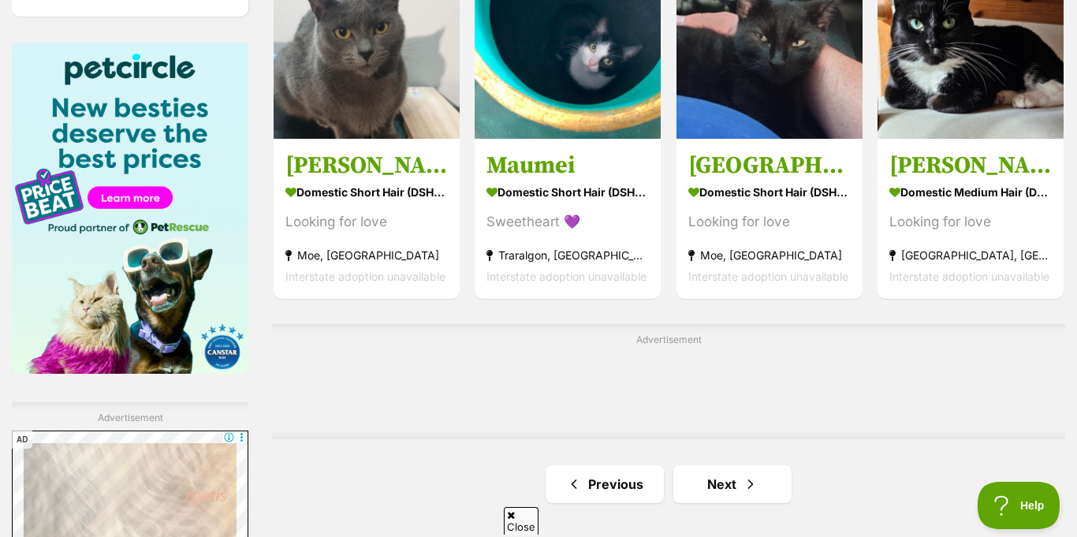
scroll to position [2414, 0]
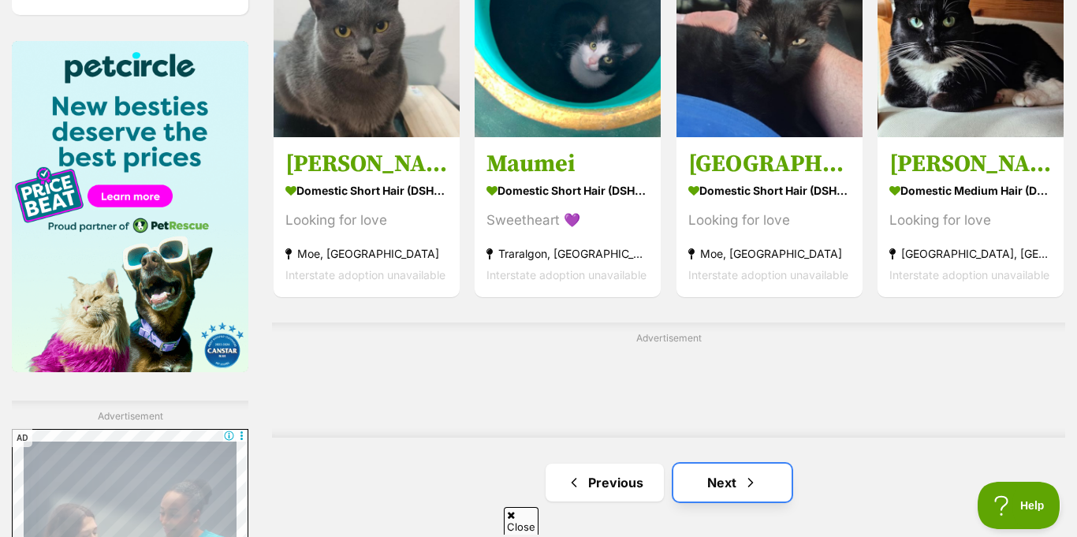
click at [707, 464] on link "Next" at bounding box center [732, 483] width 118 height 38
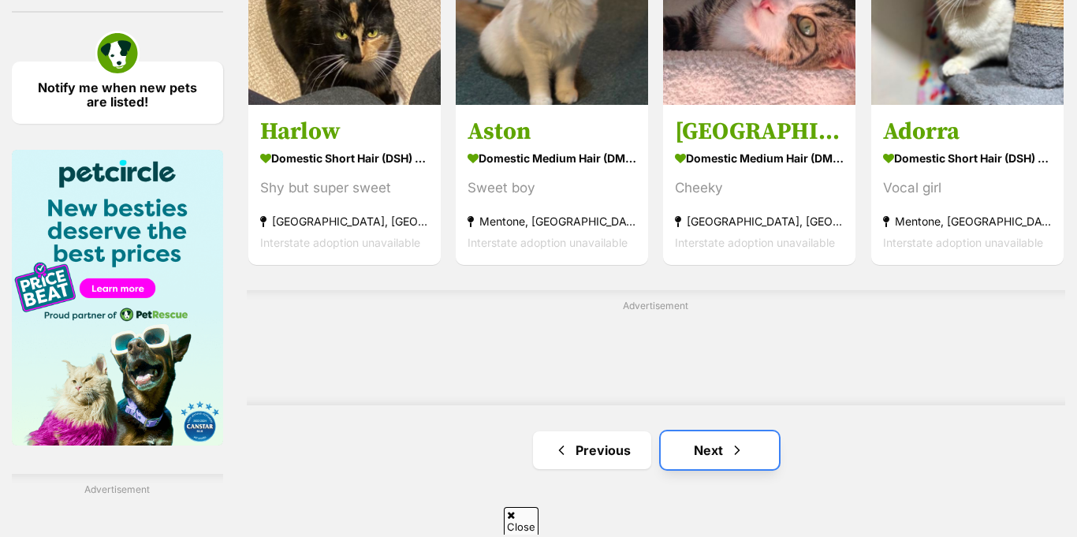
click at [712, 431] on link "Next" at bounding box center [720, 450] width 118 height 38
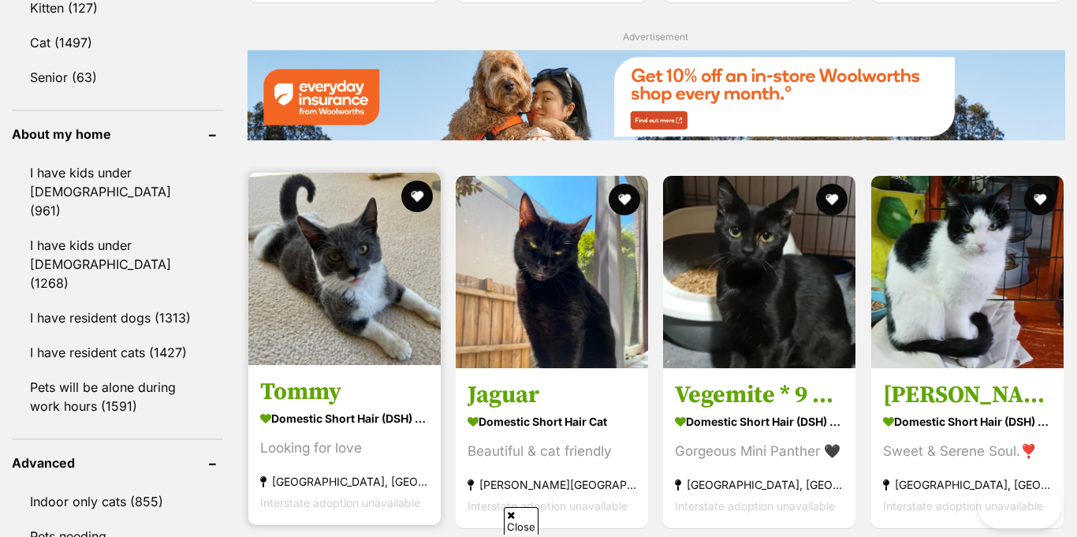
click at [338, 275] on img at bounding box center [344, 269] width 192 height 192
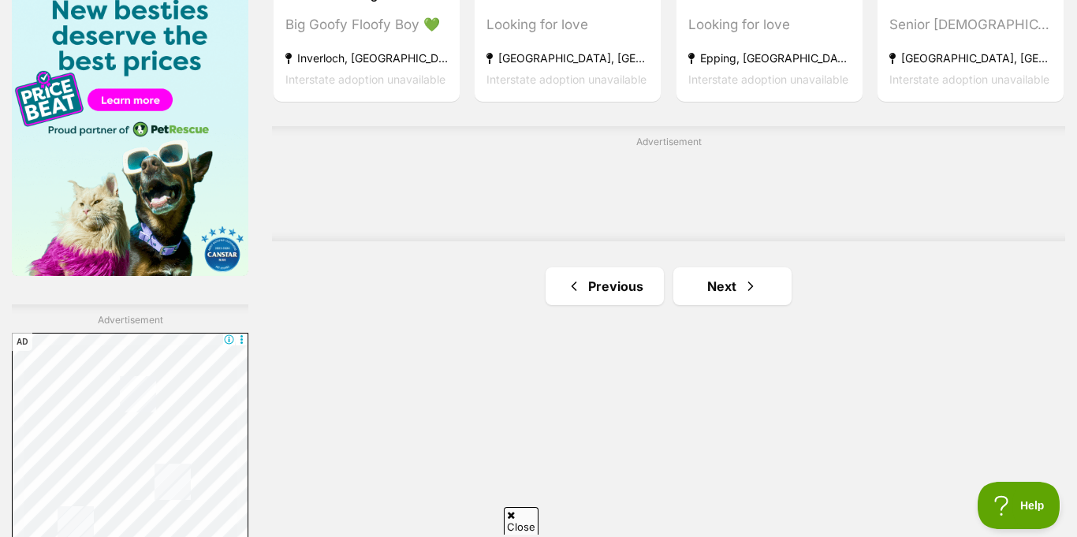
scroll to position [2563, 0]
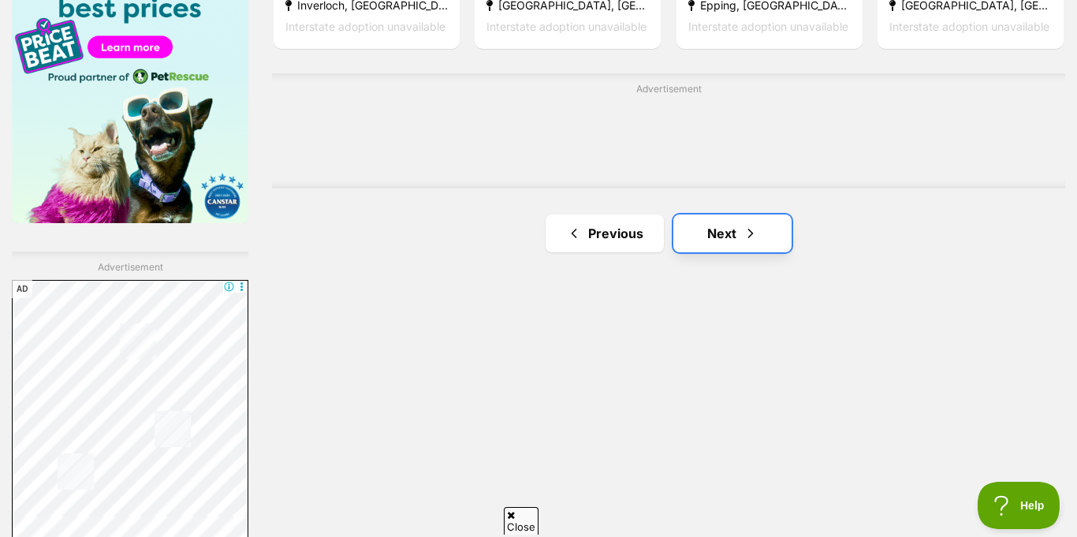
click at [704, 214] on link "Next" at bounding box center [732, 233] width 118 height 38
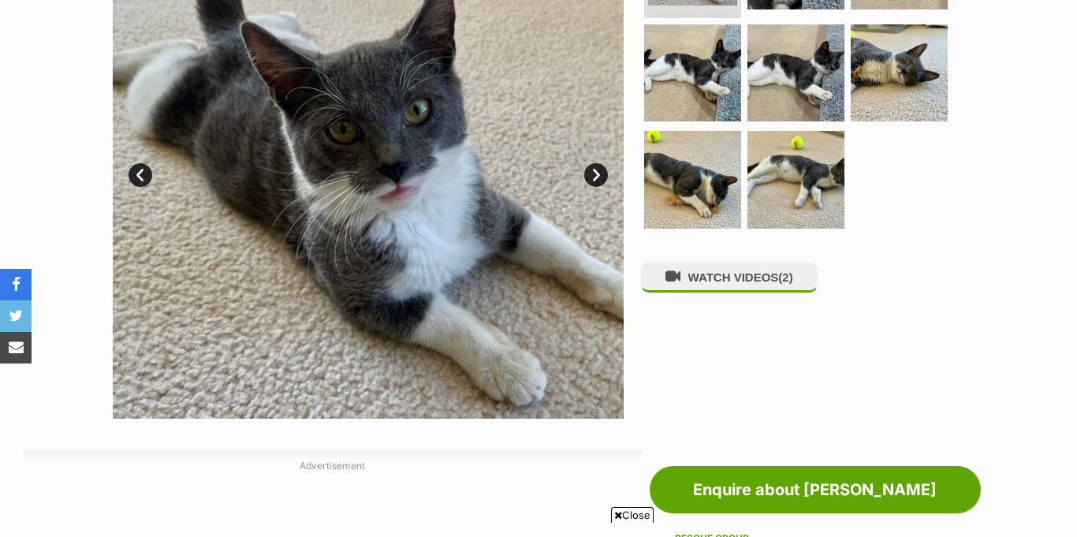
scroll to position [315, 0]
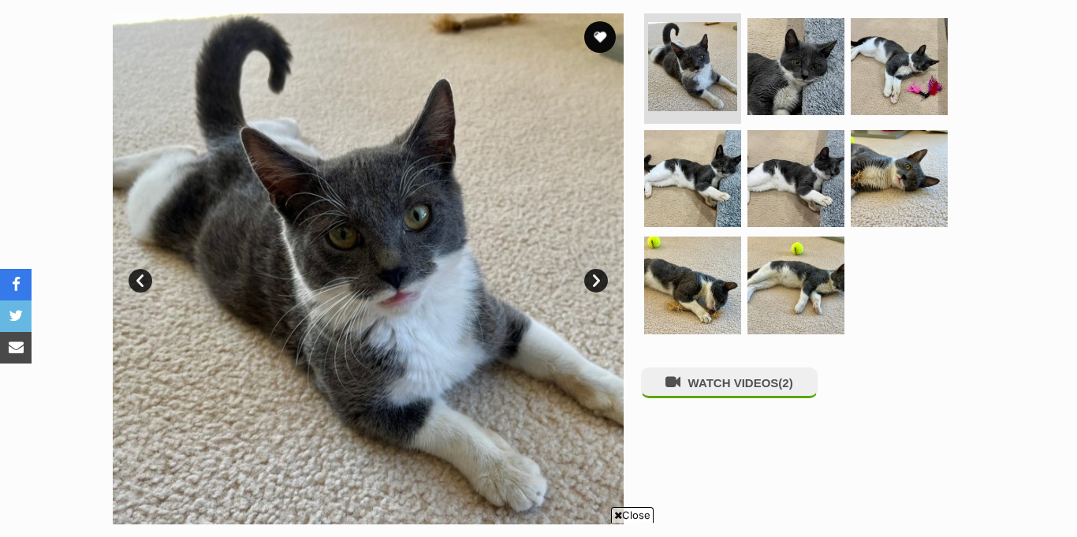
click at [592, 269] on link "Next" at bounding box center [596, 281] width 24 height 24
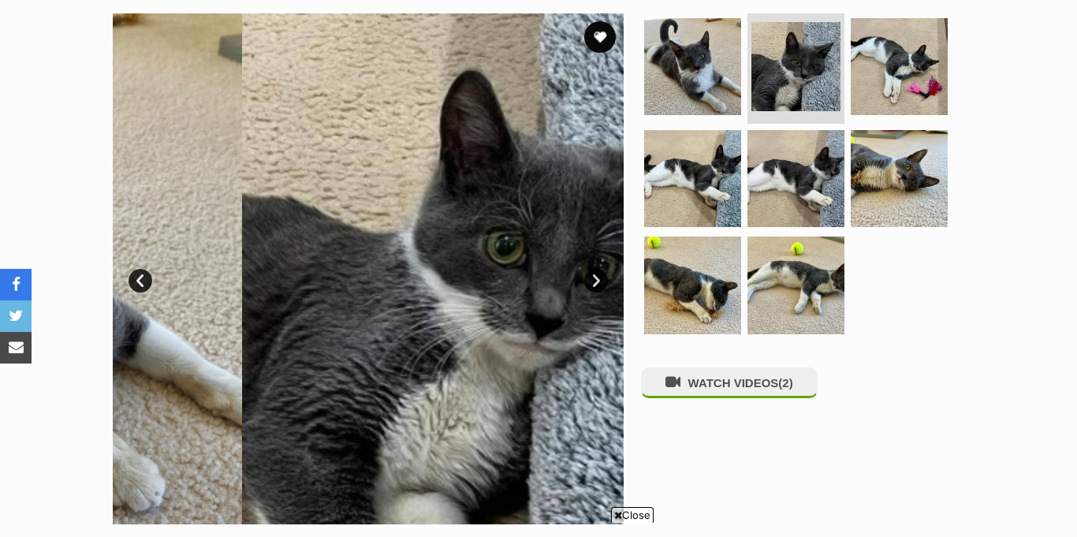
click at [592, 269] on link "Next" at bounding box center [596, 281] width 24 height 24
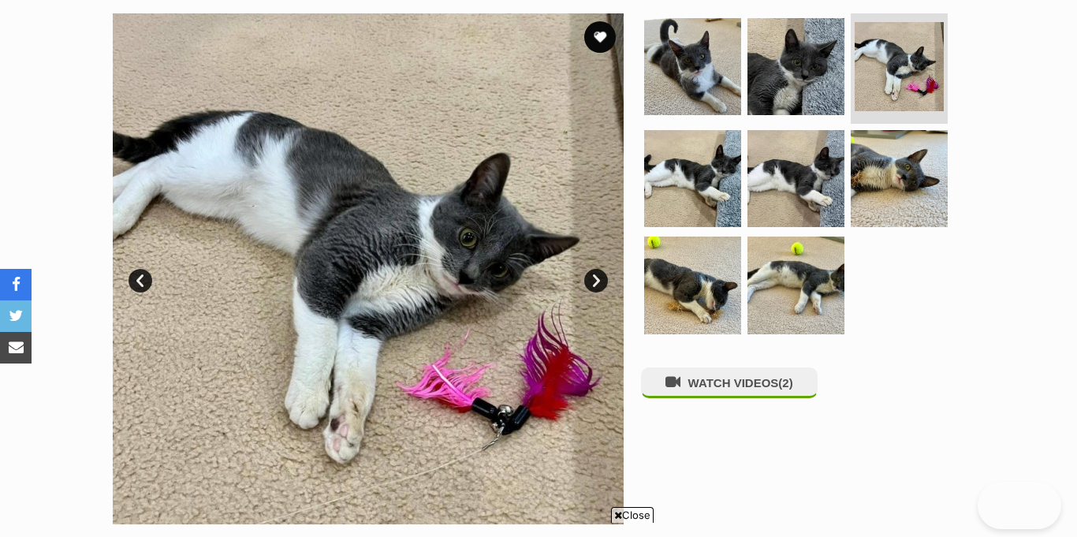
click at [592, 269] on link "Next" at bounding box center [596, 281] width 24 height 24
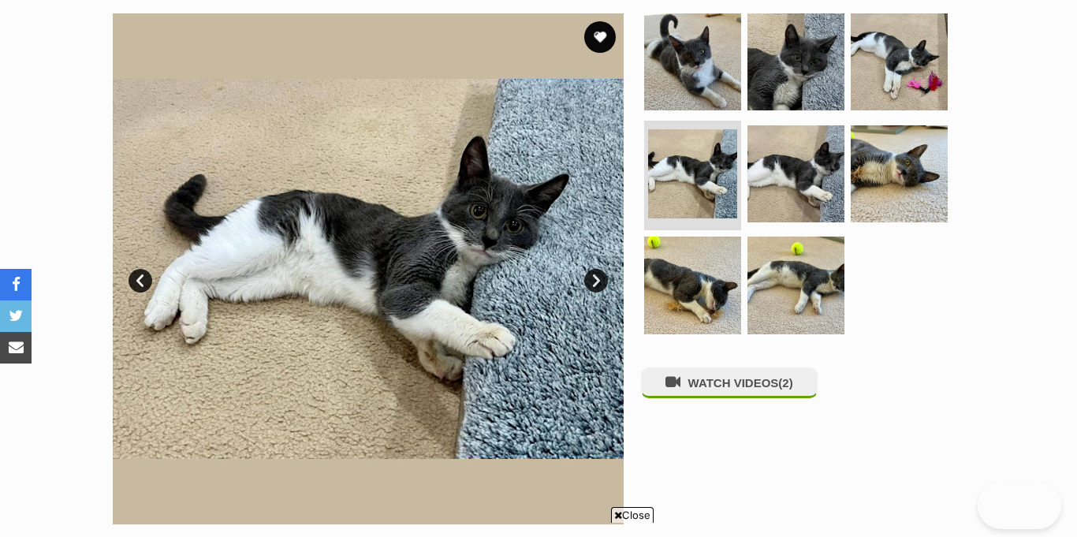
scroll to position [0, 0]
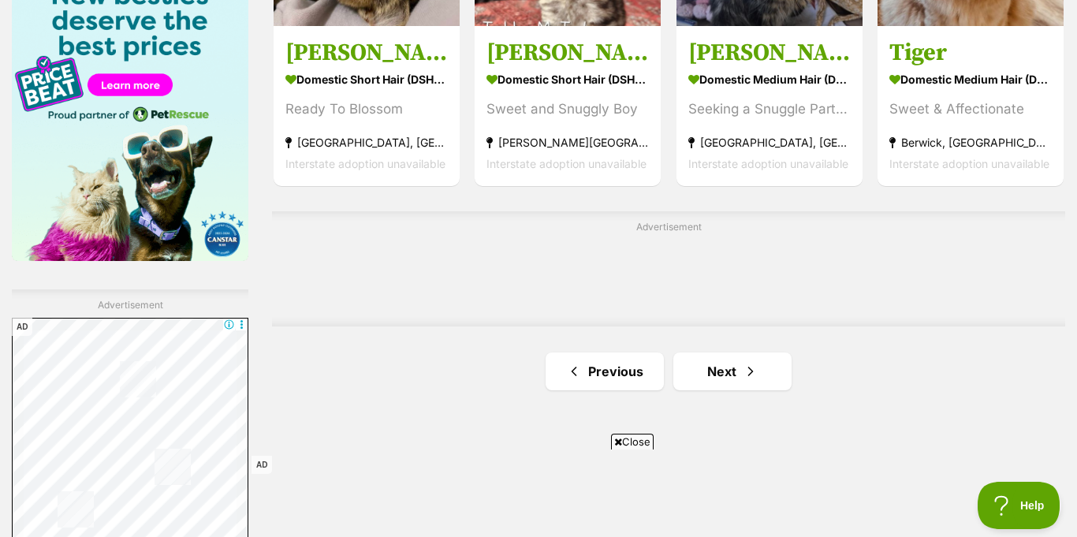
scroll to position [2532, 0]
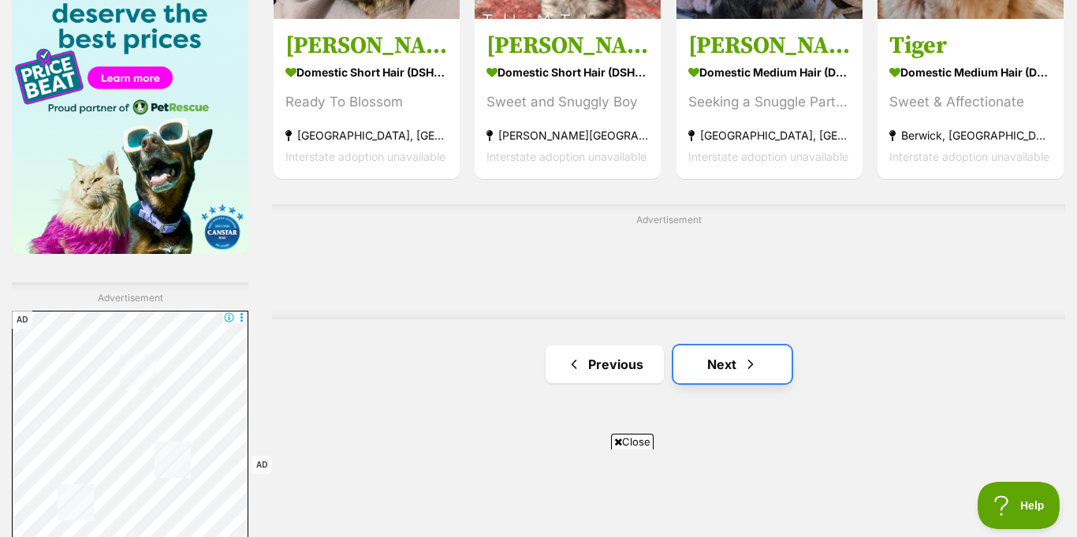
click at [752, 345] on link "Next" at bounding box center [732, 364] width 118 height 38
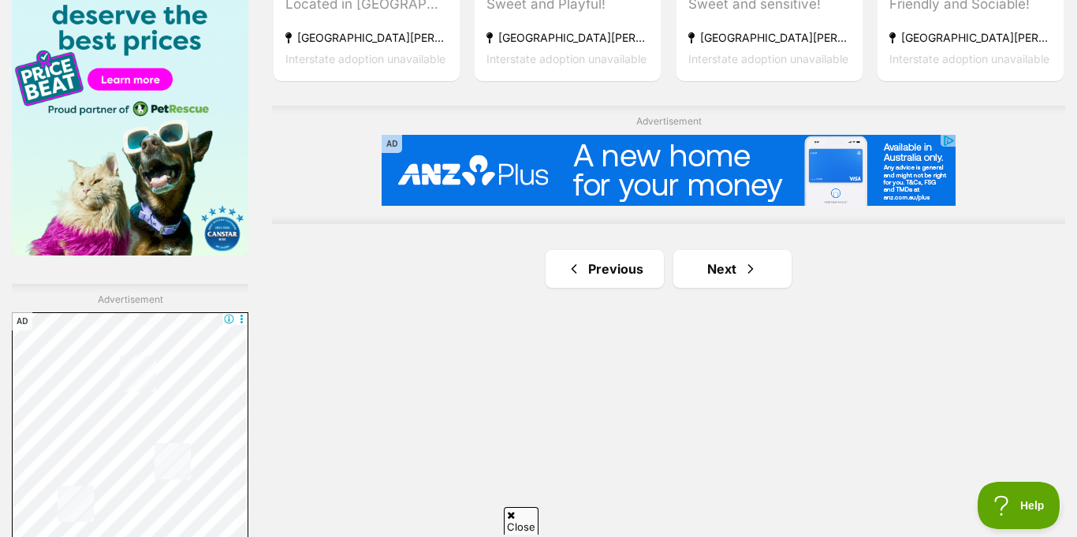
scroll to position [2542, 0]
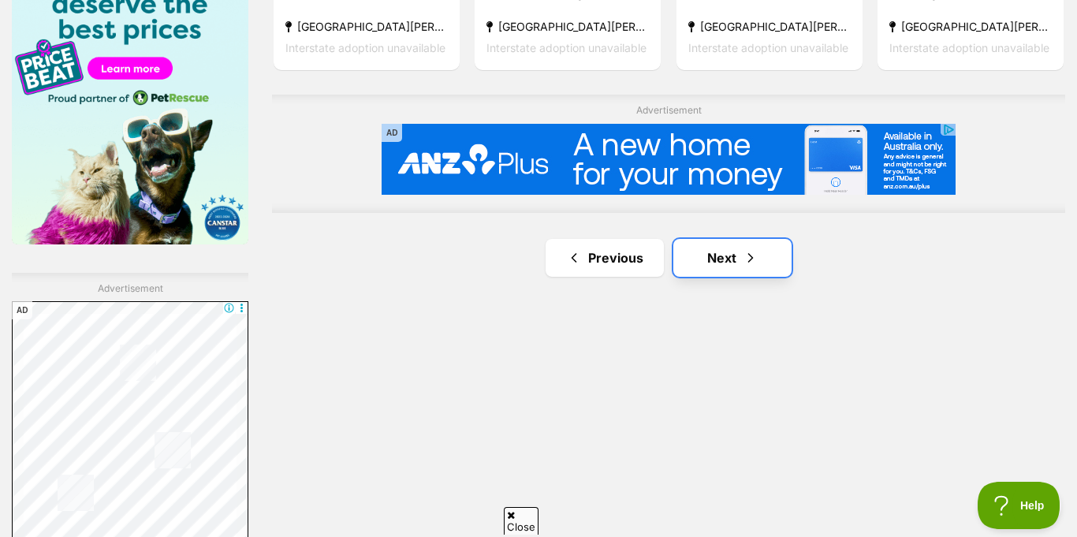
click at [755, 239] on link "Next" at bounding box center [732, 258] width 118 height 38
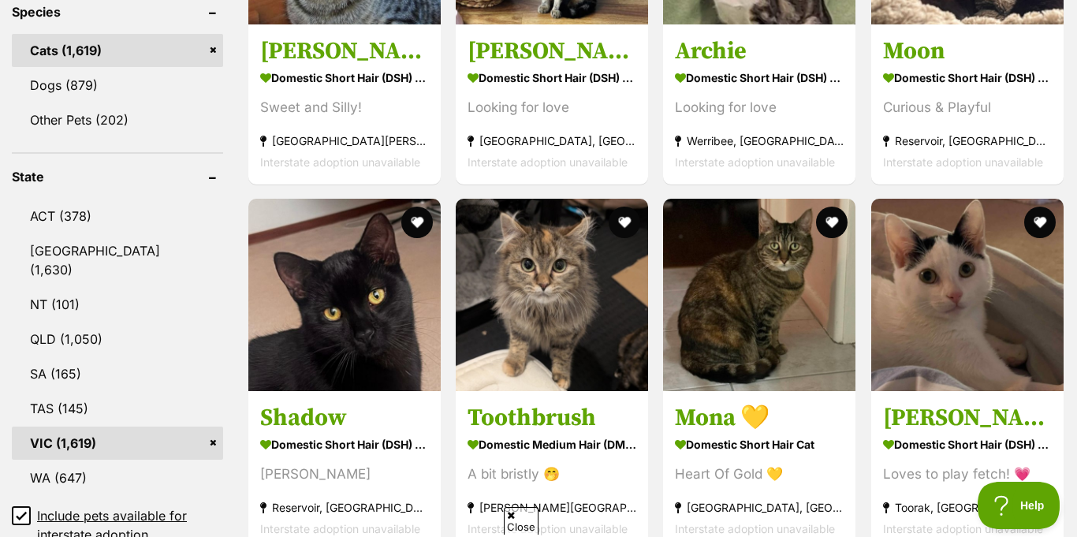
scroll to position [692, 0]
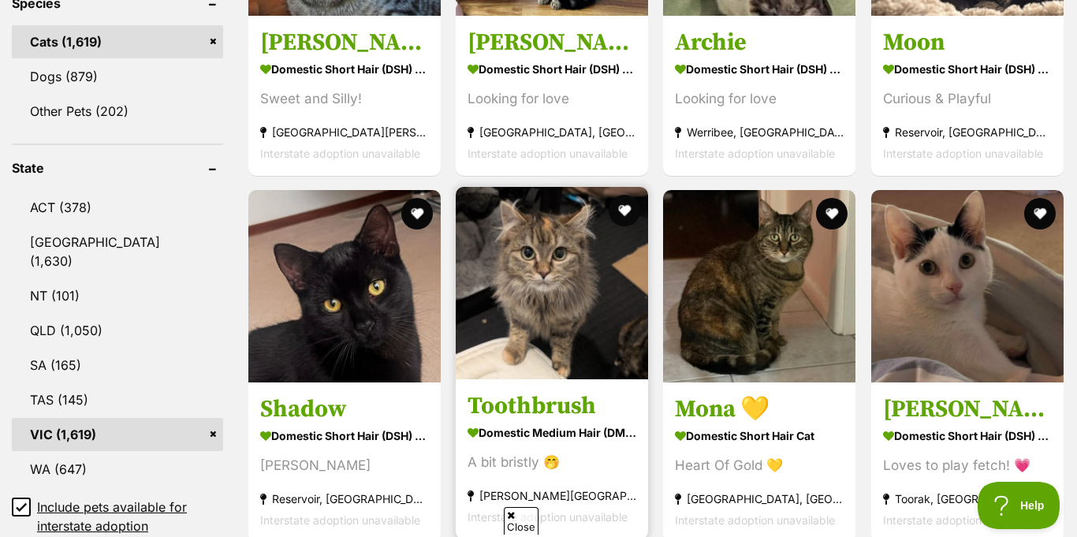
click at [583, 254] on img at bounding box center [552, 283] width 192 height 192
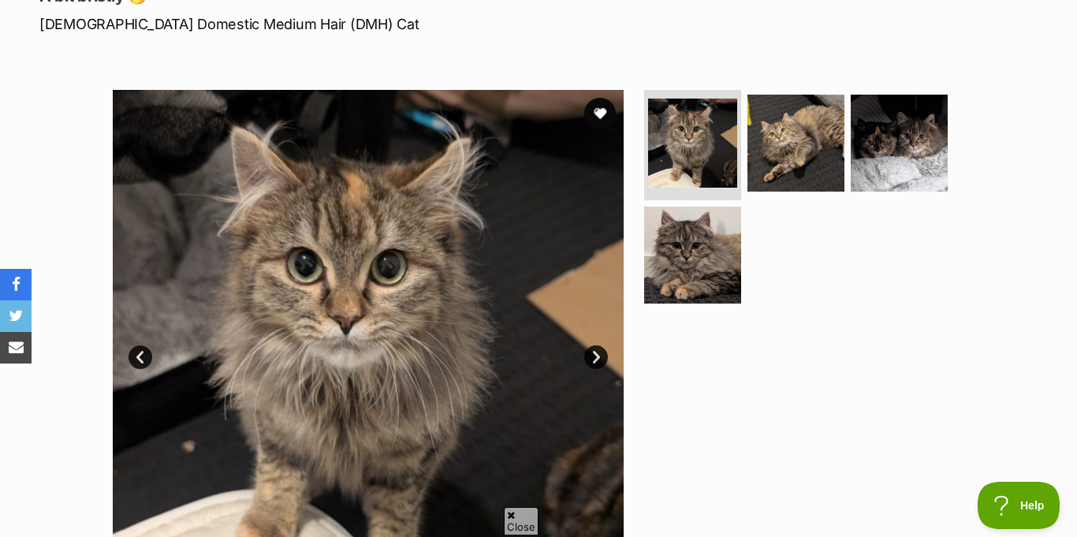
scroll to position [235, 0]
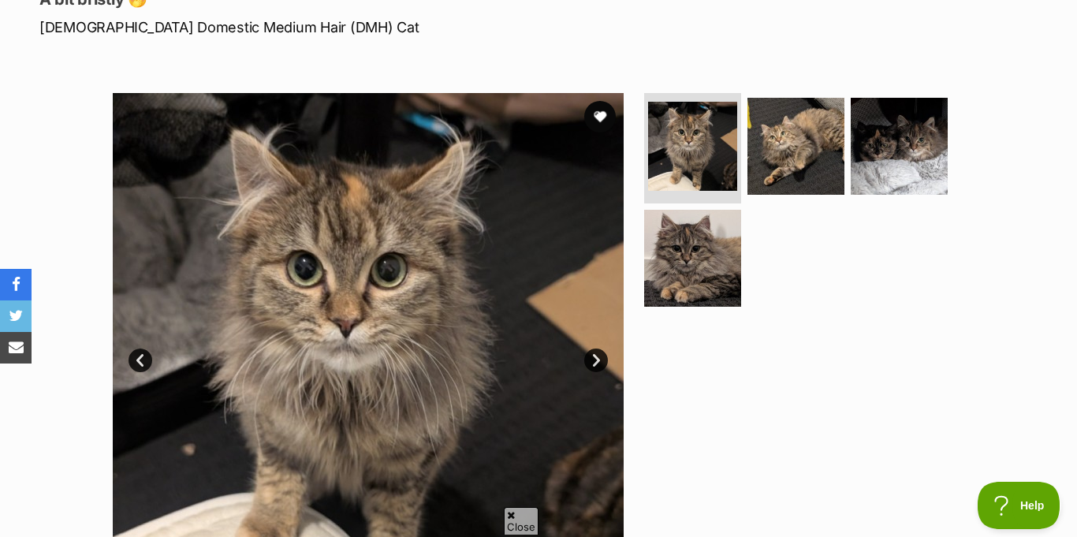
click at [598, 349] on link "Next" at bounding box center [596, 361] width 24 height 24
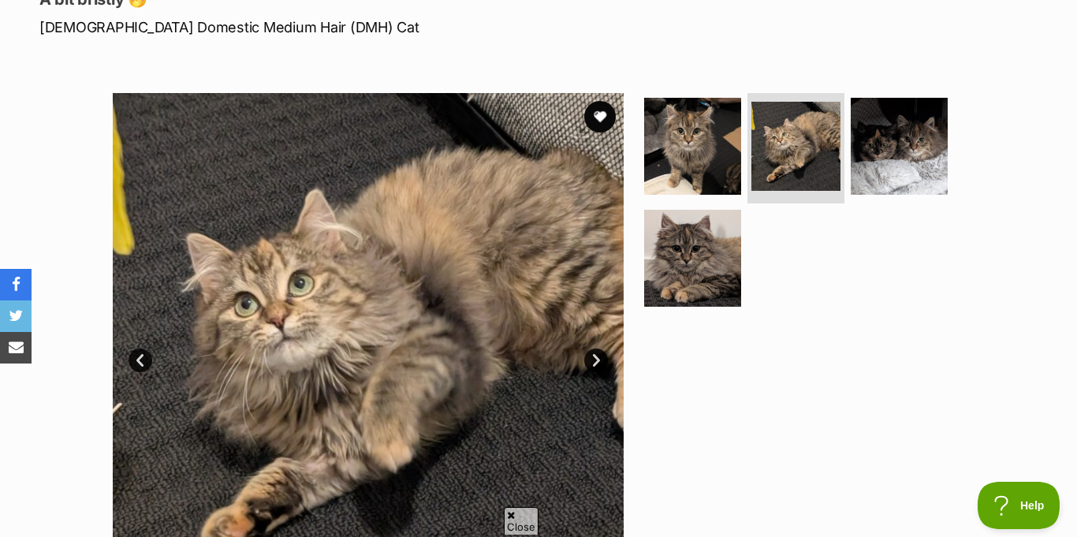
click at [598, 349] on link "Next" at bounding box center [596, 361] width 24 height 24
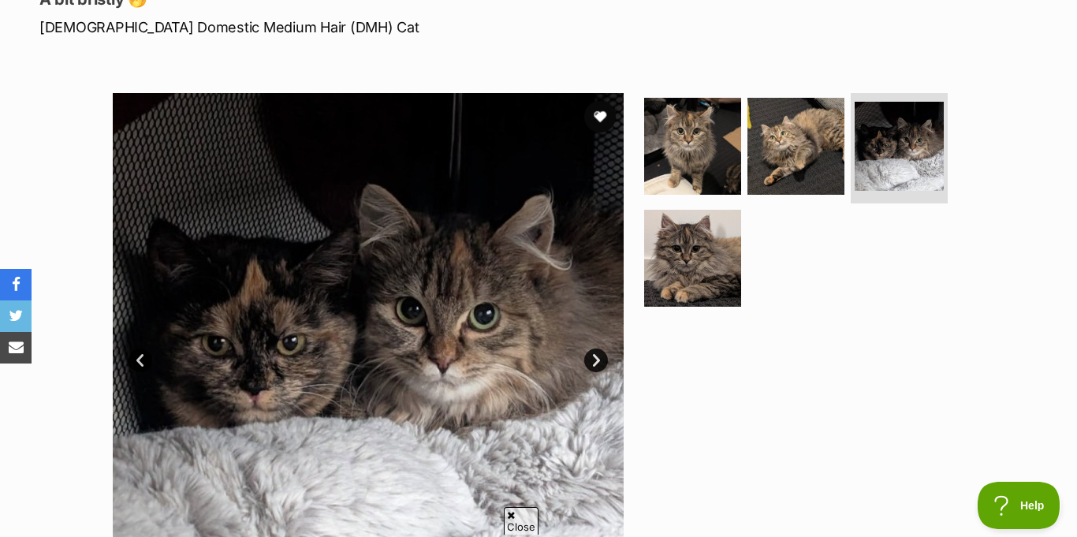
click at [598, 349] on link "Next" at bounding box center [596, 361] width 24 height 24
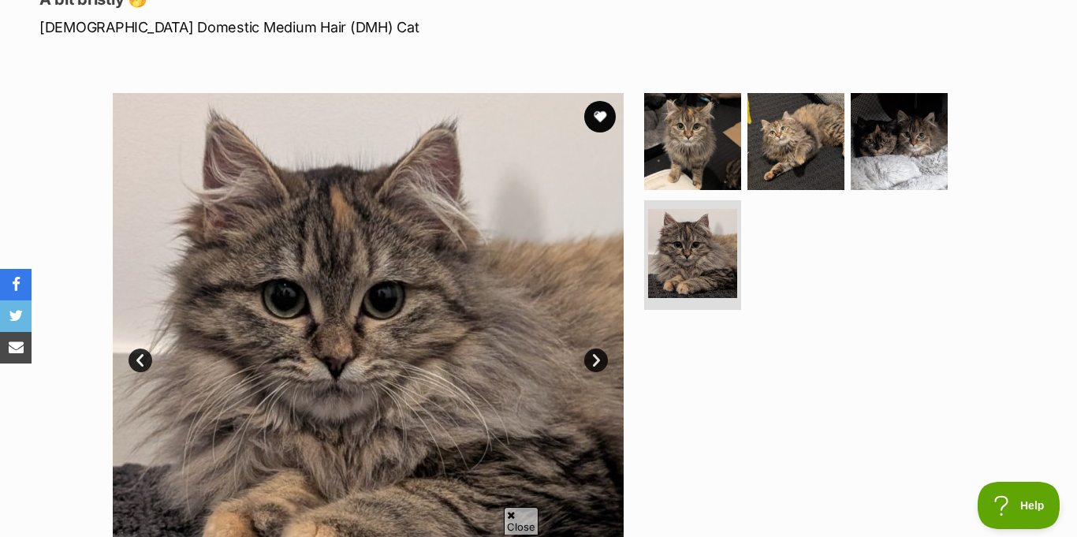
click at [598, 349] on link "Next" at bounding box center [596, 361] width 24 height 24
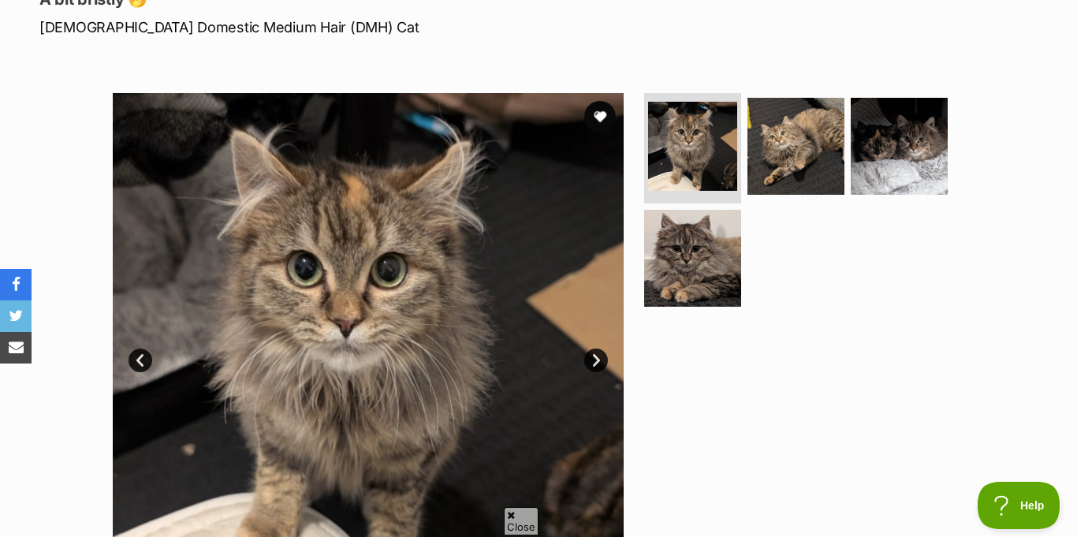
click at [598, 349] on link "Next" at bounding box center [596, 361] width 24 height 24
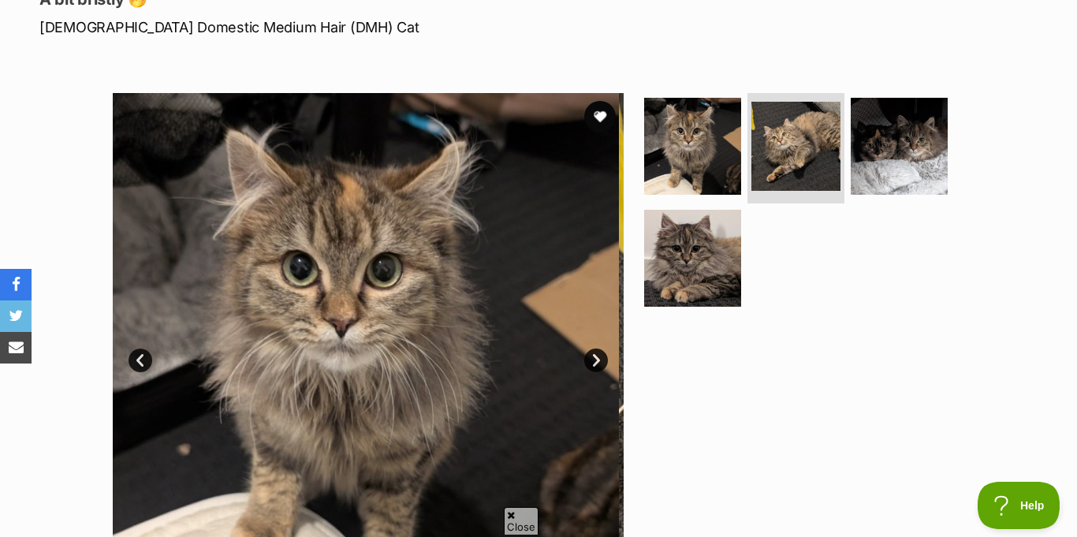
click at [598, 349] on link "Next" at bounding box center [596, 361] width 24 height 24
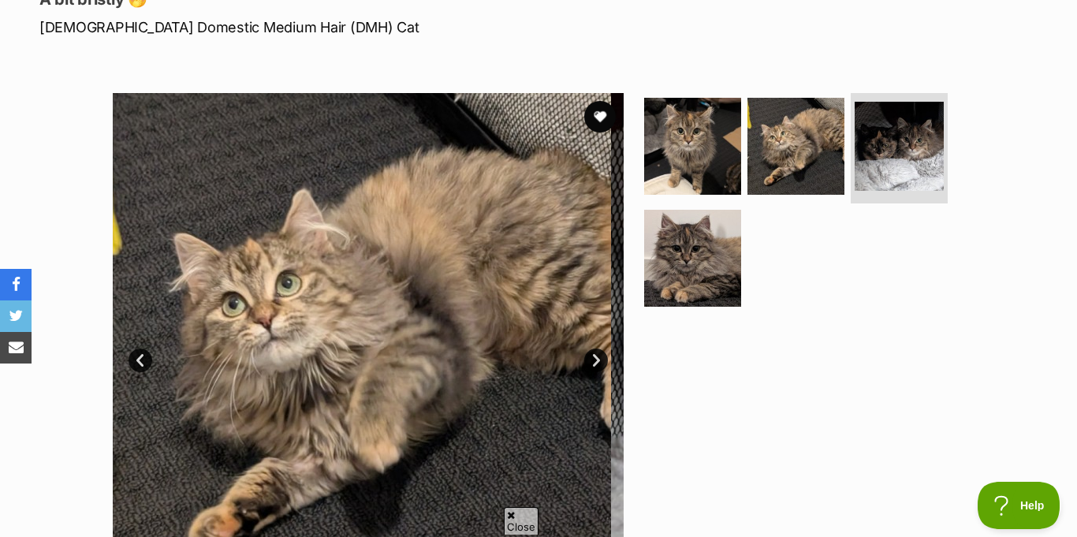
click at [598, 349] on link "Next" at bounding box center [596, 361] width 24 height 24
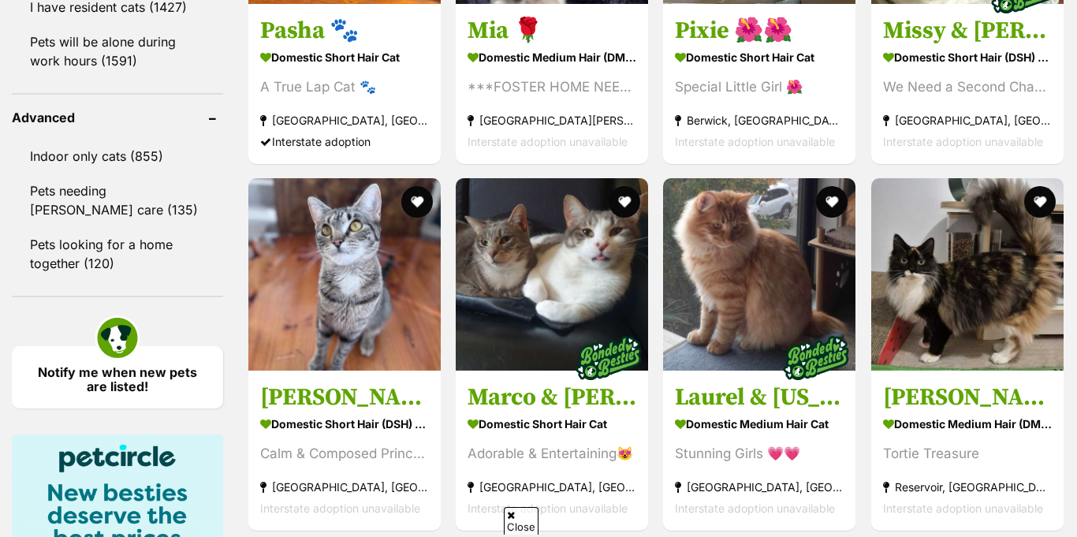
scroll to position [1886, 0]
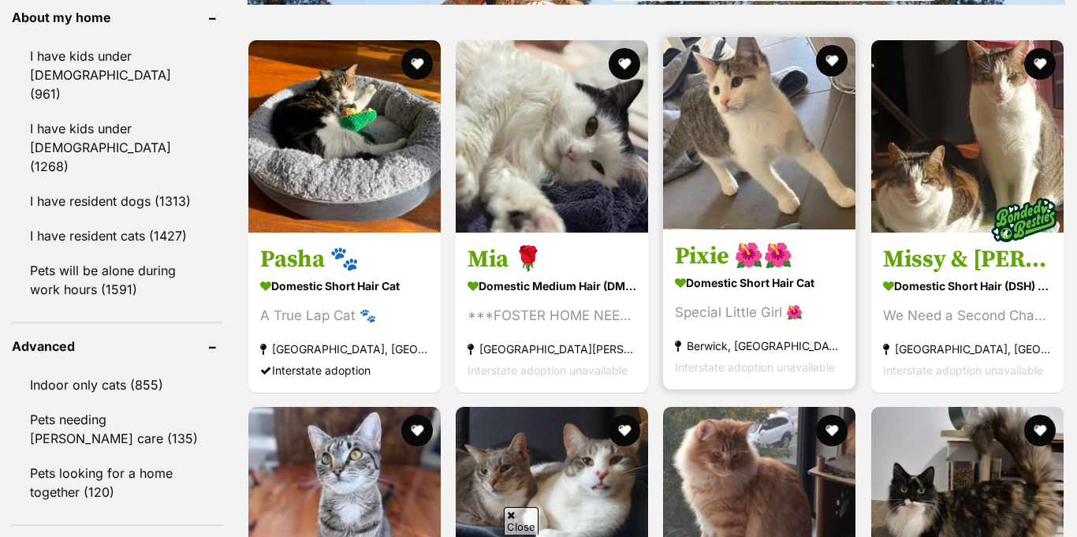
click at [716, 120] on img at bounding box center [759, 133] width 192 height 192
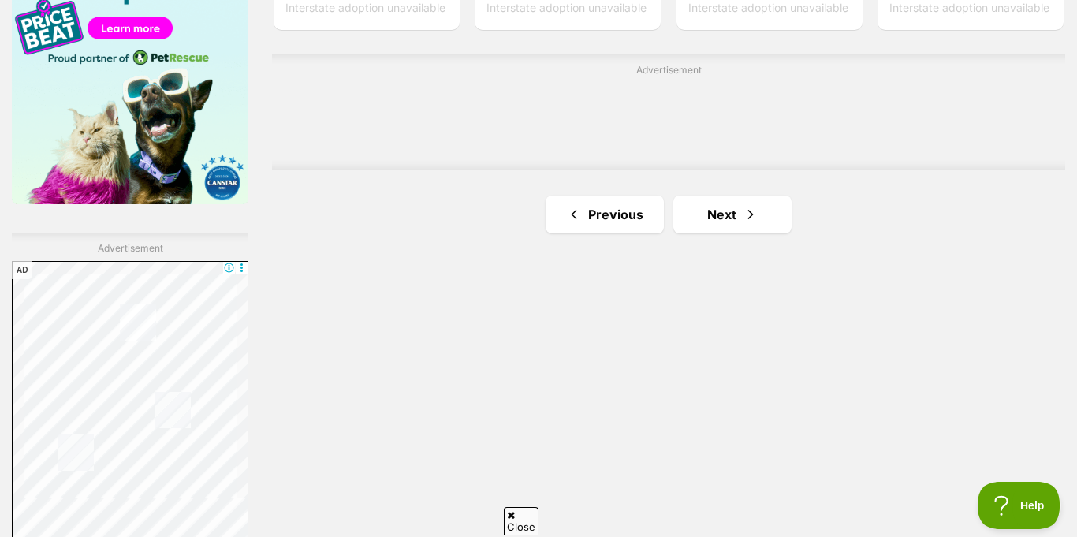
scroll to position [2583, 0]
click at [688, 195] on link "Next" at bounding box center [732, 214] width 118 height 38
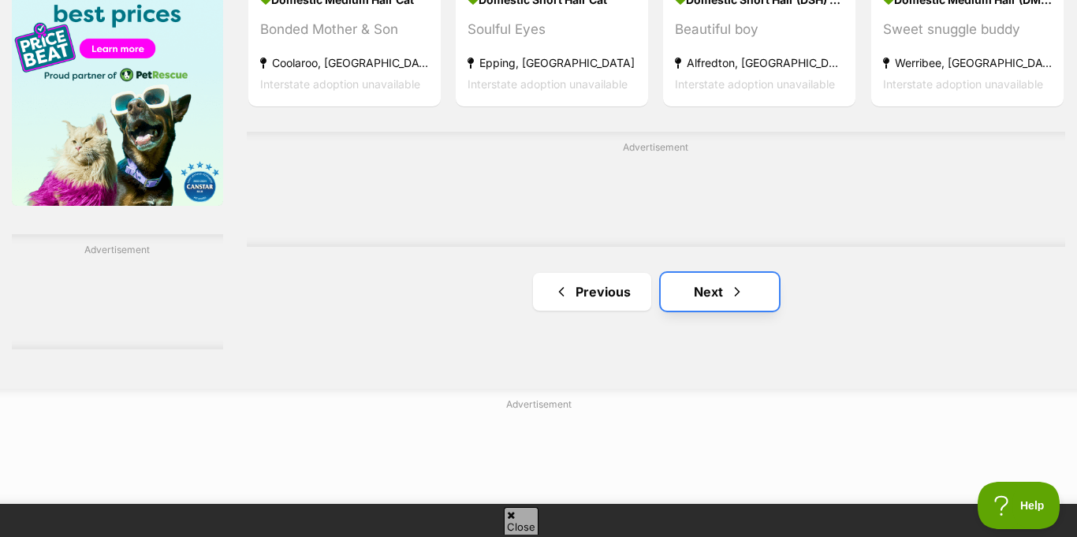
click at [689, 273] on link "Next" at bounding box center [720, 292] width 118 height 38
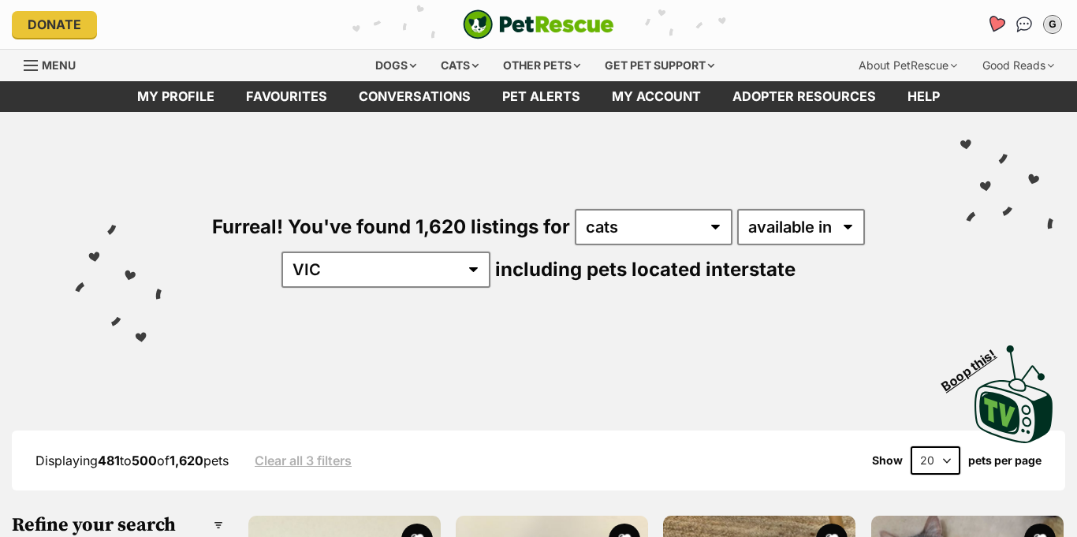
click at [1007, 14] on icon "Favourites" at bounding box center [996, 24] width 21 height 21
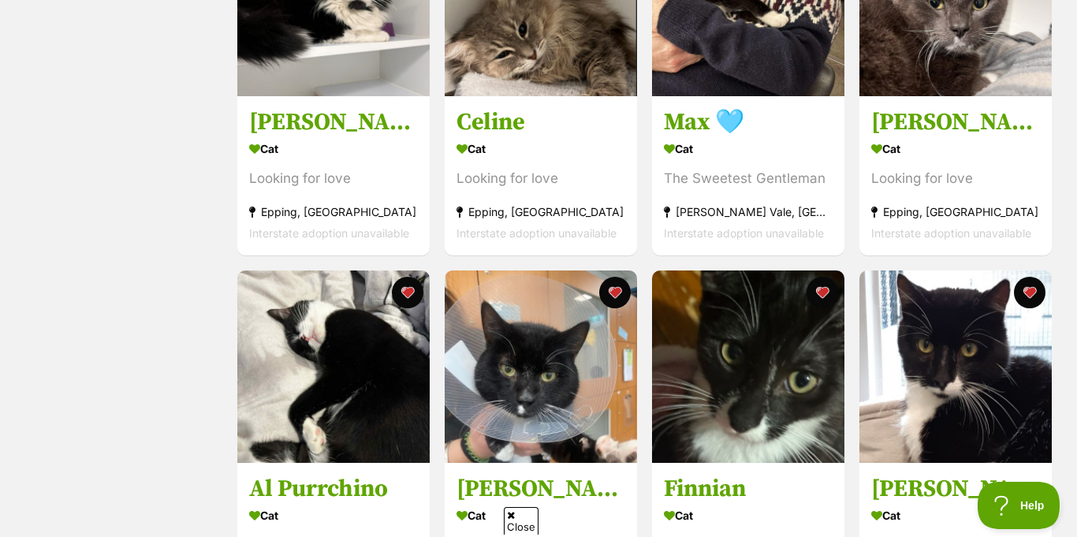
scroll to position [1407, 0]
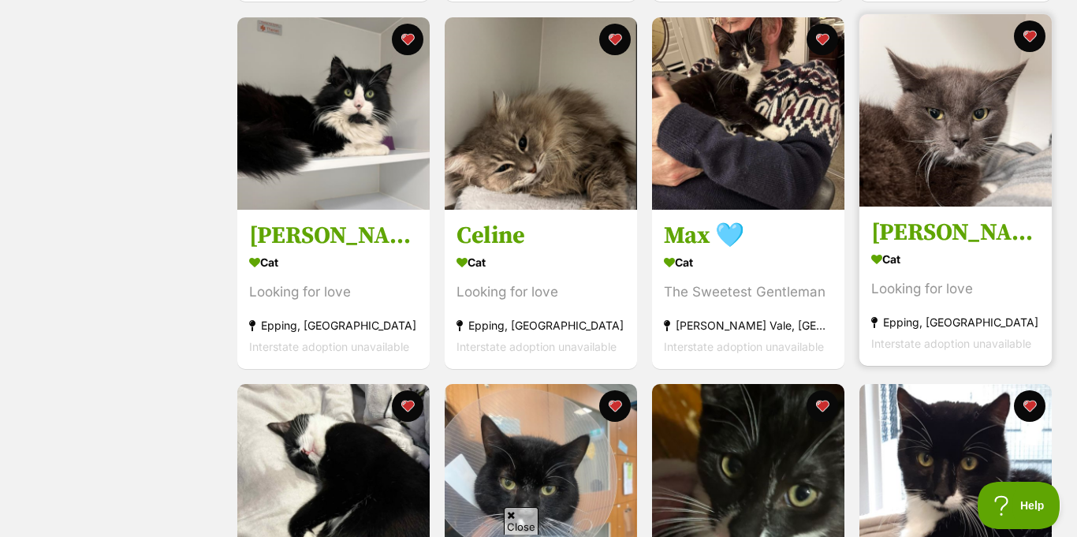
click at [1005, 124] on img at bounding box center [956, 110] width 192 height 192
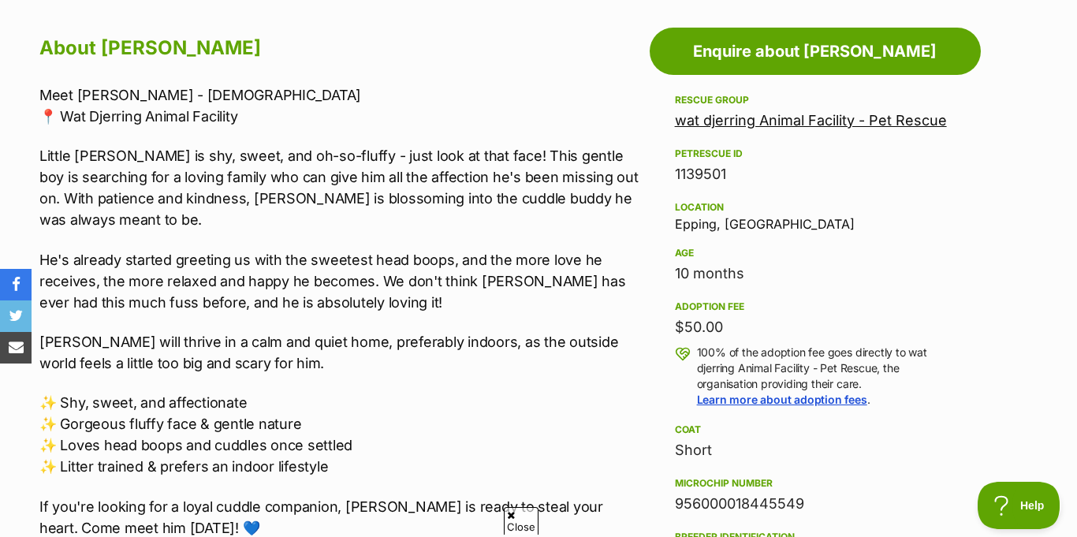
scroll to position [1376, 0]
